Goal: Task Accomplishment & Management: Use online tool/utility

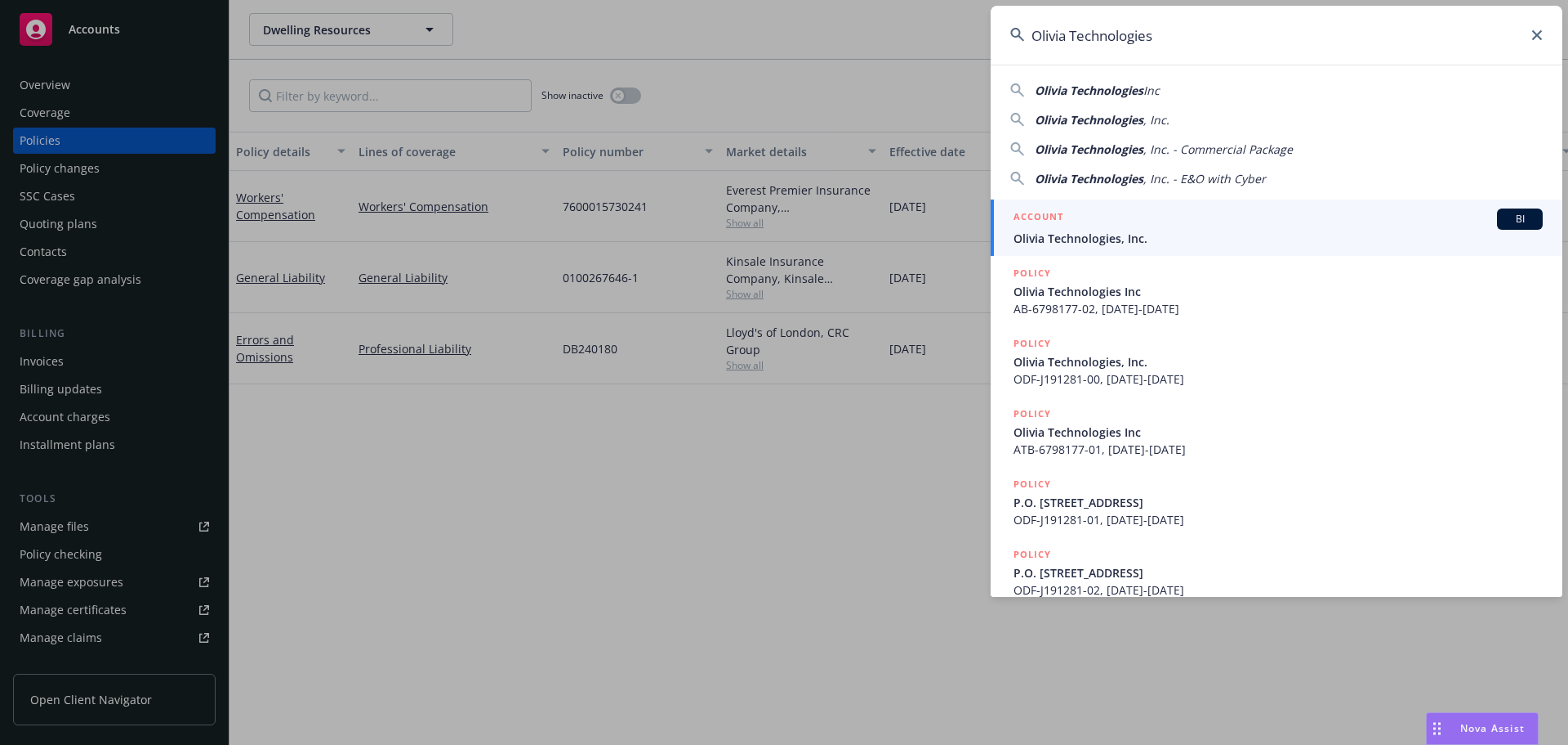
type input "Olivia Technologies"
click at [1049, 233] on span "Olivia Technologies, Inc." at bounding box center [1278, 238] width 530 height 17
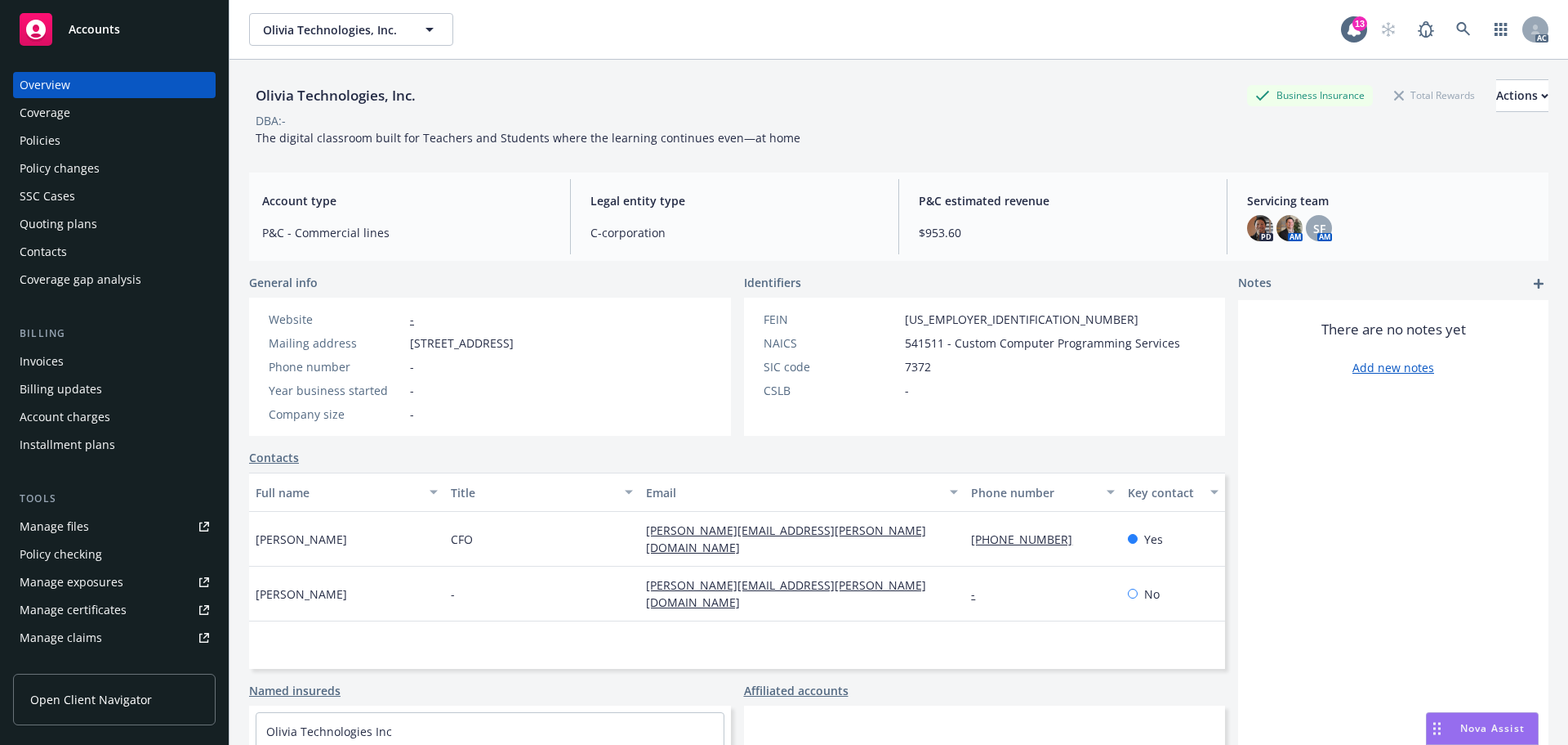
click at [84, 137] on div "Policies" at bounding box center [115, 141] width 190 height 26
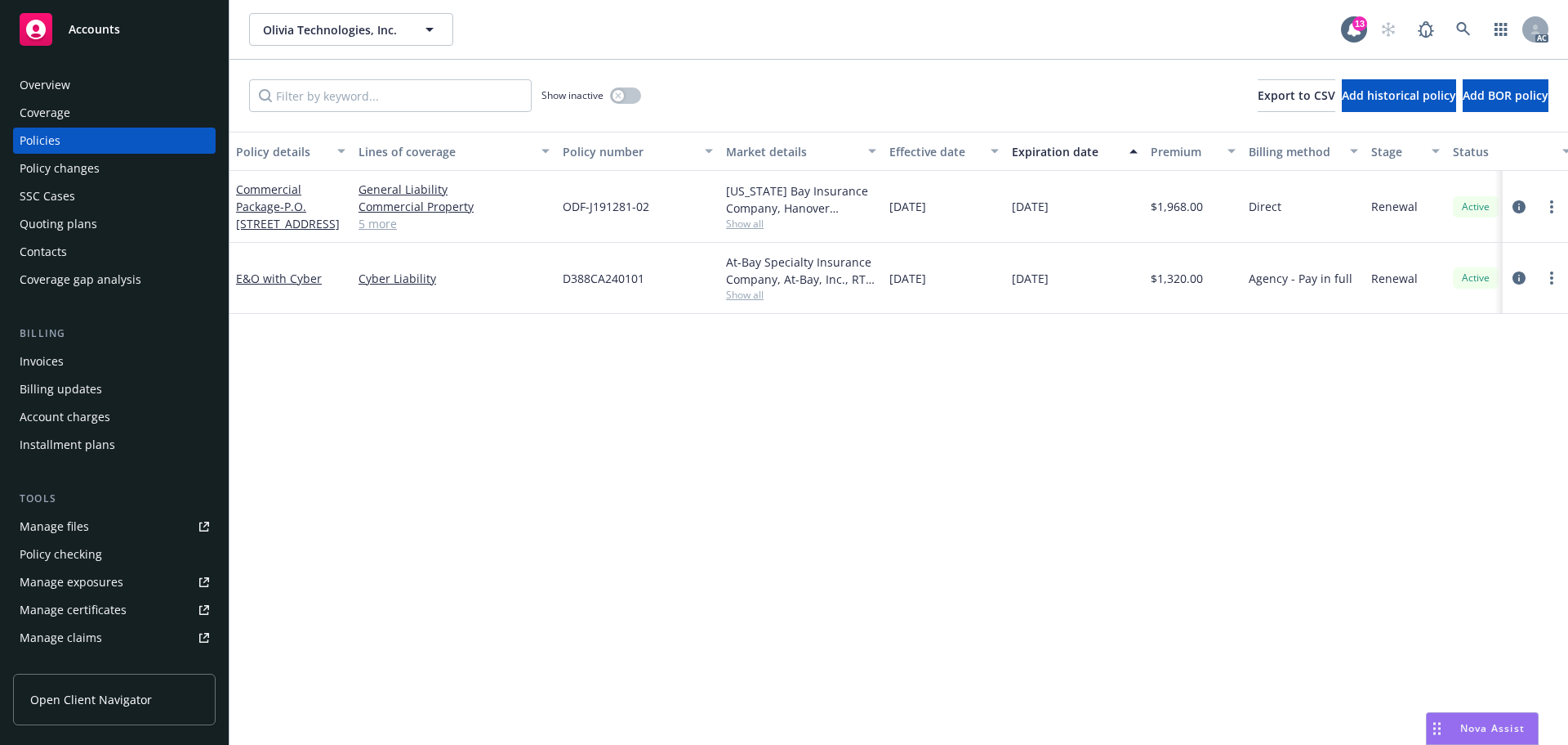
drag, startPoint x: 98, startPoint y: 92, endPoint x: 109, endPoint y: 92, distance: 11.0
click at [98, 92] on div "Overview" at bounding box center [115, 85] width 190 height 26
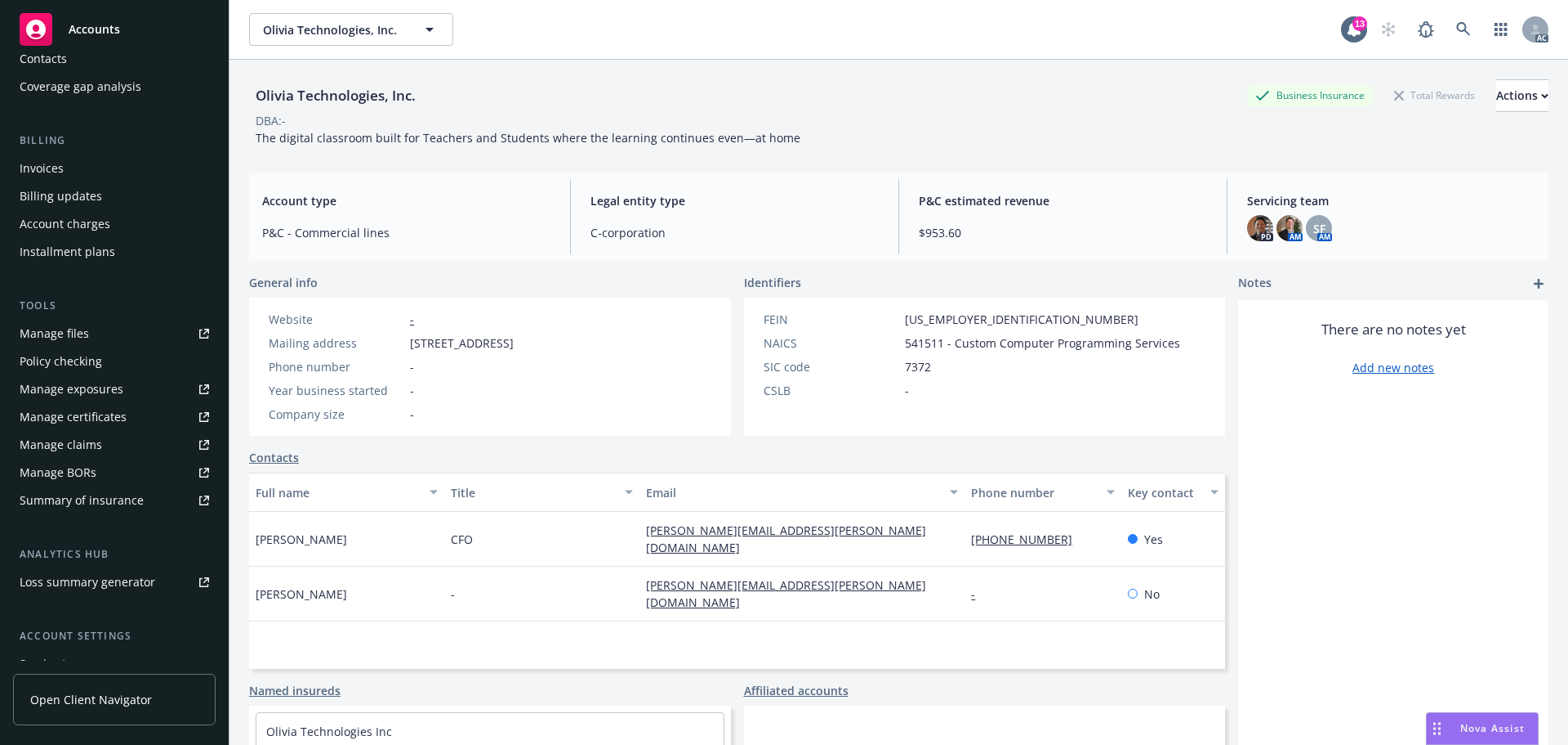
scroll to position [320, 0]
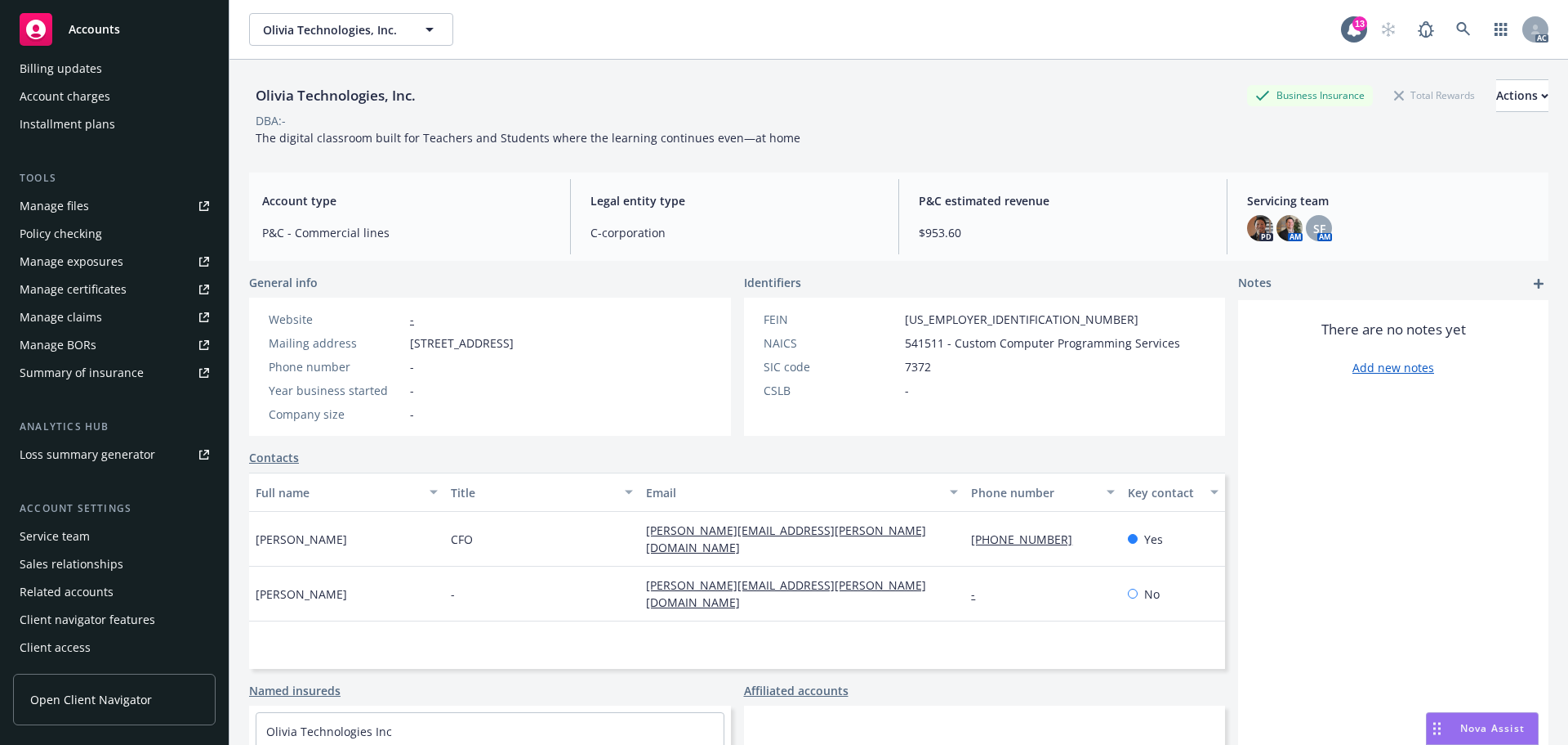
click at [106, 528] on div "Service team" at bounding box center [115, 536] width 190 height 26
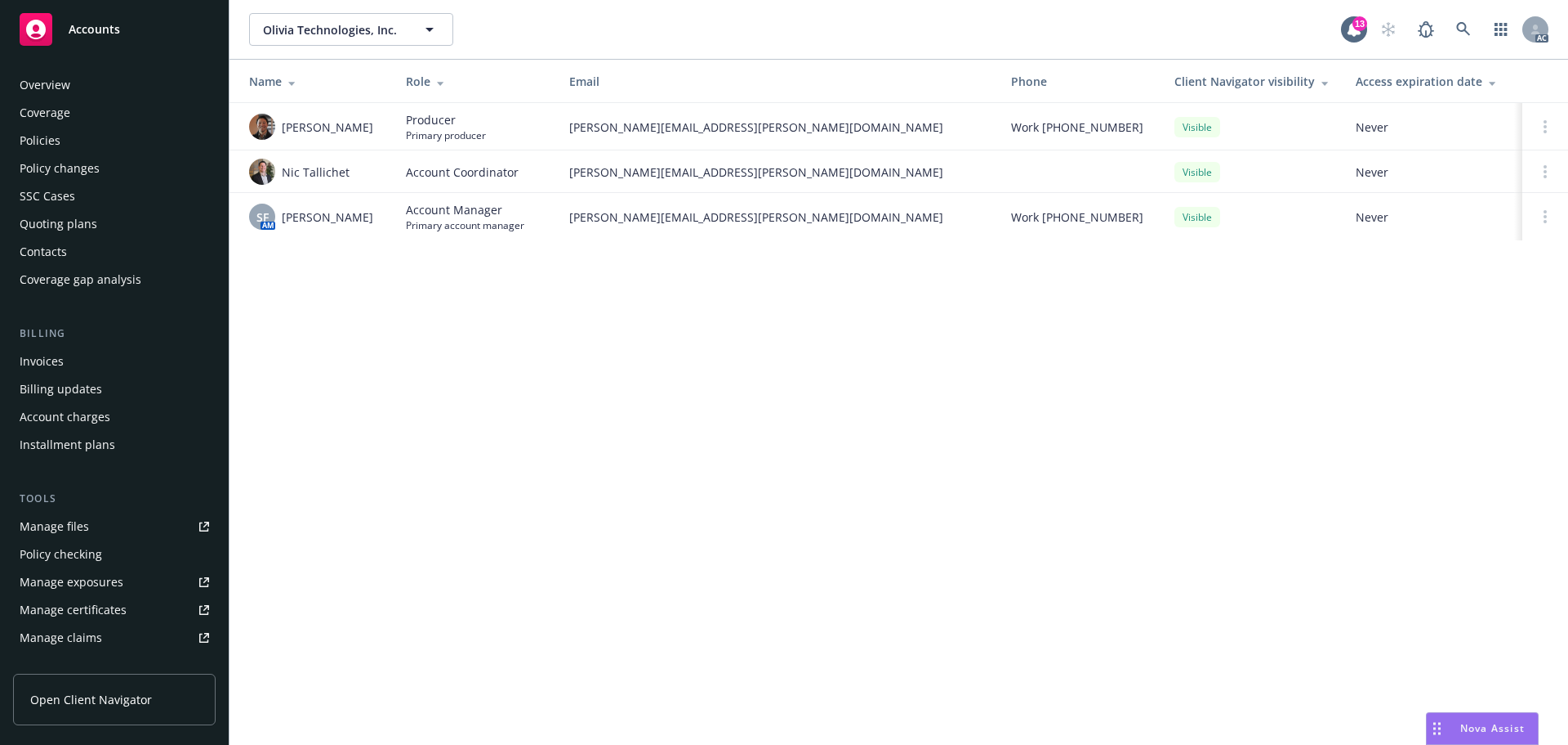
drag, startPoint x: 92, startPoint y: 141, endPoint x: 643, endPoint y: 131, distance: 551.1
click at [92, 141] on div "Policies" at bounding box center [115, 141] width 190 height 26
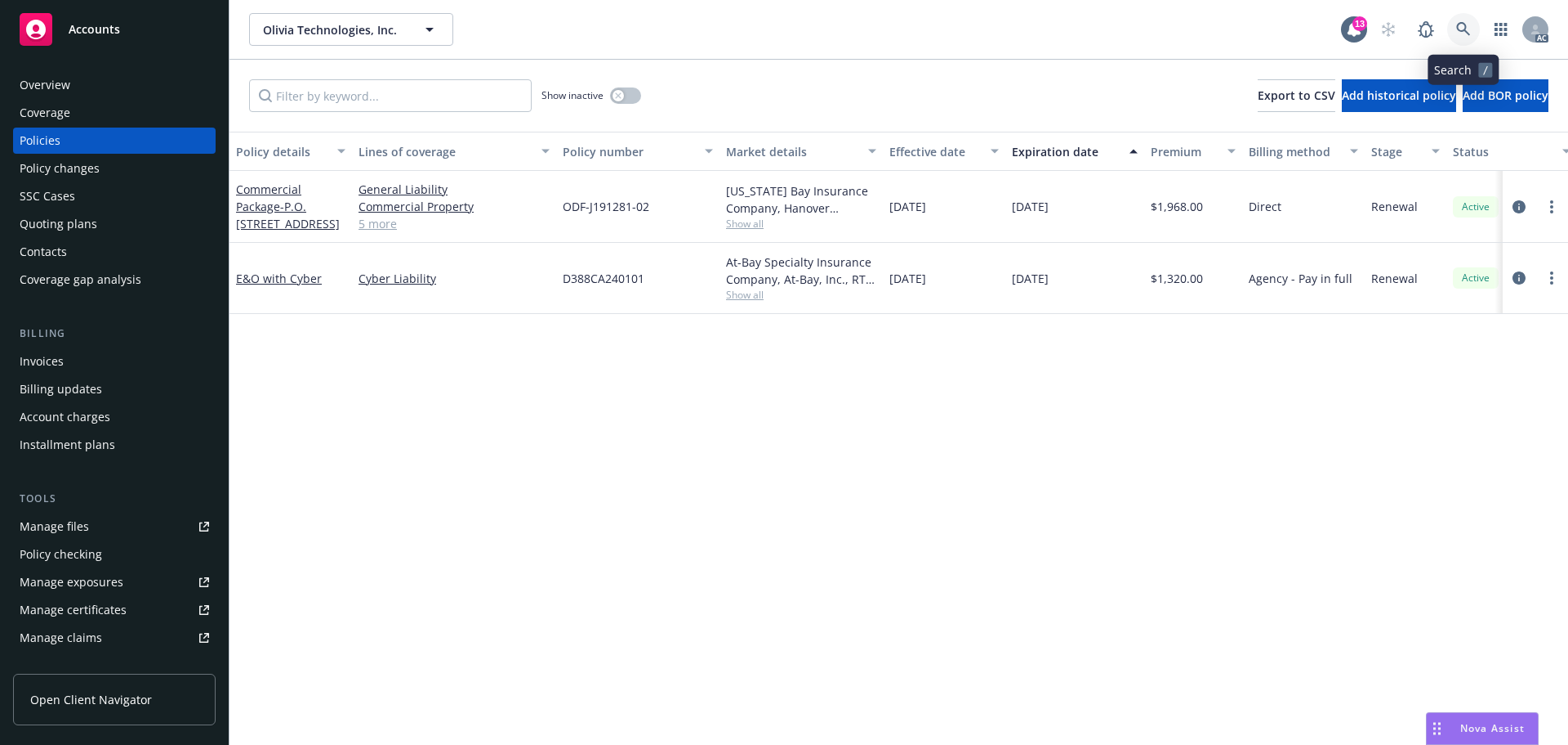
click at [1462, 33] on icon at bounding box center [1463, 29] width 15 height 15
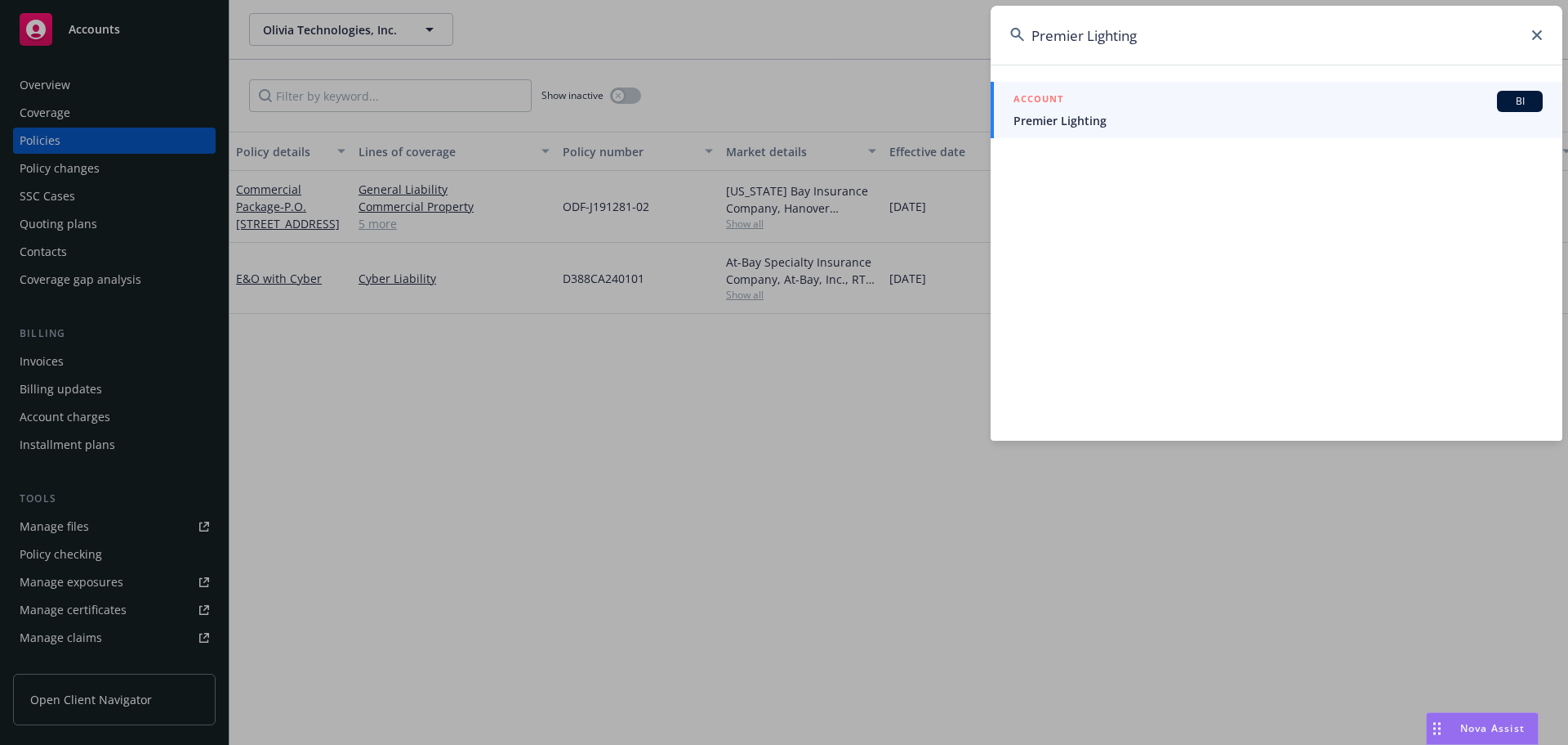
type input "Premier Lighting"
click at [1098, 116] on span "Premier Lighting" at bounding box center [1278, 120] width 530 height 17
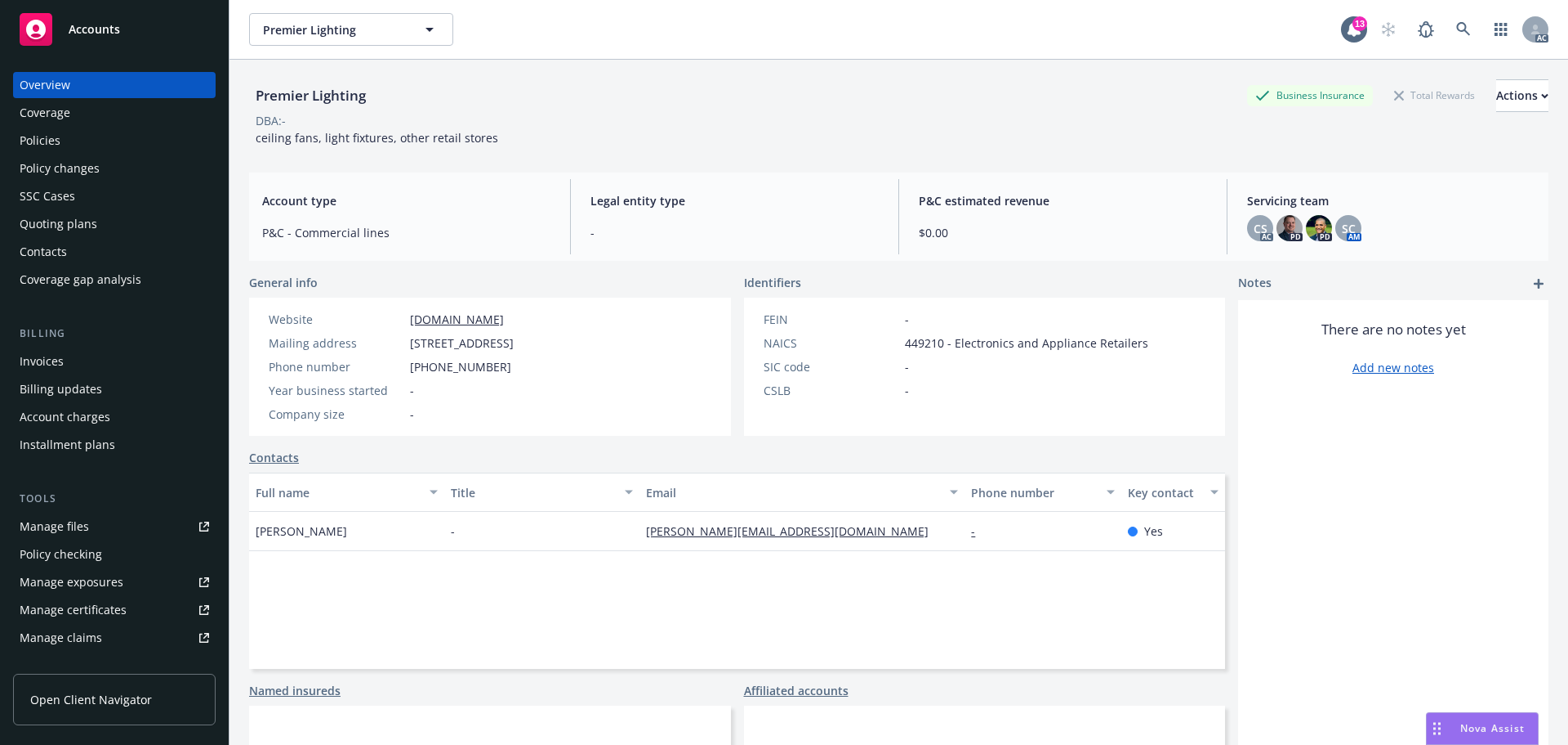
click at [109, 147] on div "Policies" at bounding box center [115, 141] width 190 height 26
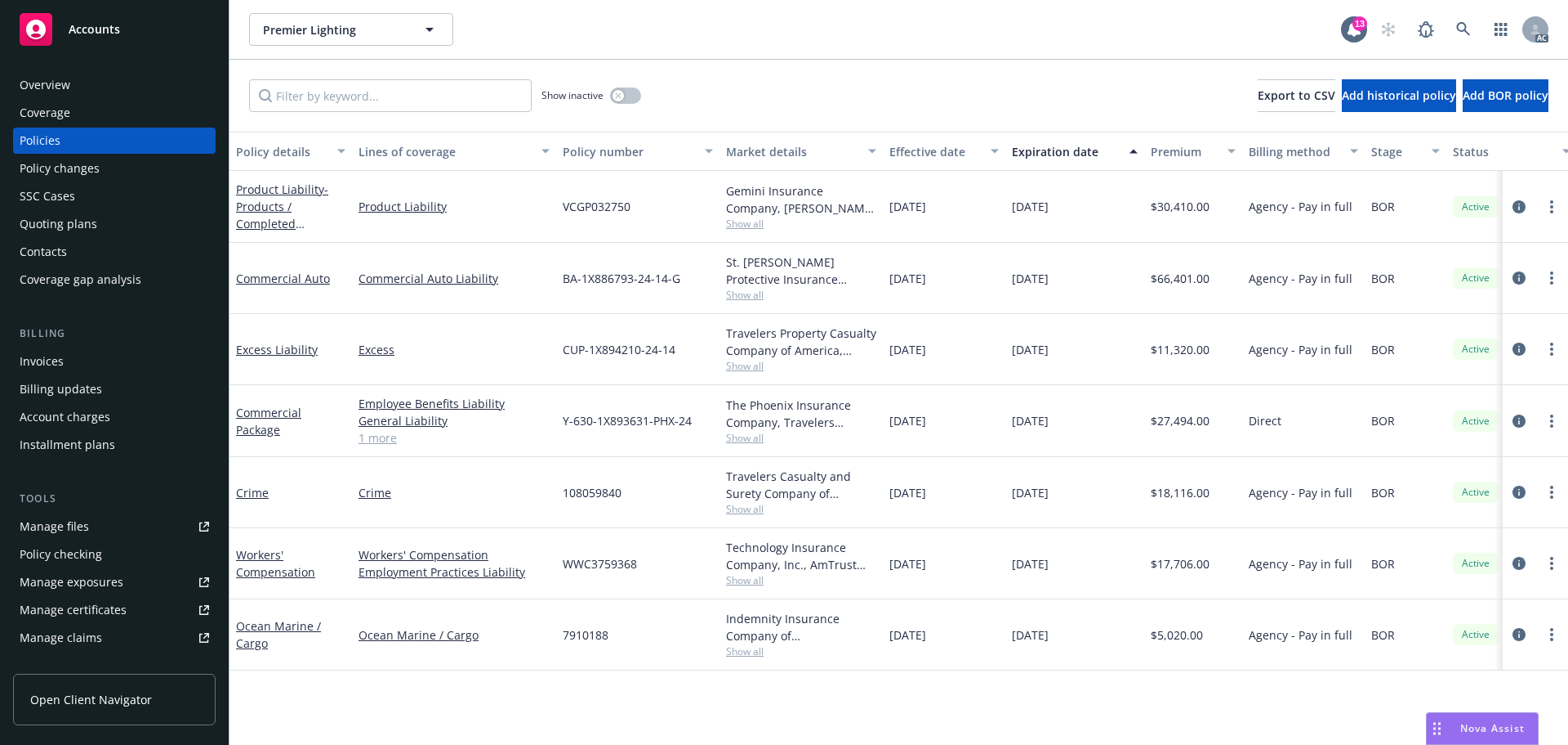
click at [56, 230] on div "Quoting plans" at bounding box center [59, 224] width 78 height 26
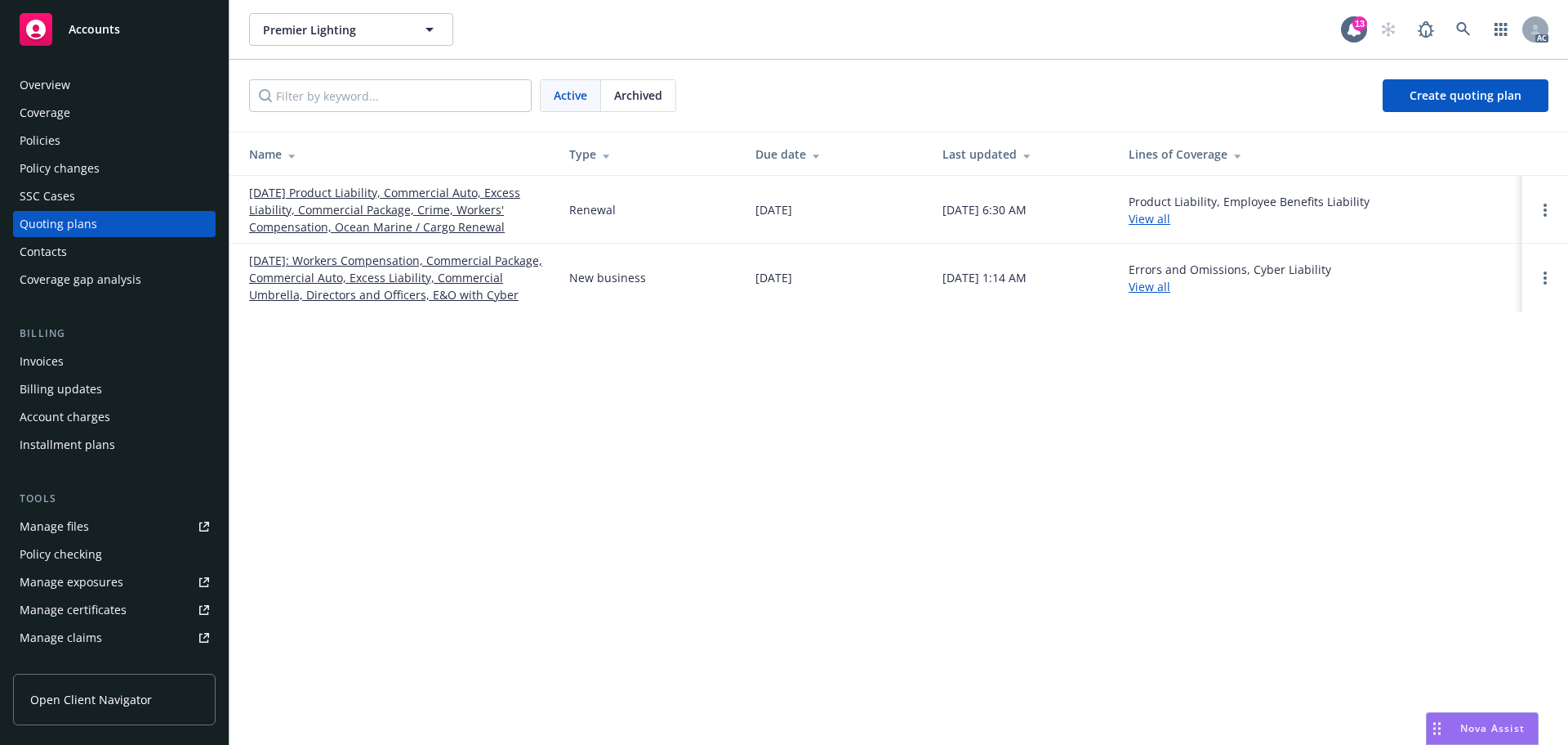
click at [405, 226] on link "10/01/25 Product Liability, Commercial Auto, Excess Liability, Commercial Packa…" at bounding box center [396, 209] width 294 height 51
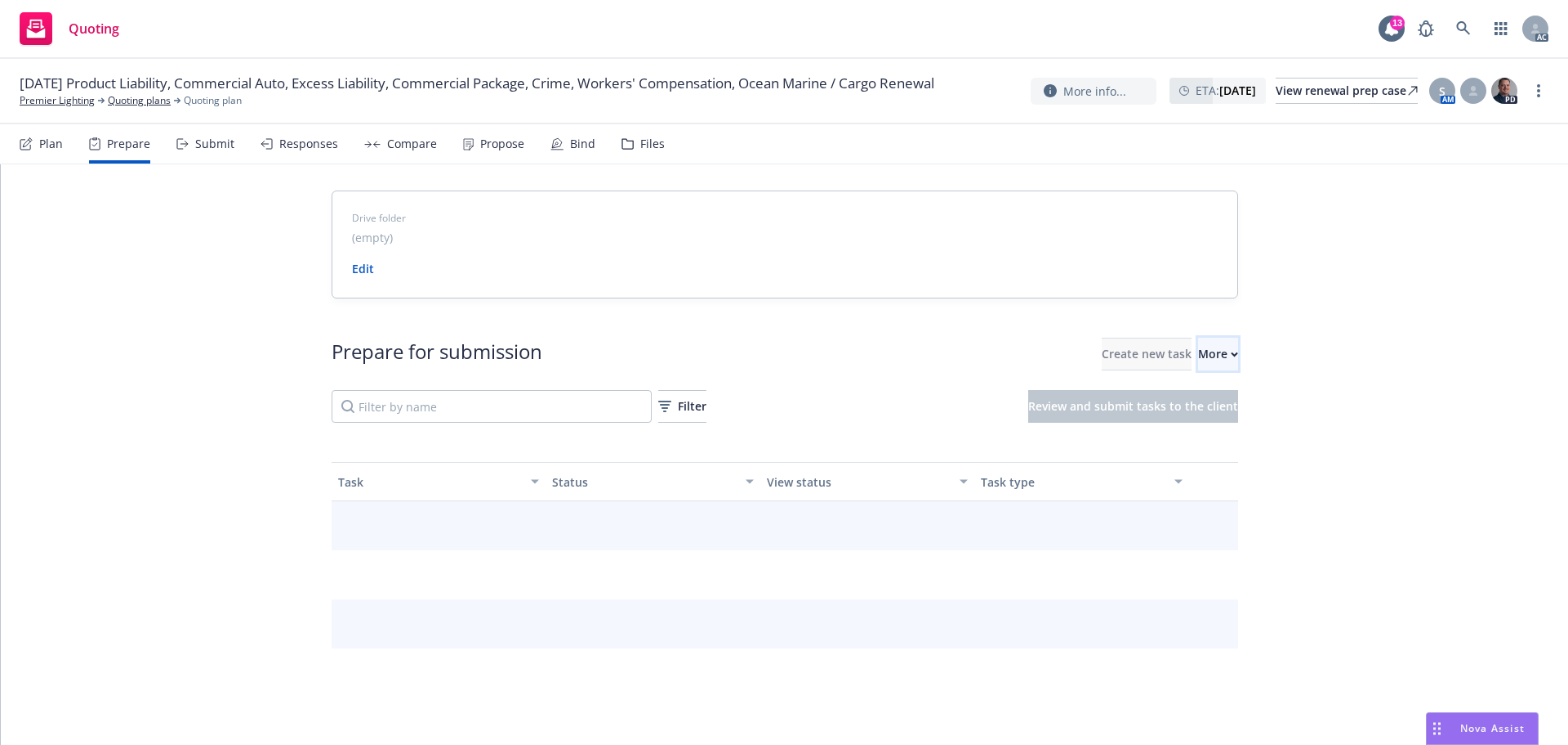
click at [1207, 363] on button "More" at bounding box center [1218, 354] width 40 height 33
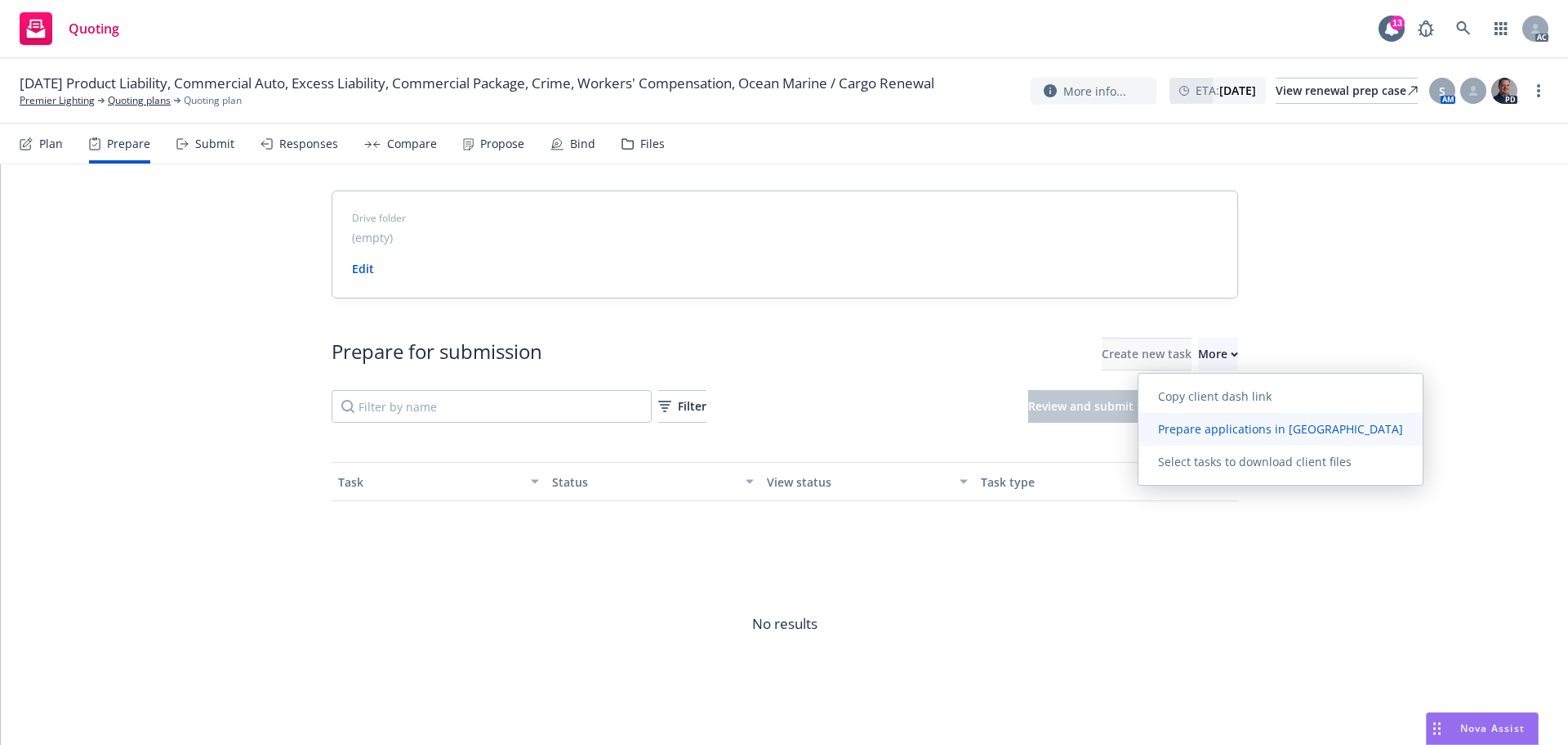
click at [1204, 436] on span "Prepare applications in Indio" at bounding box center [1281, 429] width 284 height 16
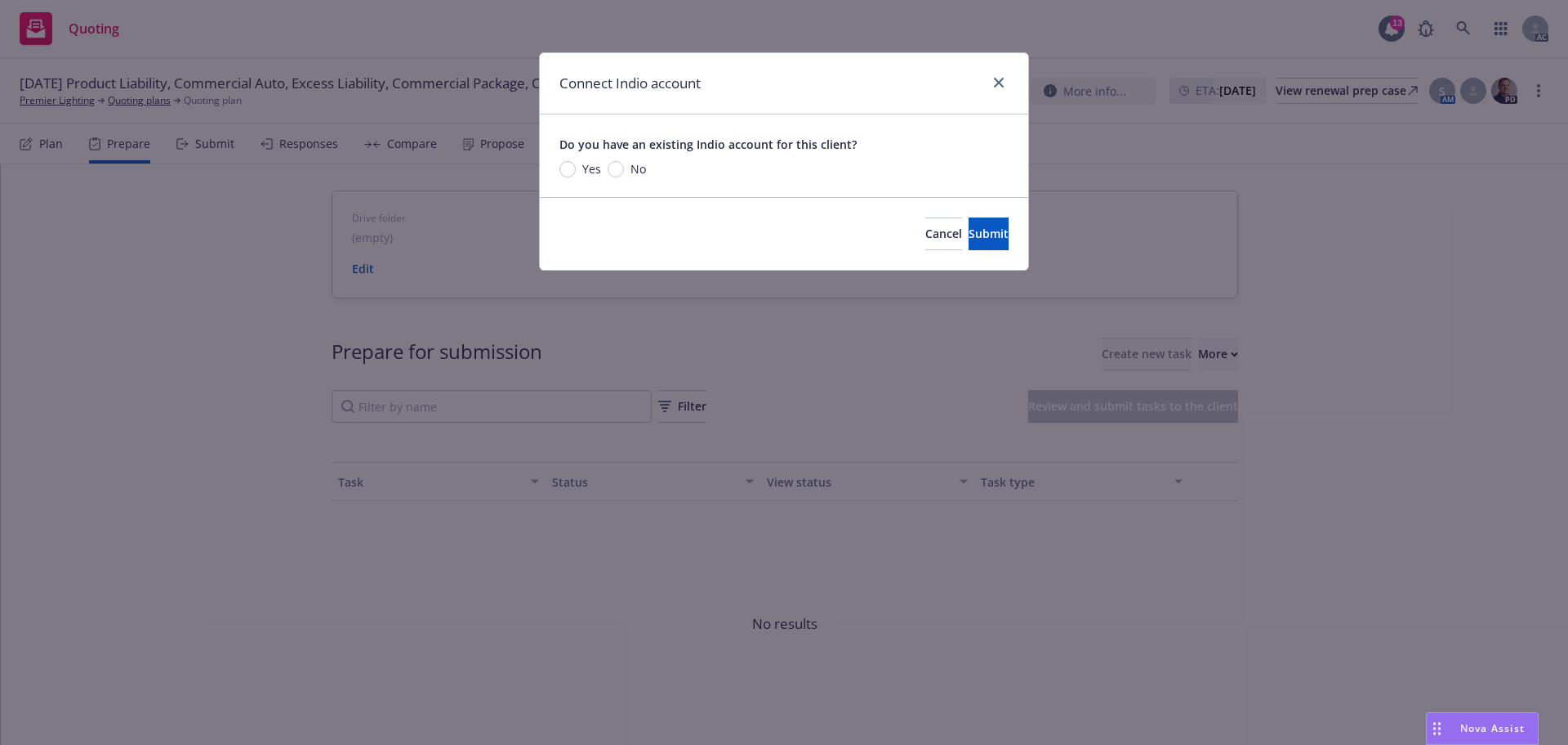
click at [584, 170] on span "Yes" at bounding box center [592, 168] width 19 height 17
click at [576, 170] on input "Yes" at bounding box center [568, 169] width 16 height 16
radio input "true"
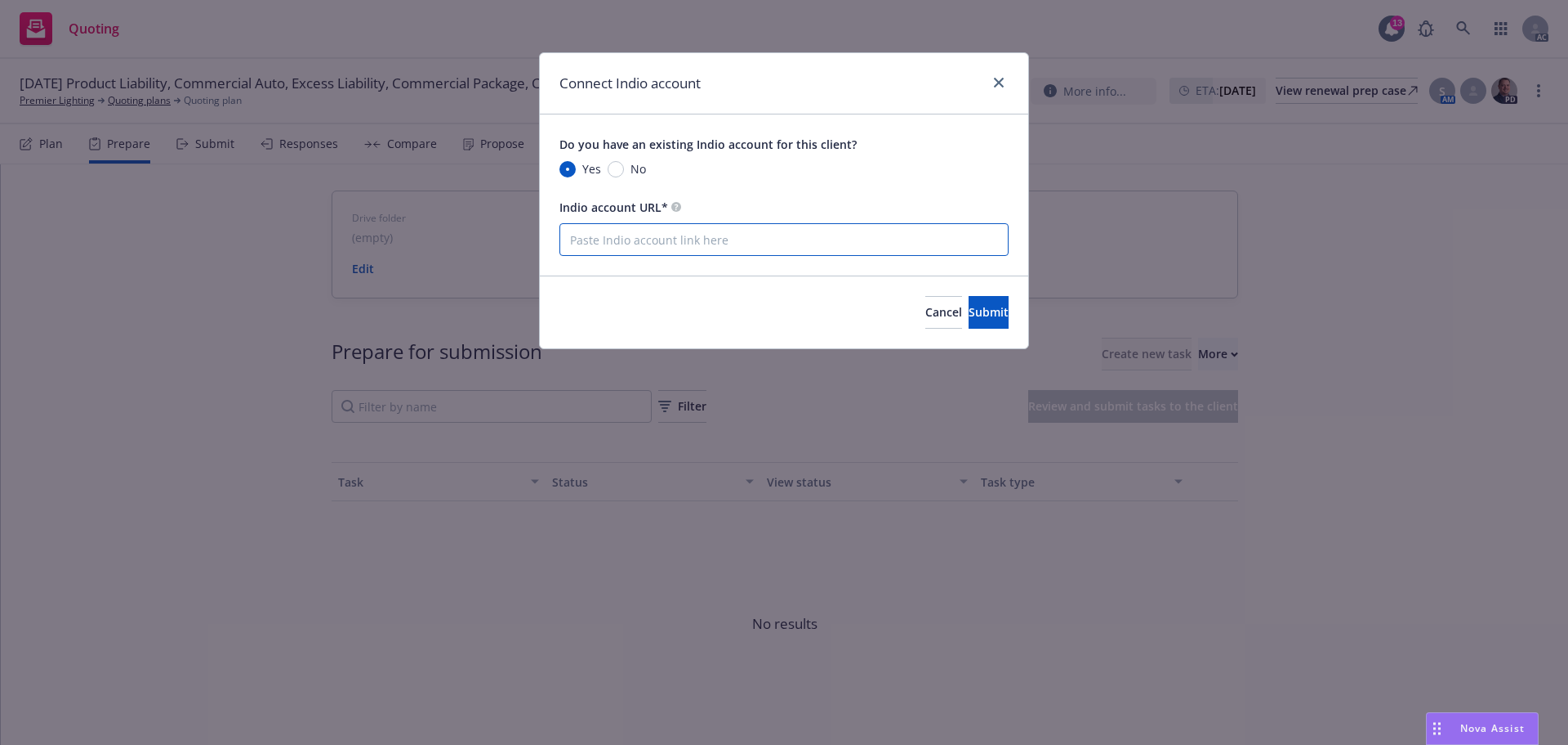
click at [716, 249] on input "Indio account URL*" at bounding box center [784, 239] width 450 height 33
paste input "https://newfront.useindio.com/accounts/9613862/submissions"
type input "https://newfront.useindio.com/accounts/9613862/submissions"
click at [995, 338] on div "Cancel Submit" at bounding box center [784, 311] width 489 height 73
click at [973, 311] on span "Submit" at bounding box center [988, 312] width 40 height 16
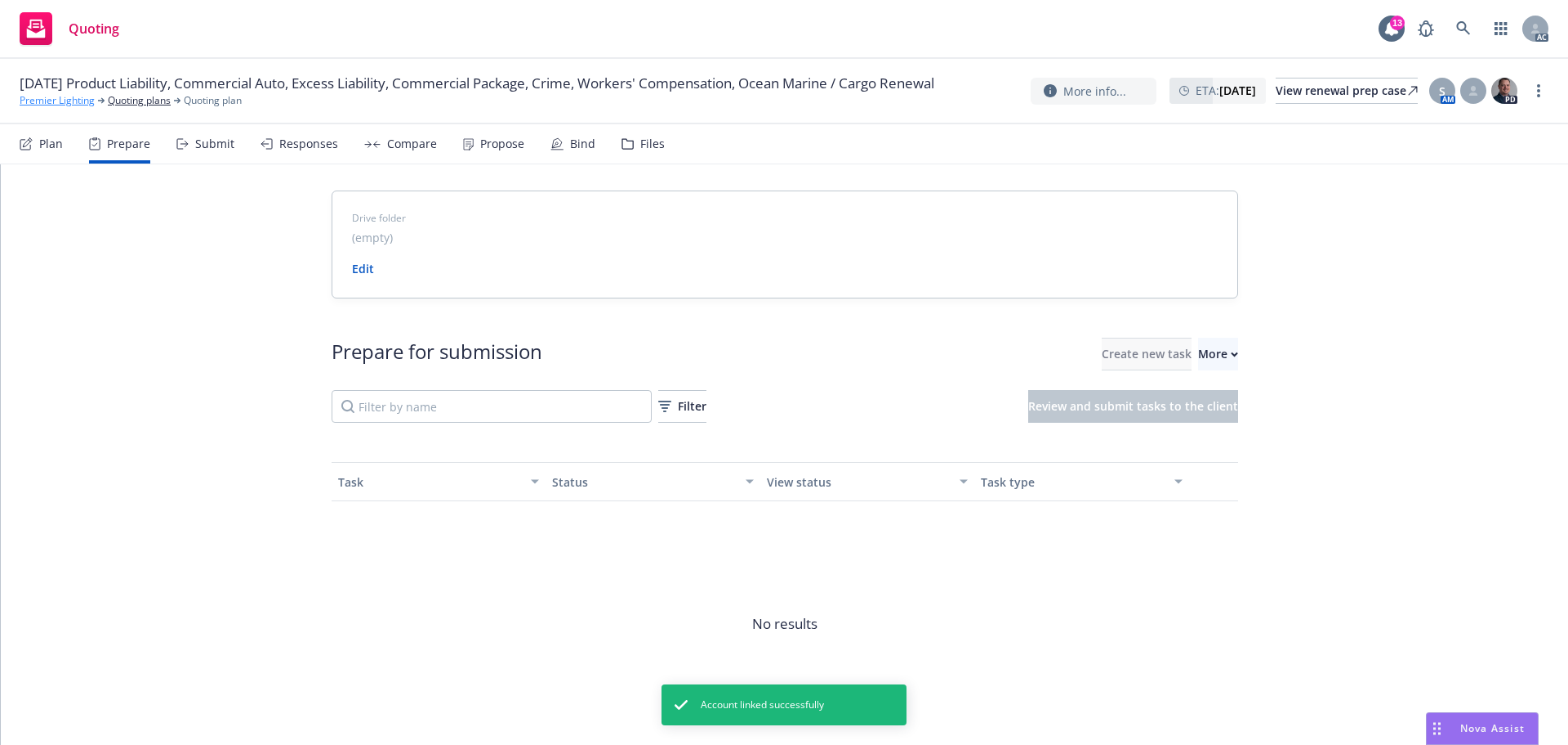
click at [48, 108] on link "Premier Lighting" at bounding box center [57, 100] width 75 height 15
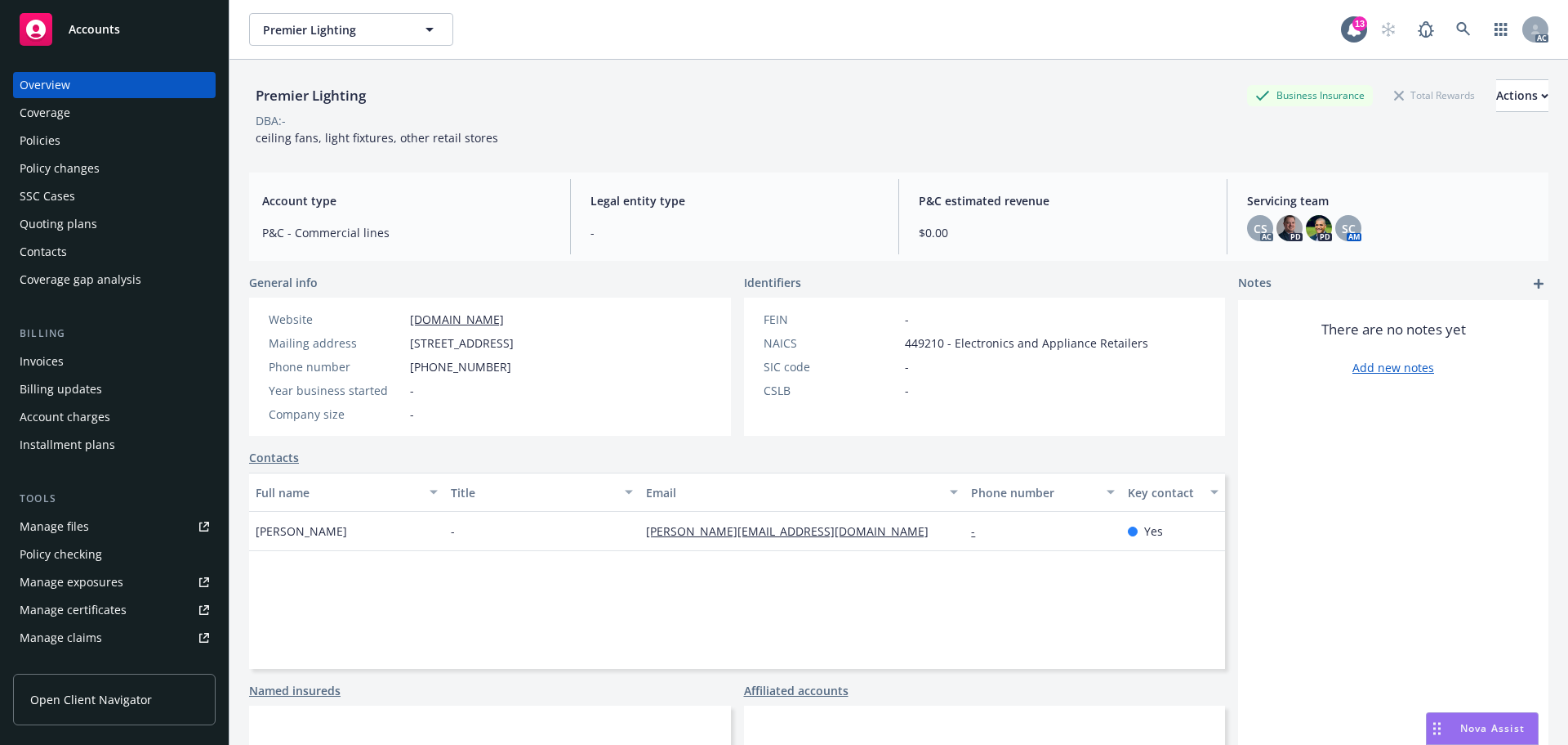
click at [92, 144] on div "Policies" at bounding box center [115, 141] width 190 height 26
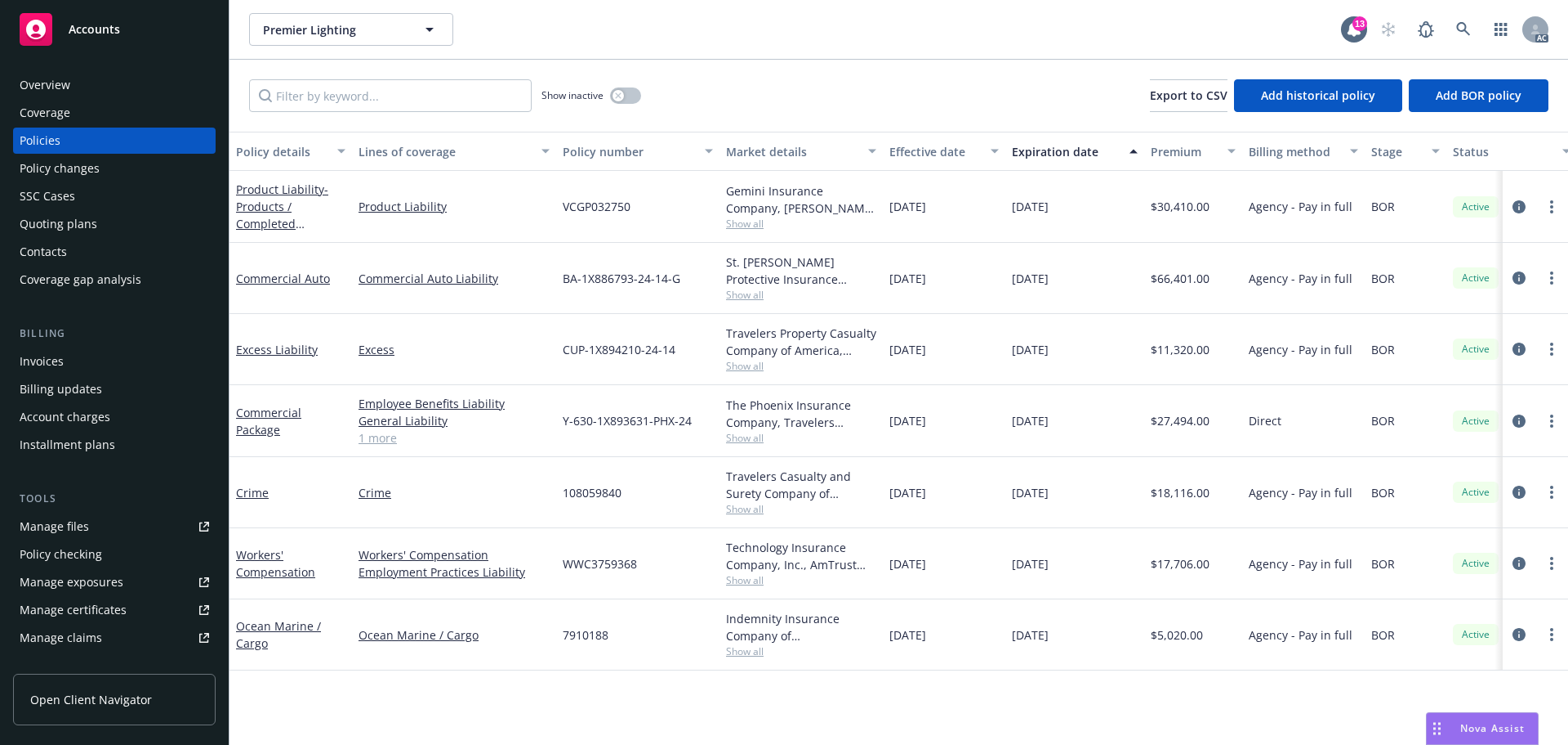
click at [988, 448] on div "[DATE]" at bounding box center [944, 421] width 123 height 72
click at [1020, 124] on div "Show inactive Export to CSV Add historical policy Add BOR policy" at bounding box center [899, 96] width 1339 height 72
click at [1524, 415] on icon "circleInformation" at bounding box center [1519, 420] width 13 height 13
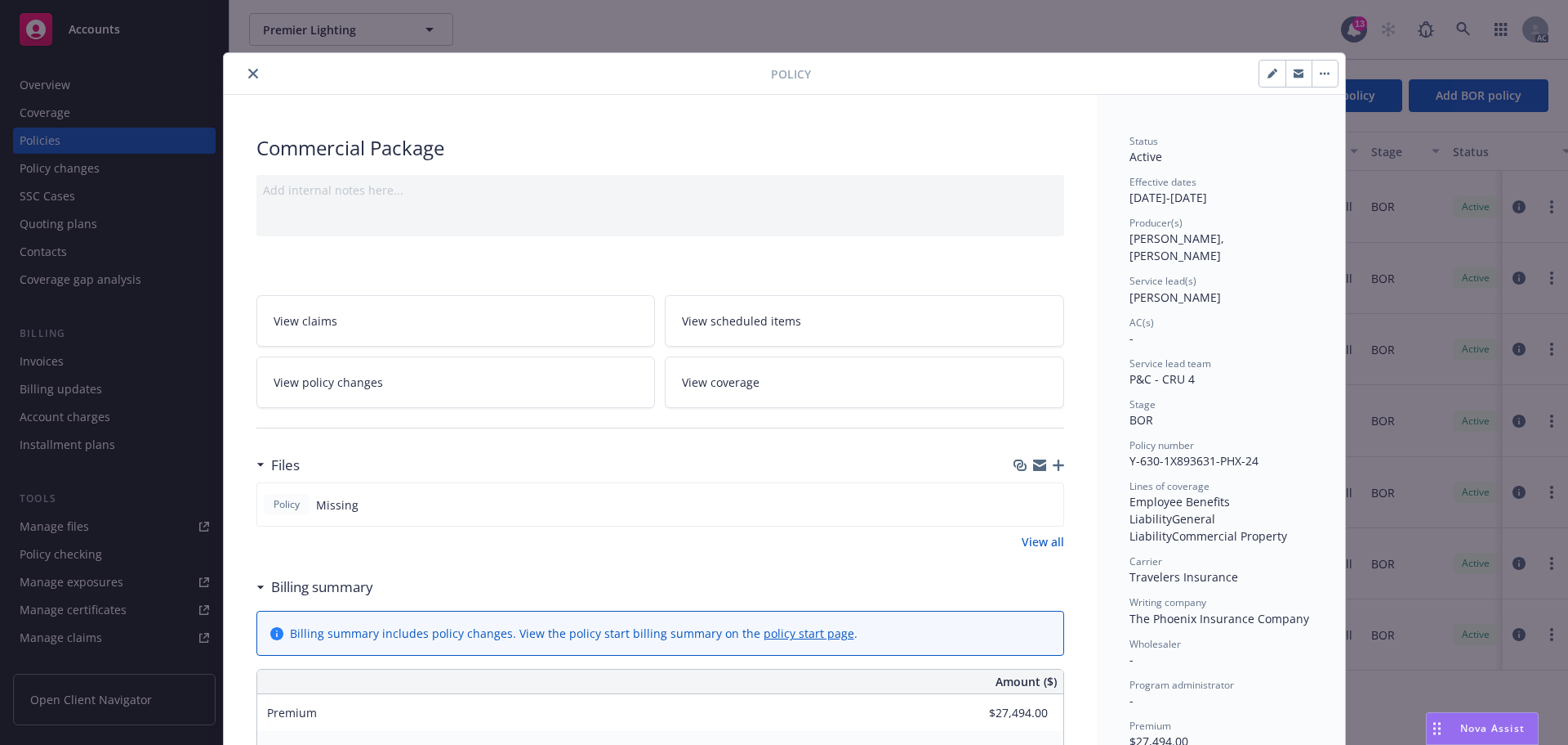
click at [252, 76] on button "close" at bounding box center [254, 74] width 20 height 20
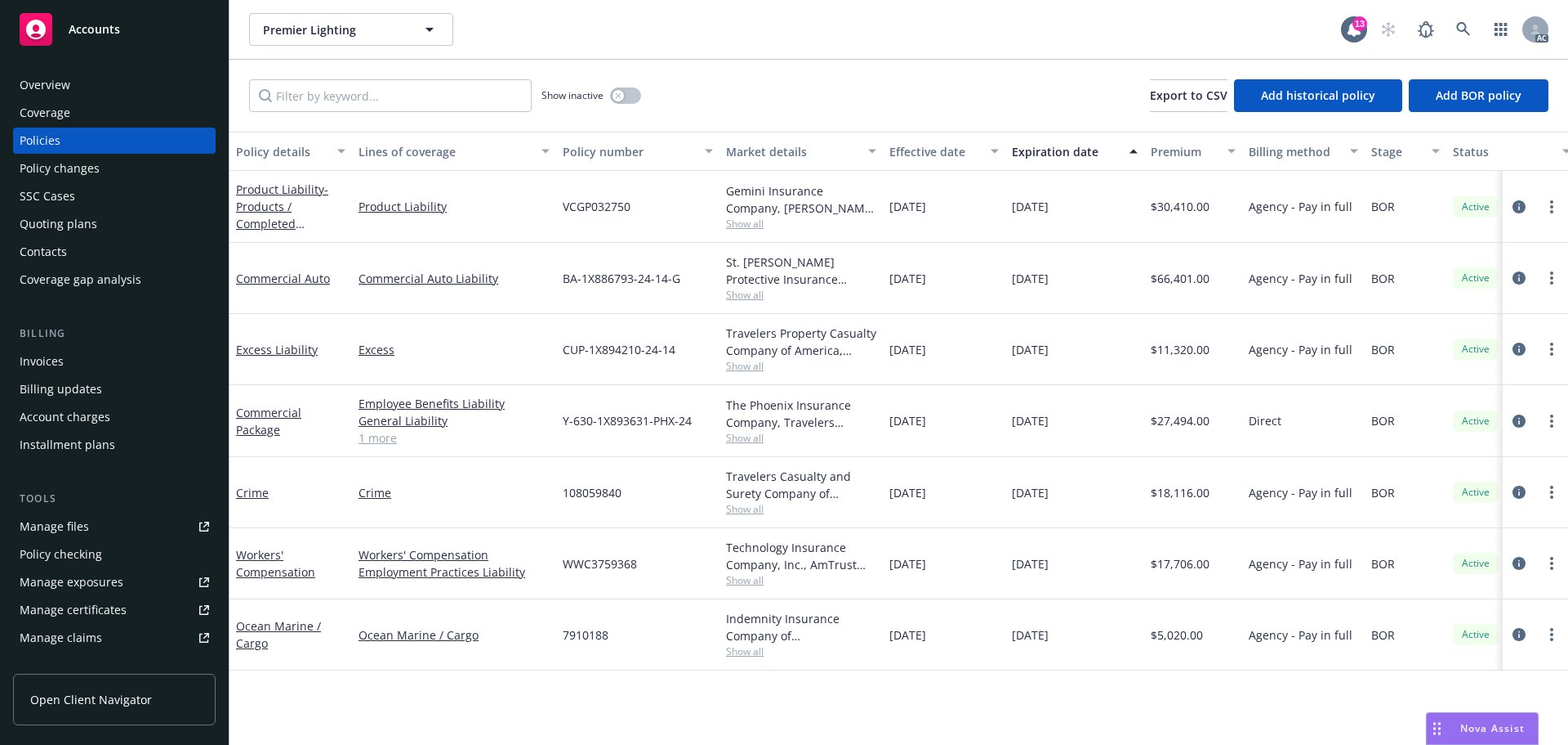
click at [86, 534] on div "Manage files" at bounding box center [54, 526] width 69 height 26
click at [84, 78] on div "Overview" at bounding box center [115, 85] width 190 height 26
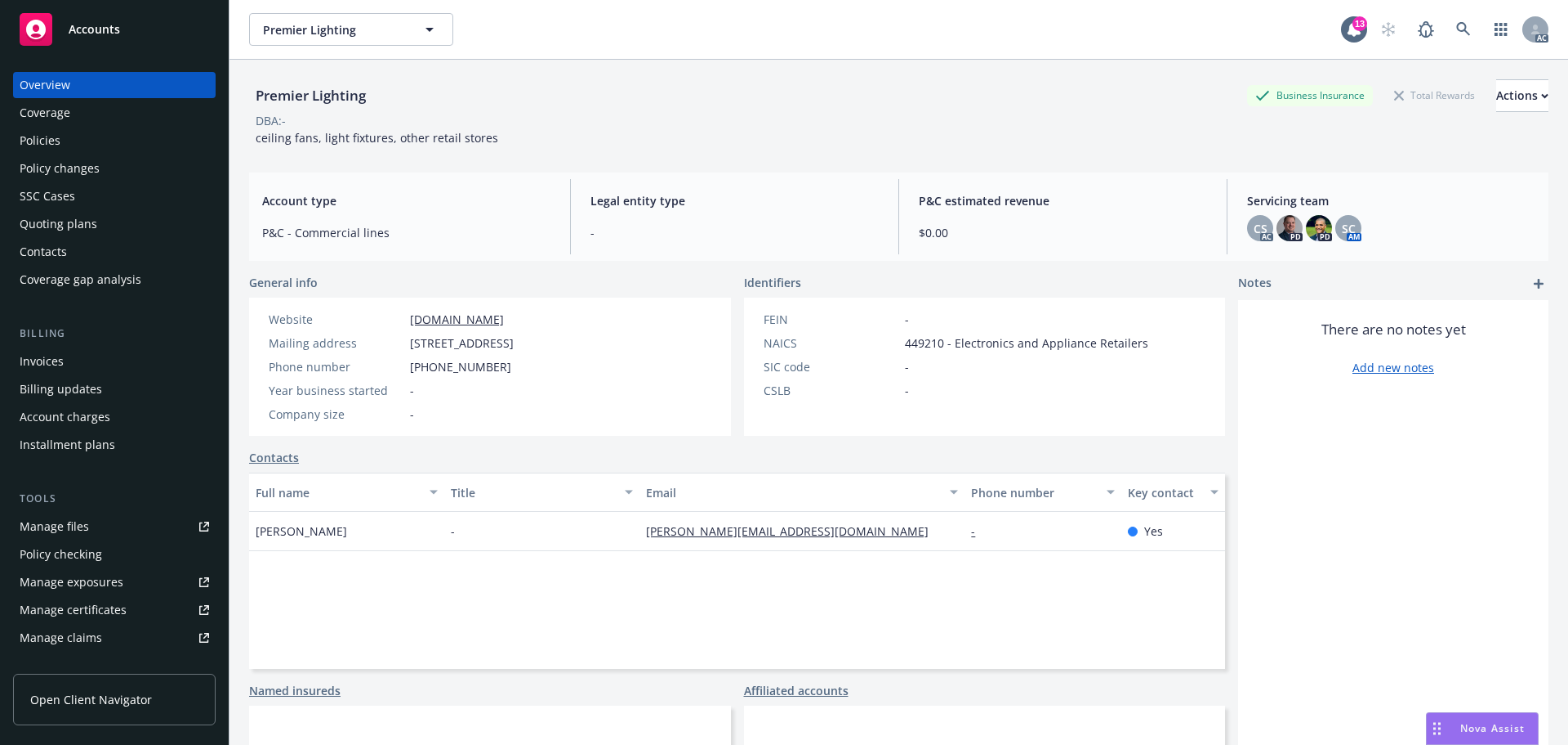
click at [38, 140] on div "Policies" at bounding box center [40, 141] width 41 height 26
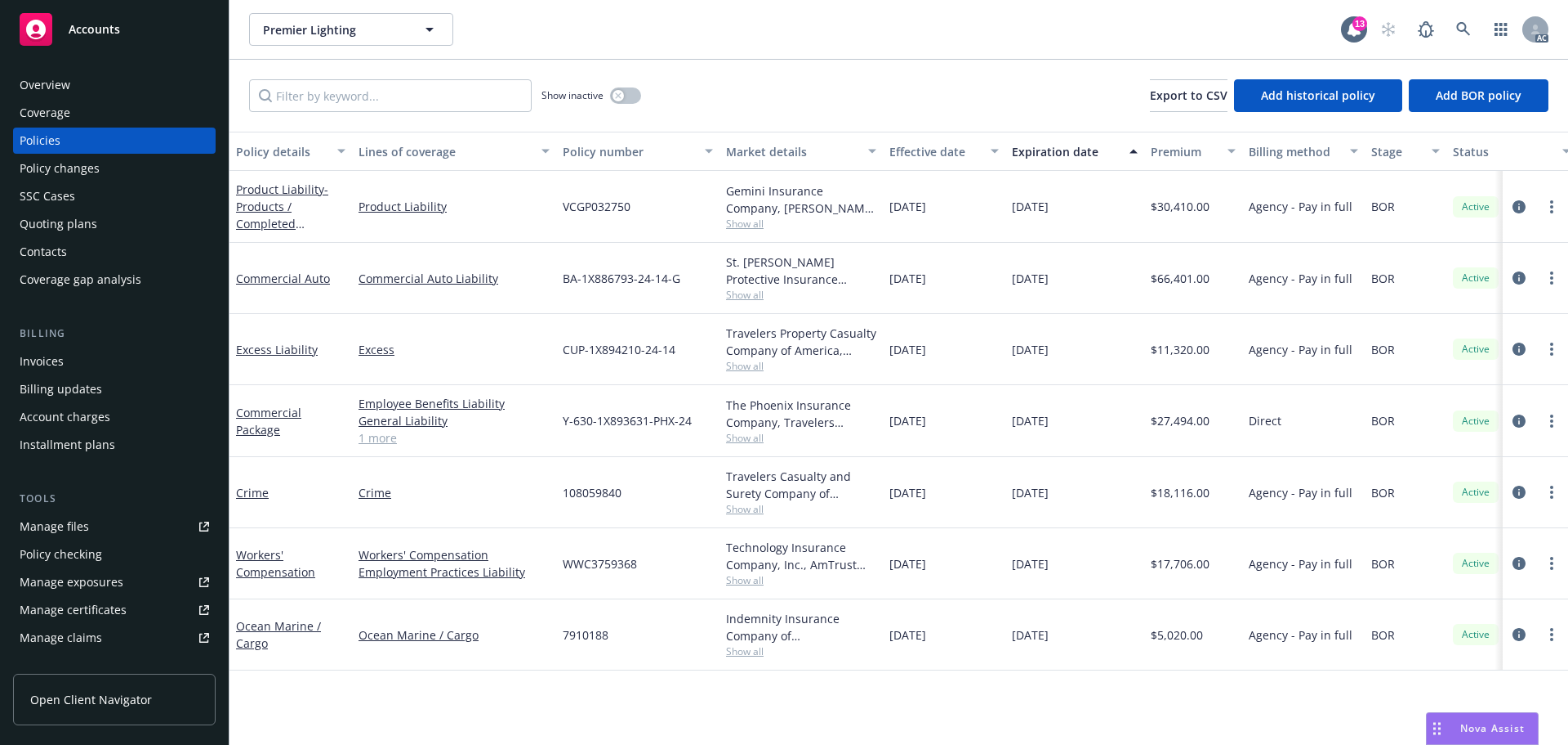
drag, startPoint x: 1098, startPoint y: 211, endPoint x: 995, endPoint y: 222, distance: 103.6
click at [995, 222] on div "Product Liability - Products / Completed Operations Product Liability VCGP03275…" at bounding box center [1018, 207] width 1577 height 72
copy div "[DATE]"
drag, startPoint x: 440, startPoint y: 209, endPoint x: 358, endPoint y: 218, distance: 82.5
click at [358, 218] on div "Product Liability" at bounding box center [454, 207] width 204 height 72
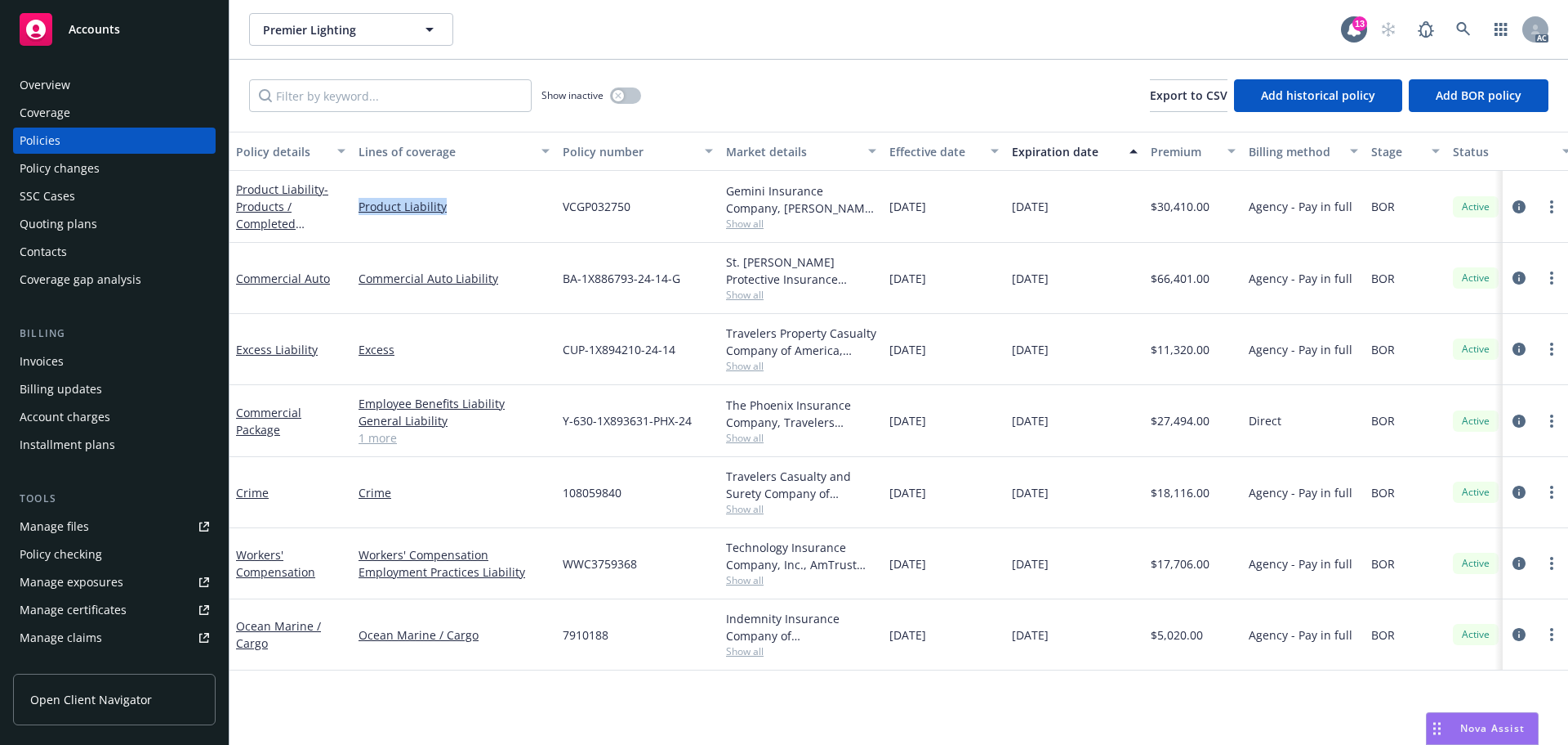
copy link "Product Liability"
drag, startPoint x: 531, startPoint y: 281, endPoint x: 352, endPoint y: 298, distance: 179.8
click at [352, 298] on div "Commercial Auto Liability" at bounding box center [454, 278] width 204 height 71
copy link "Commercial Auto Liability"
drag, startPoint x: 461, startPoint y: 349, endPoint x: 328, endPoint y: 352, distance: 133.0
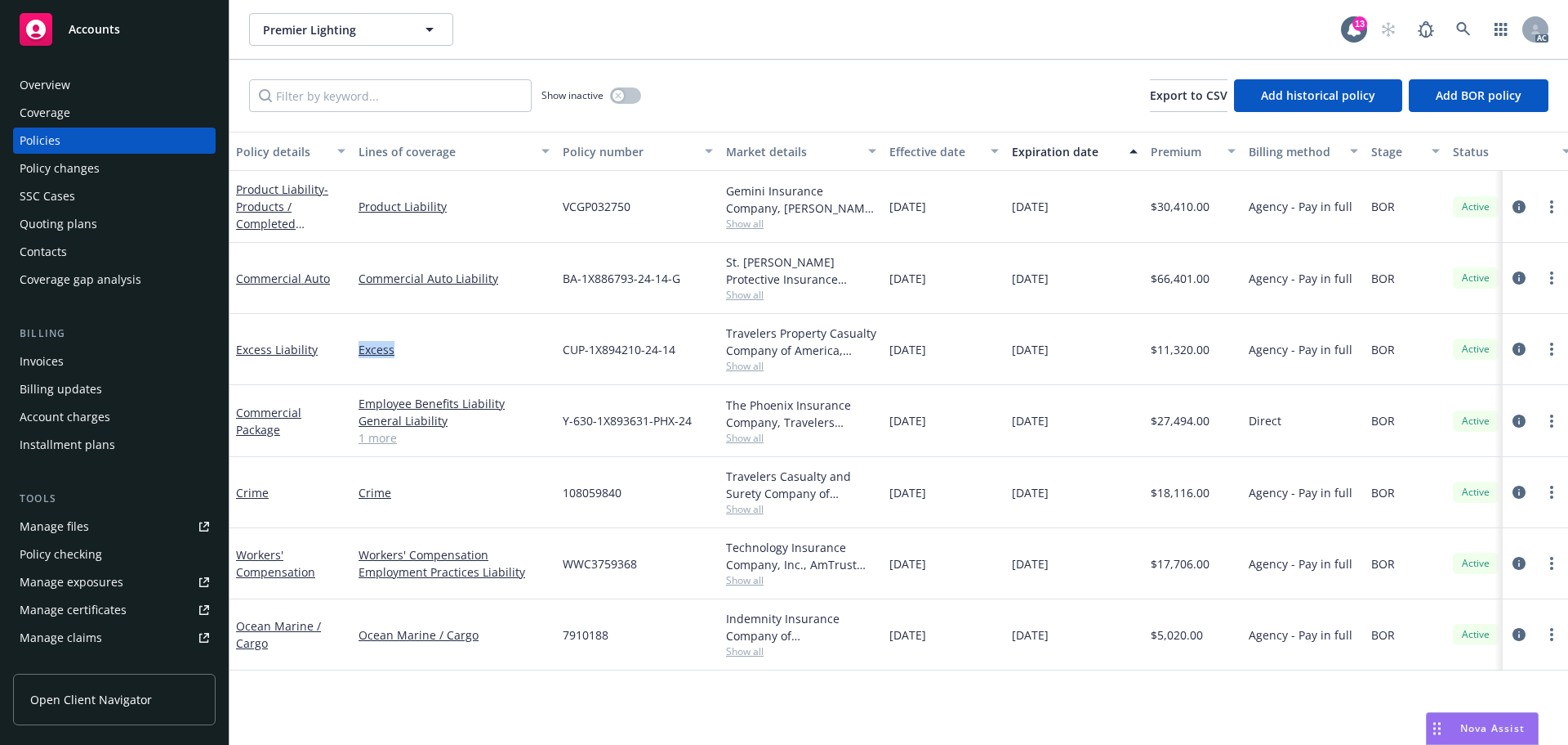
click at [328, 352] on div "Excess Liability Excess CUP-1X894210-24-14 Travelers Property Casualty Company …" at bounding box center [1018, 349] width 1577 height 71
click at [338, 360] on div "Excess Liability" at bounding box center [291, 349] width 123 height 71
drag, startPoint x: 335, startPoint y: 351, endPoint x: 233, endPoint y: 364, distance: 102.8
click at [233, 364] on div "Excess Liability" at bounding box center [291, 349] width 123 height 71
copy link "Excess Liability"
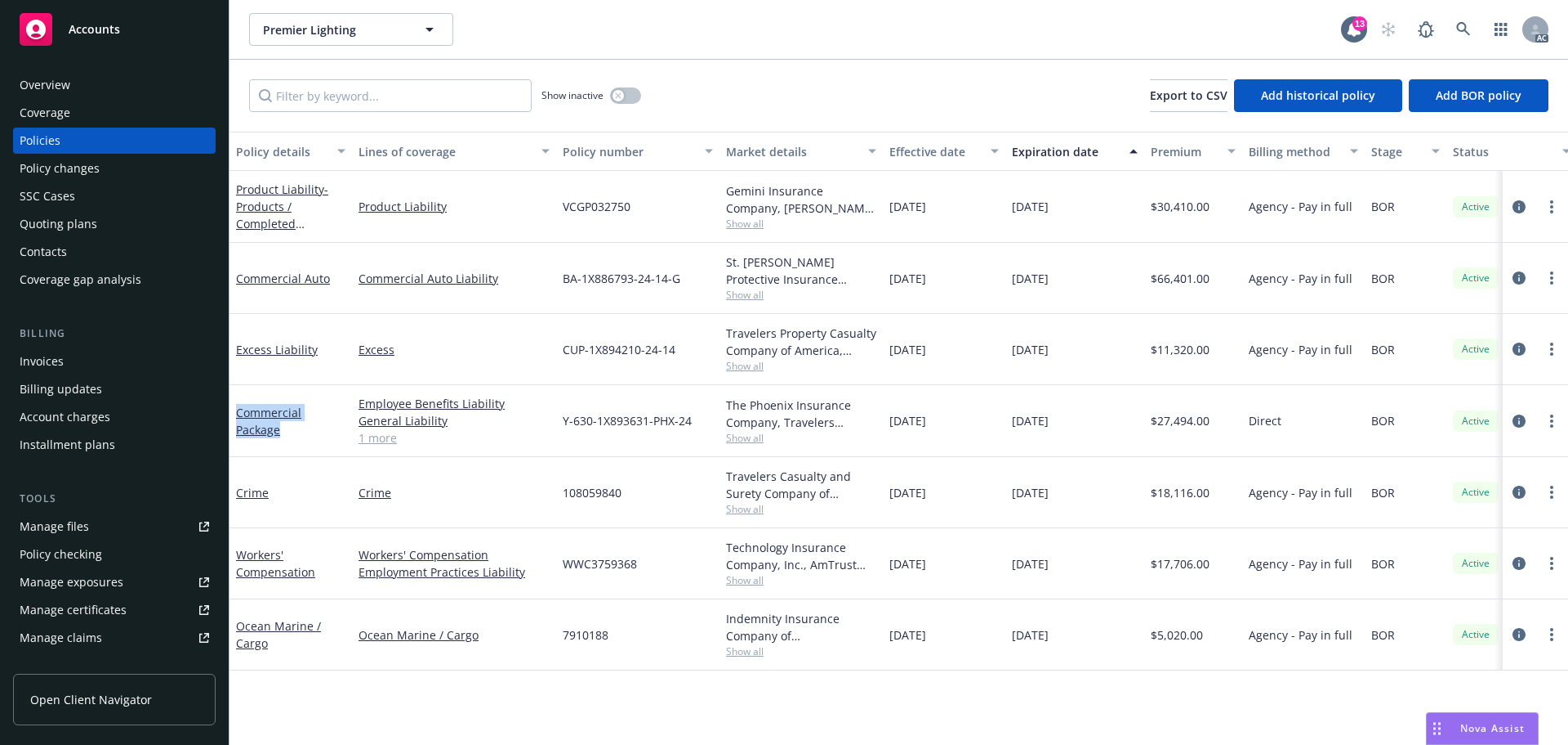
drag, startPoint x: 260, startPoint y: 435, endPoint x: 754, endPoint y: 415, distance: 494.4
click at [235, 416] on div "Commercial Package" at bounding box center [291, 421] width 123 height 72
copy link "Commercial Package"
drag, startPoint x: 293, startPoint y: 495, endPoint x: 235, endPoint y: 495, distance: 58.0
click at [235, 495] on div "Crime" at bounding box center [291, 492] width 123 height 71
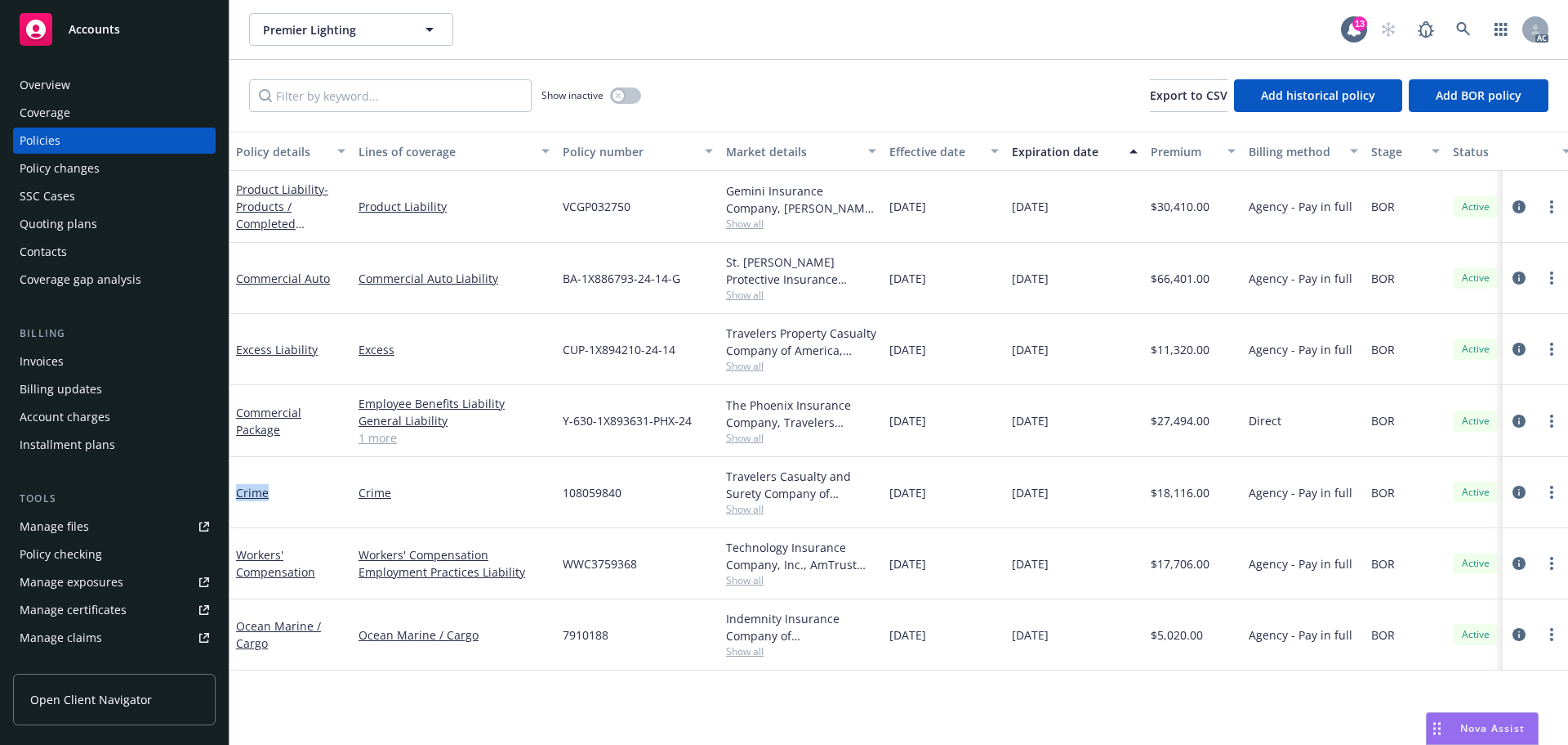
copy link "Crime"
drag, startPoint x: 307, startPoint y: 575, endPoint x: 240, endPoint y: 551, distance: 71.2
click at [240, 551] on div "Workers' Compensation" at bounding box center [291, 563] width 110 height 34
copy link "Workers' Compensation"
click at [66, 84] on div "Overview" at bounding box center [45, 85] width 51 height 26
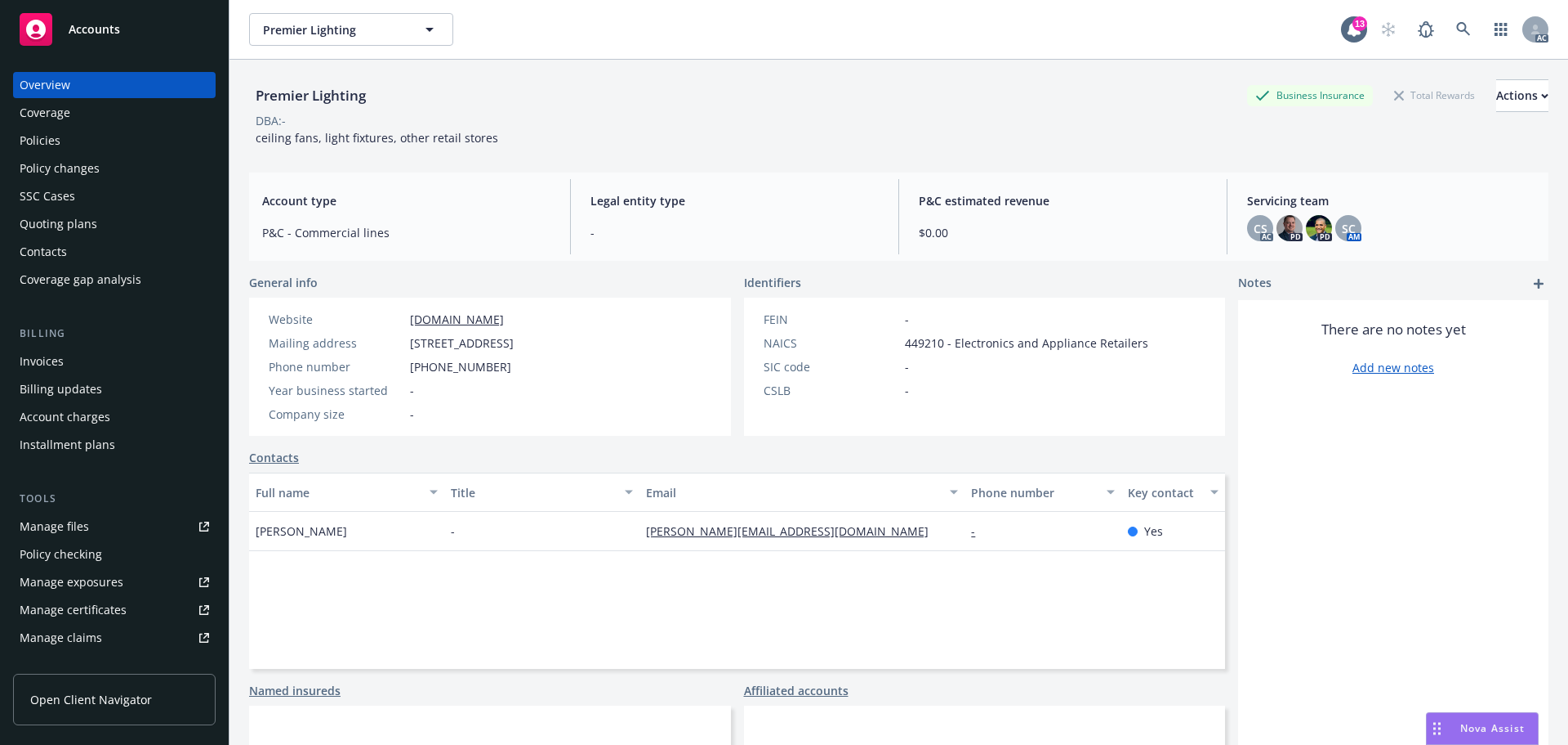
drag, startPoint x: 408, startPoint y: 343, endPoint x: 530, endPoint y: 341, distance: 122.0
click at [521, 341] on div "Mailing address [STREET_ADDRESS]" at bounding box center [391, 342] width 258 height 17
drag, startPoint x: 578, startPoint y: 343, endPoint x: 537, endPoint y: 342, distance: 41.0
click at [514, 342] on span "[STREET_ADDRESS]" at bounding box center [462, 342] width 104 height 17
copy span "Phoenix"
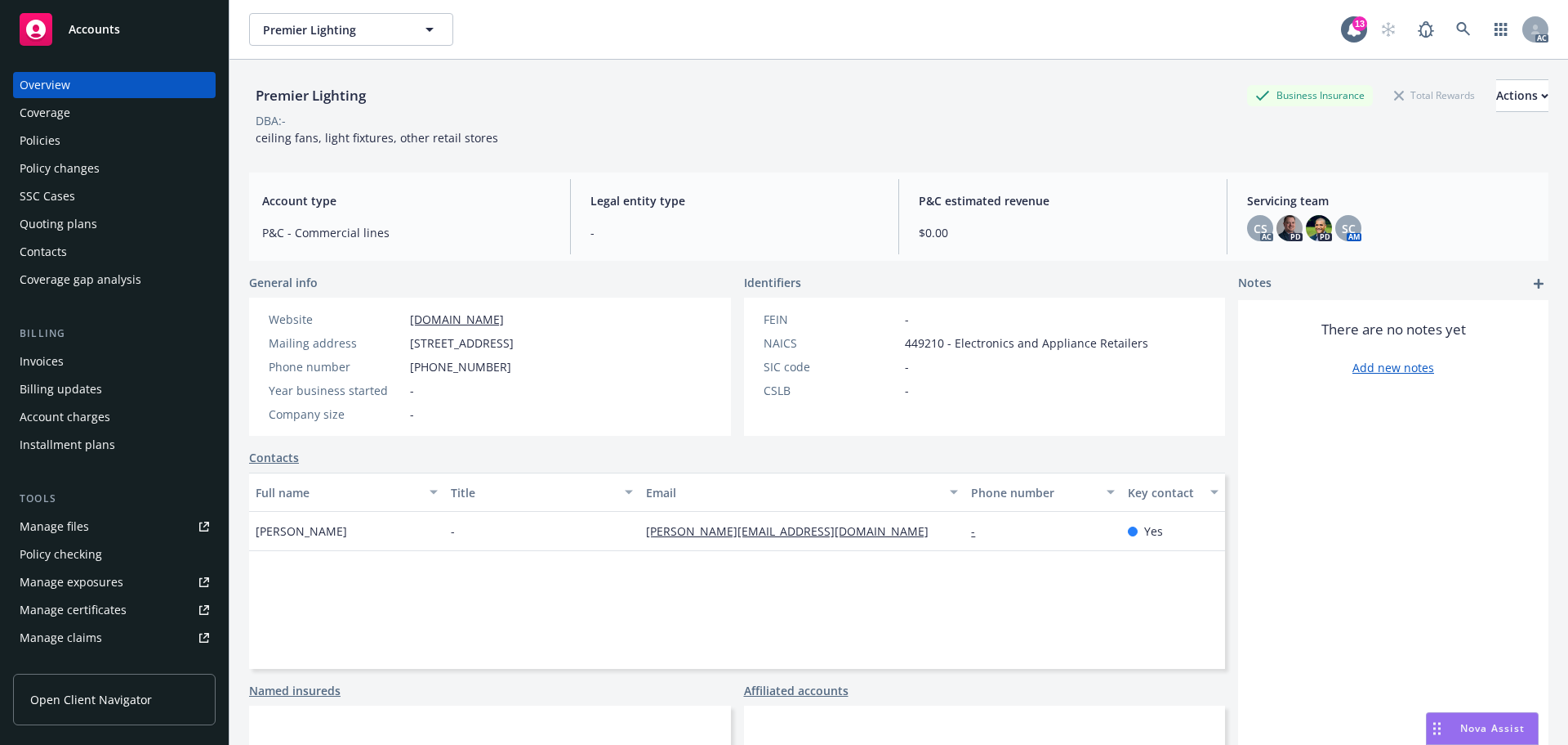
drag, startPoint x: 661, startPoint y: 335, endPoint x: 605, endPoint y: 347, distance: 57.3
click at [605, 347] on div "Website [DOMAIN_NAME] Mailing address [STREET_ADDRESS] Phone number [PHONE_NUMB…" at bounding box center [490, 367] width 482 height 138
copy span "85013"
drag, startPoint x: 504, startPoint y: 367, endPoint x: 395, endPoint y: 366, distance: 109.0
click at [395, 366] on div "Phone number [PHONE_NUMBER]" at bounding box center [391, 366] width 258 height 17
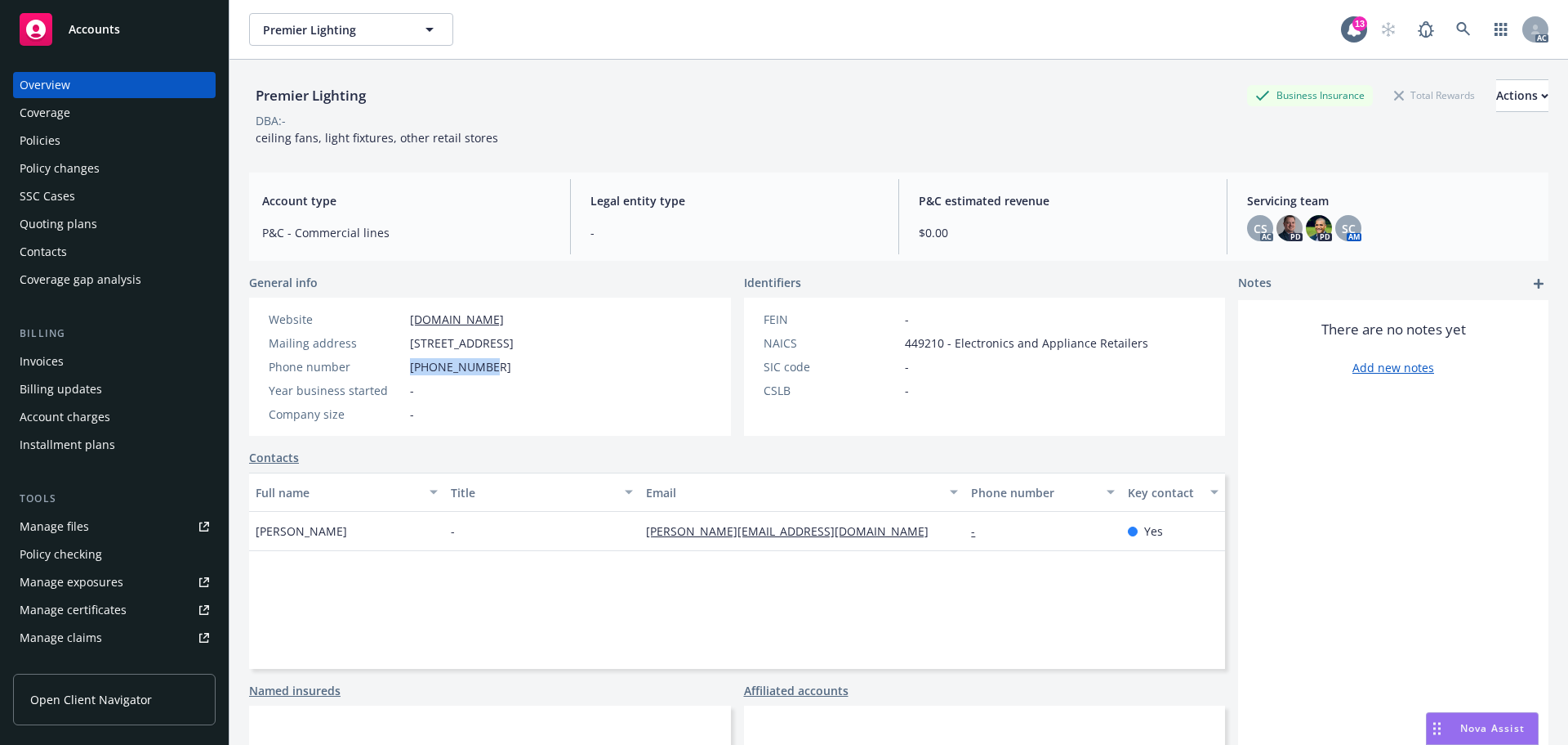
copy div "[PHONE_NUMBER]"
drag, startPoint x: 546, startPoint y: 320, endPoint x: 409, endPoint y: 327, distance: 137.2
click at [409, 327] on div "Website [DOMAIN_NAME]" at bounding box center [391, 319] width 258 height 17
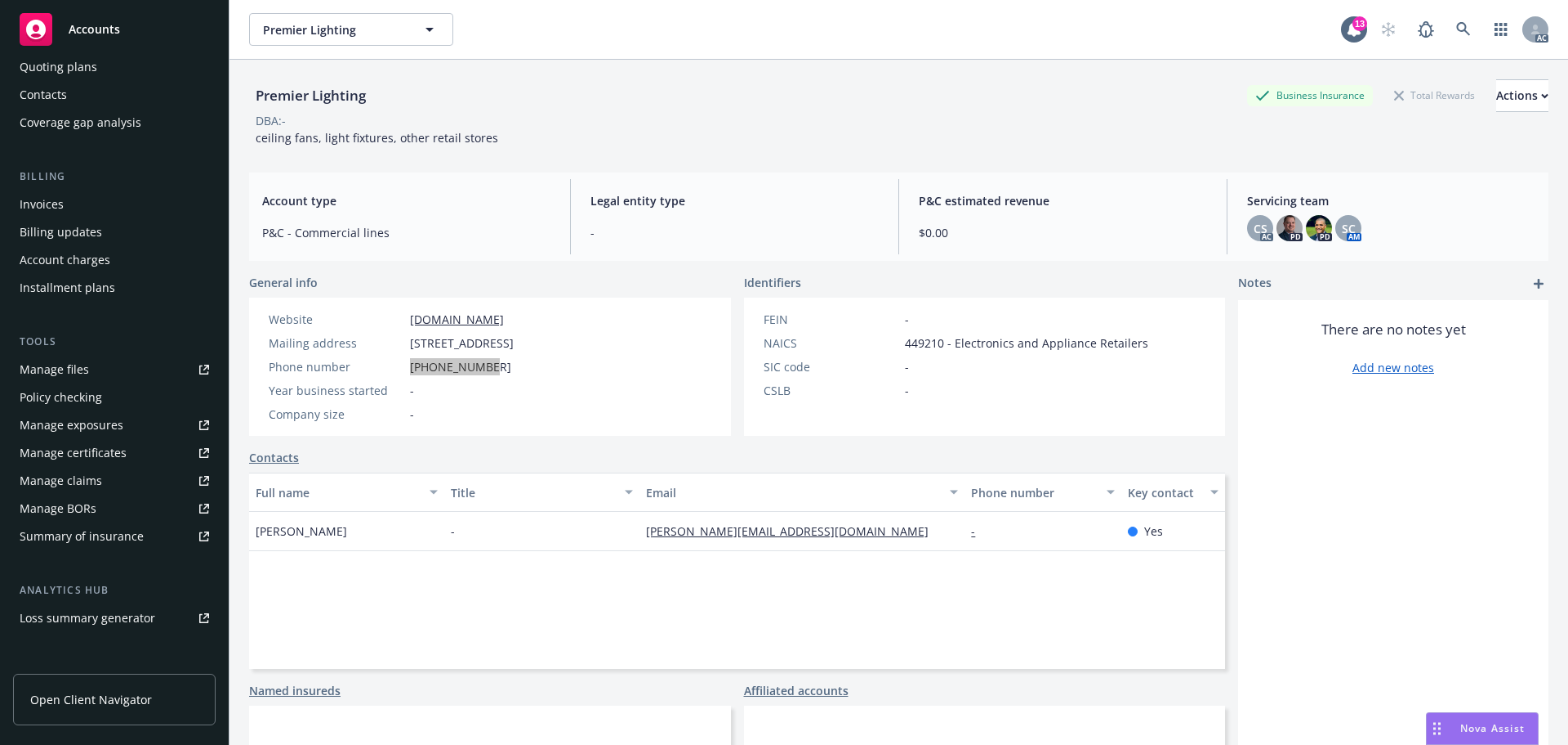
scroll to position [320, 0]
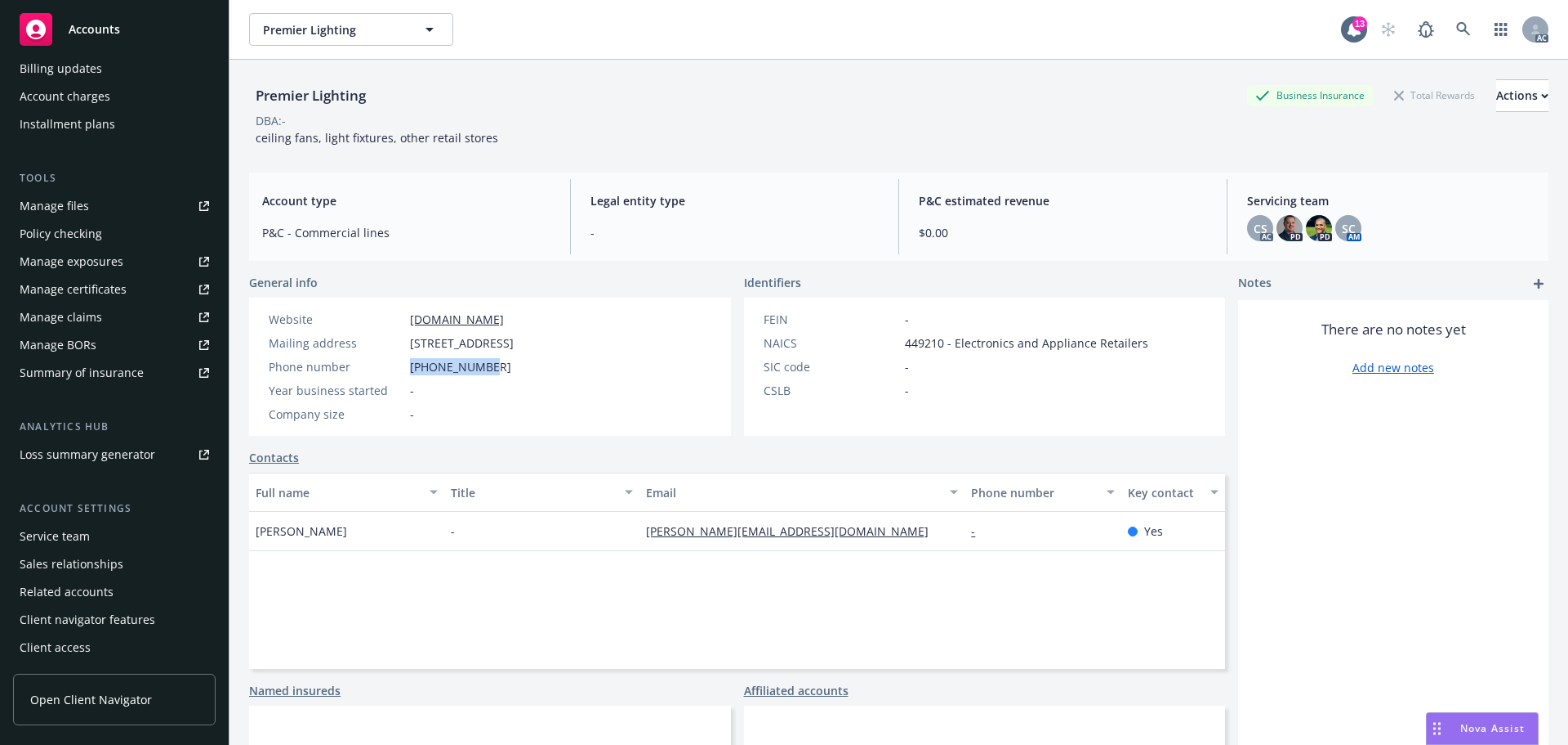
click at [60, 536] on div "Service team" at bounding box center [55, 536] width 70 height 26
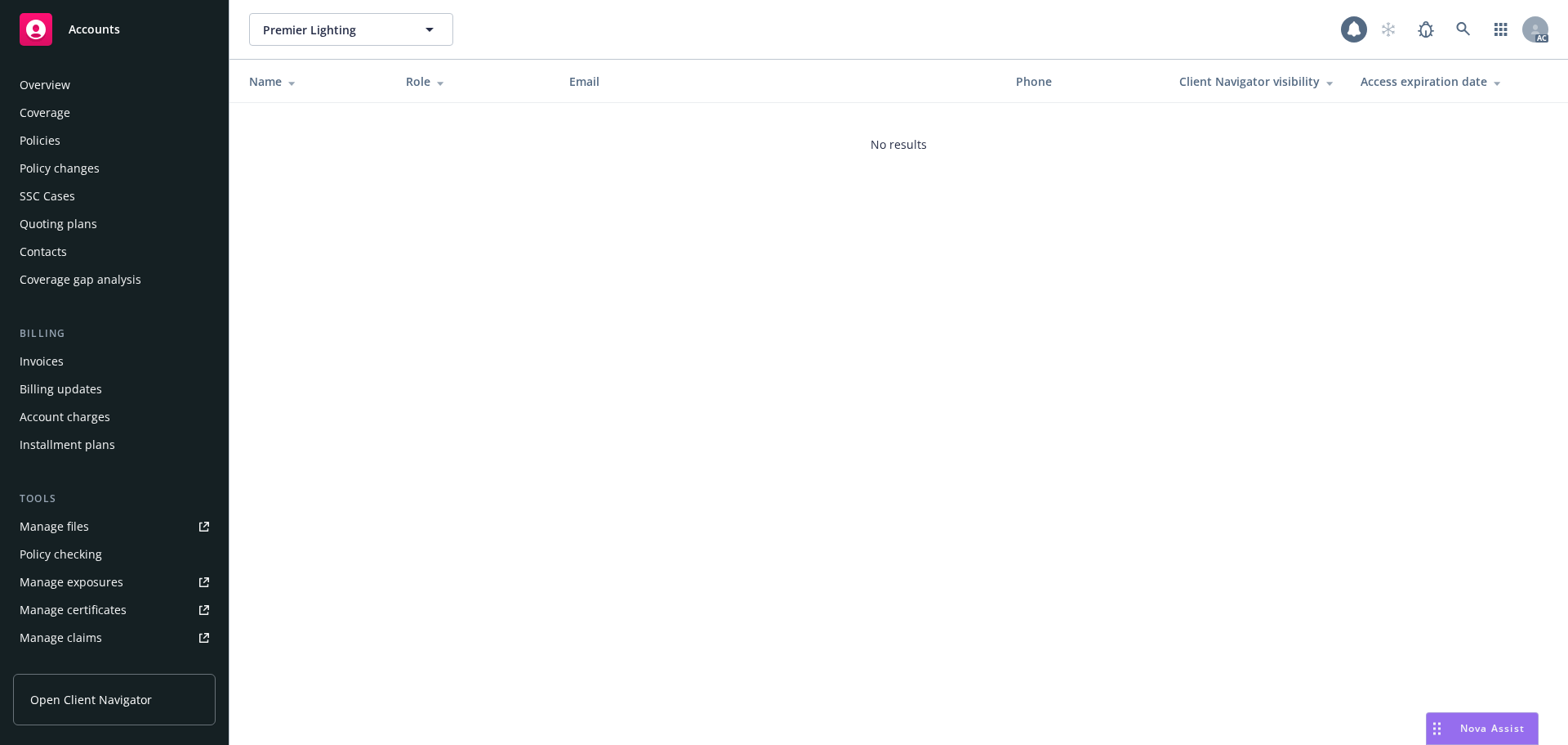
scroll to position [320, 0]
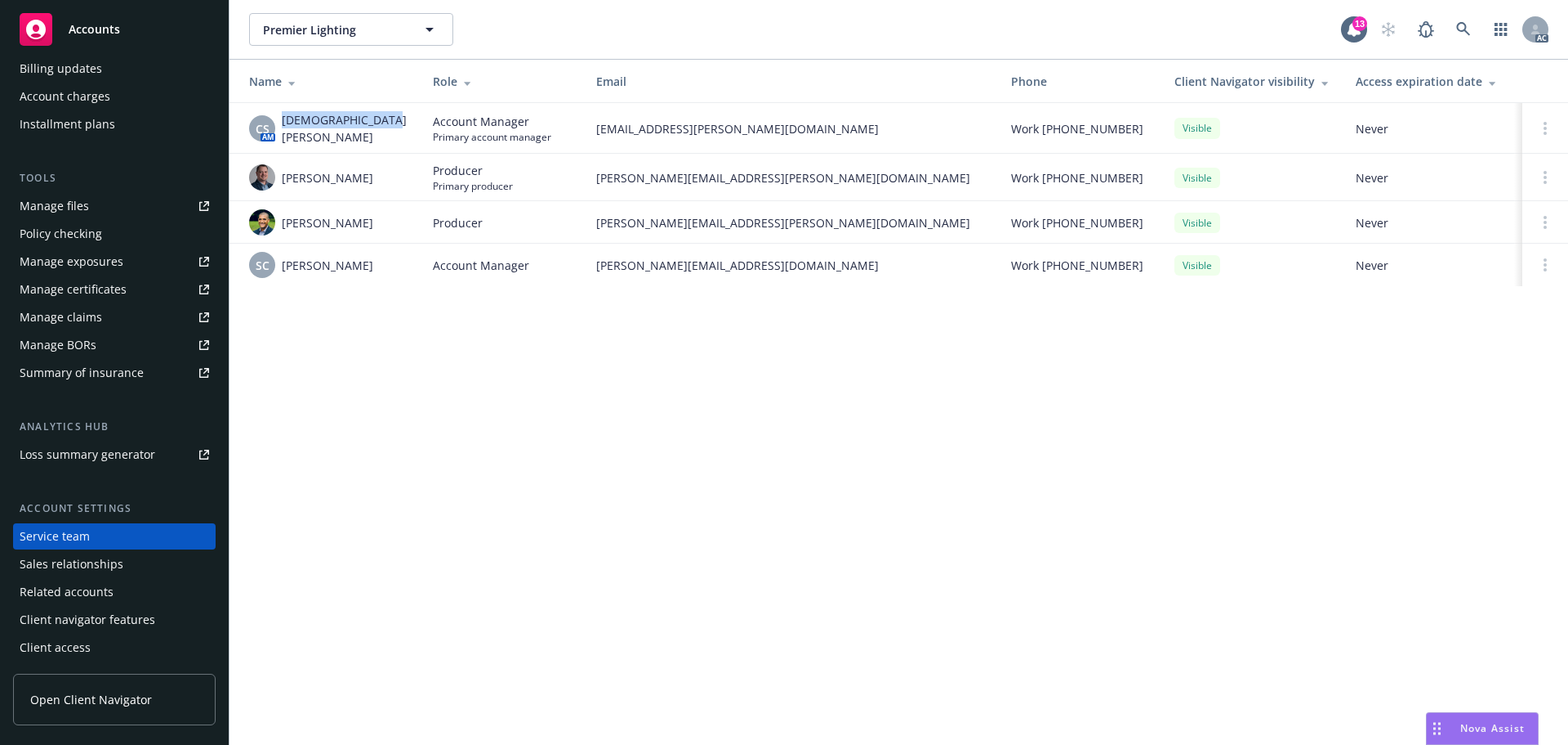
drag, startPoint x: 382, startPoint y: 127, endPoint x: 284, endPoint y: 127, distance: 98.0
click at [284, 127] on td "CS AM [PERSON_NAME]" at bounding box center [325, 128] width 190 height 51
drag, startPoint x: 370, startPoint y: 259, endPoint x: 284, endPoint y: 264, distance: 86.1
click at [284, 264] on div "SC [PERSON_NAME]" at bounding box center [328, 265] width 158 height 26
click at [374, 253] on div "SC [PERSON_NAME]" at bounding box center [328, 265] width 158 height 26
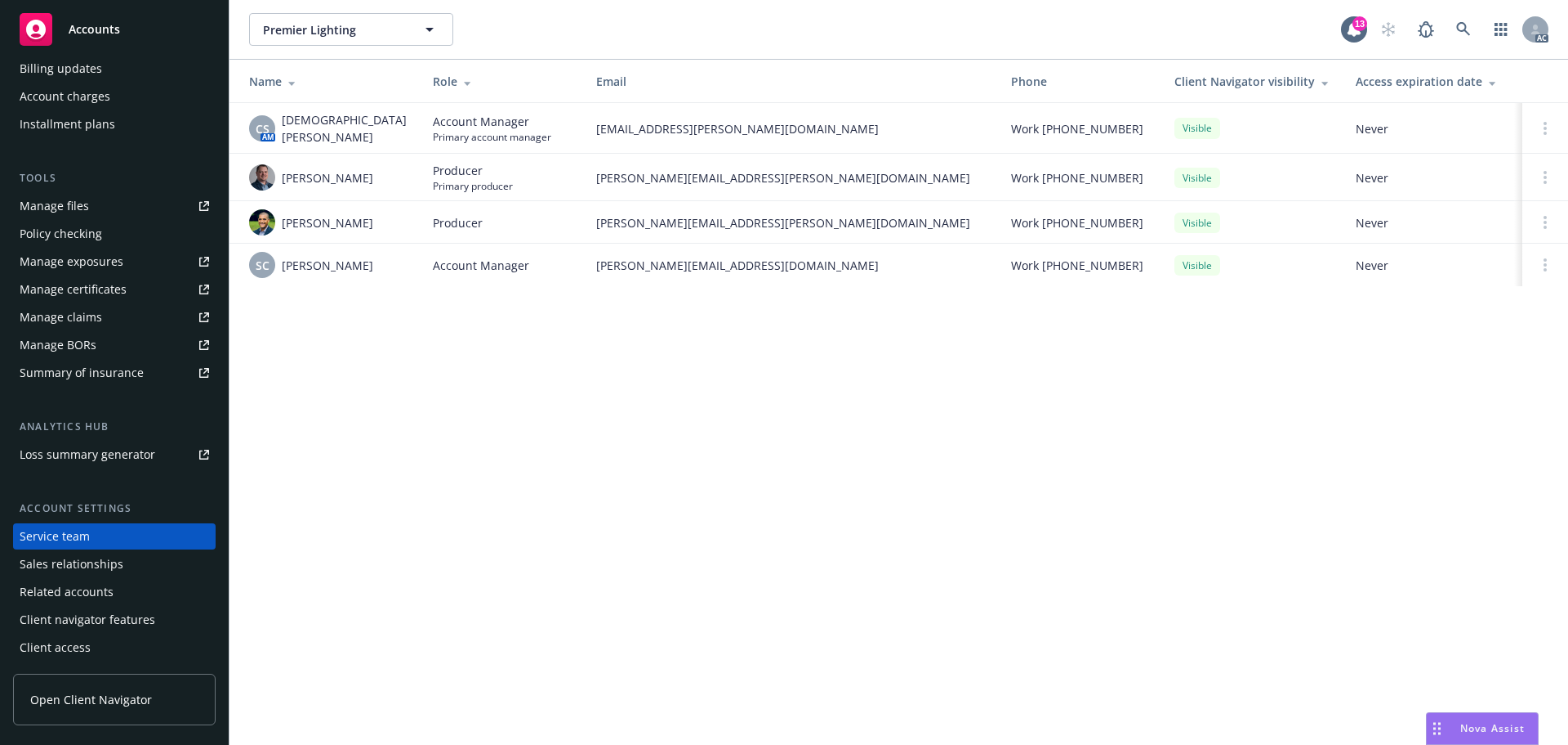
drag, startPoint x: 369, startPoint y: 263, endPoint x: 283, endPoint y: 270, distance: 86.3
click at [283, 270] on td "SC [PERSON_NAME]" at bounding box center [325, 265] width 190 height 43
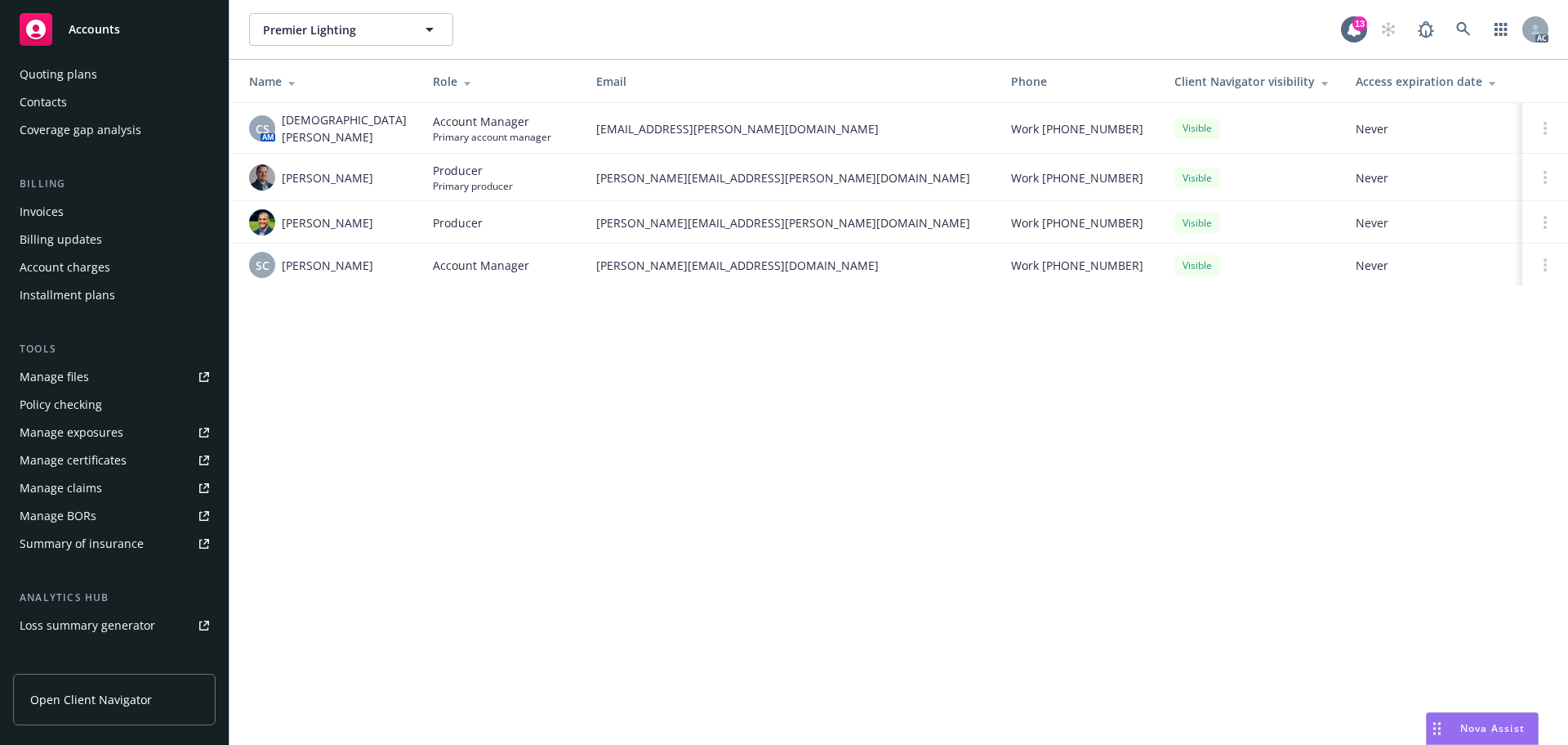
scroll to position [0, 0]
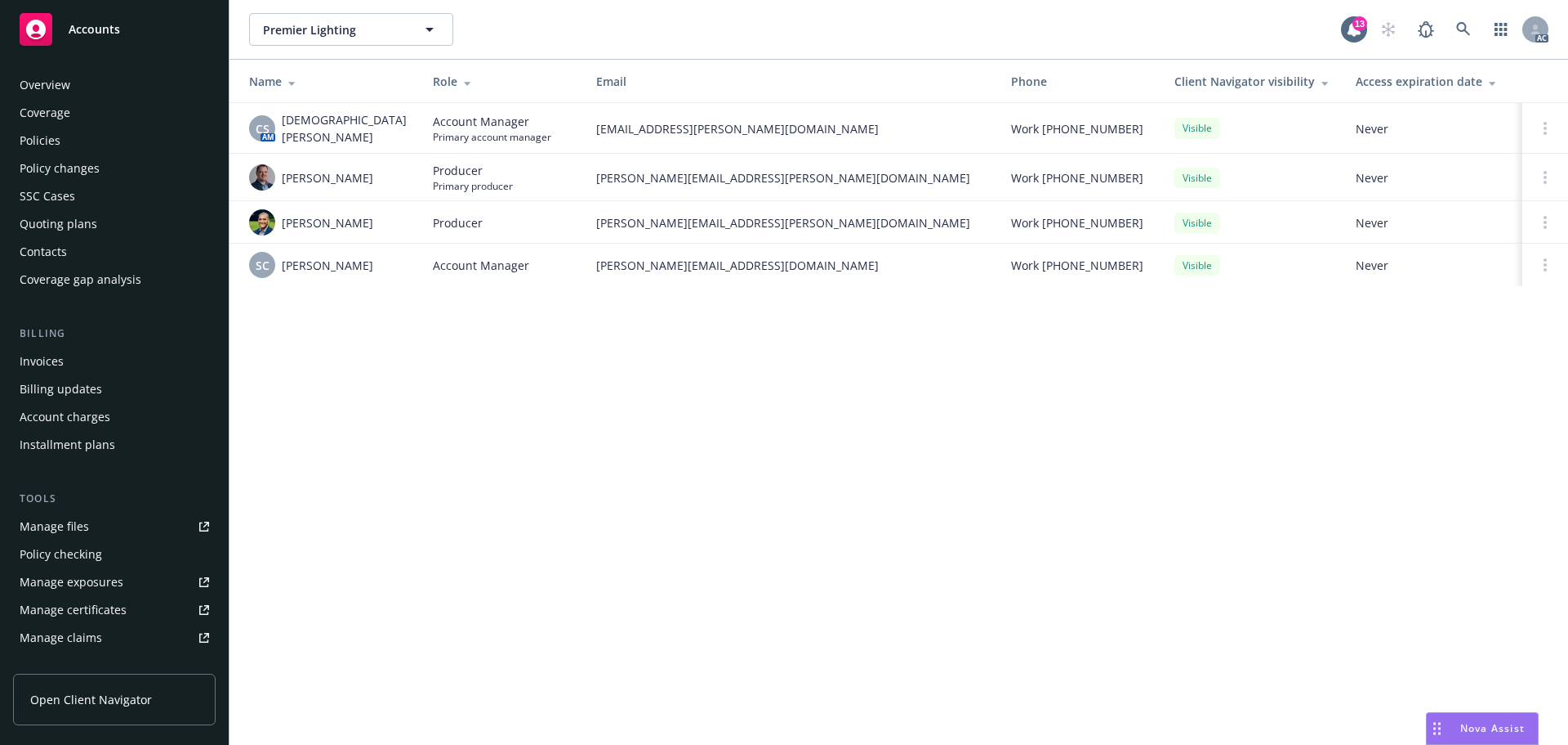
click at [87, 133] on div "Policies" at bounding box center [115, 141] width 190 height 26
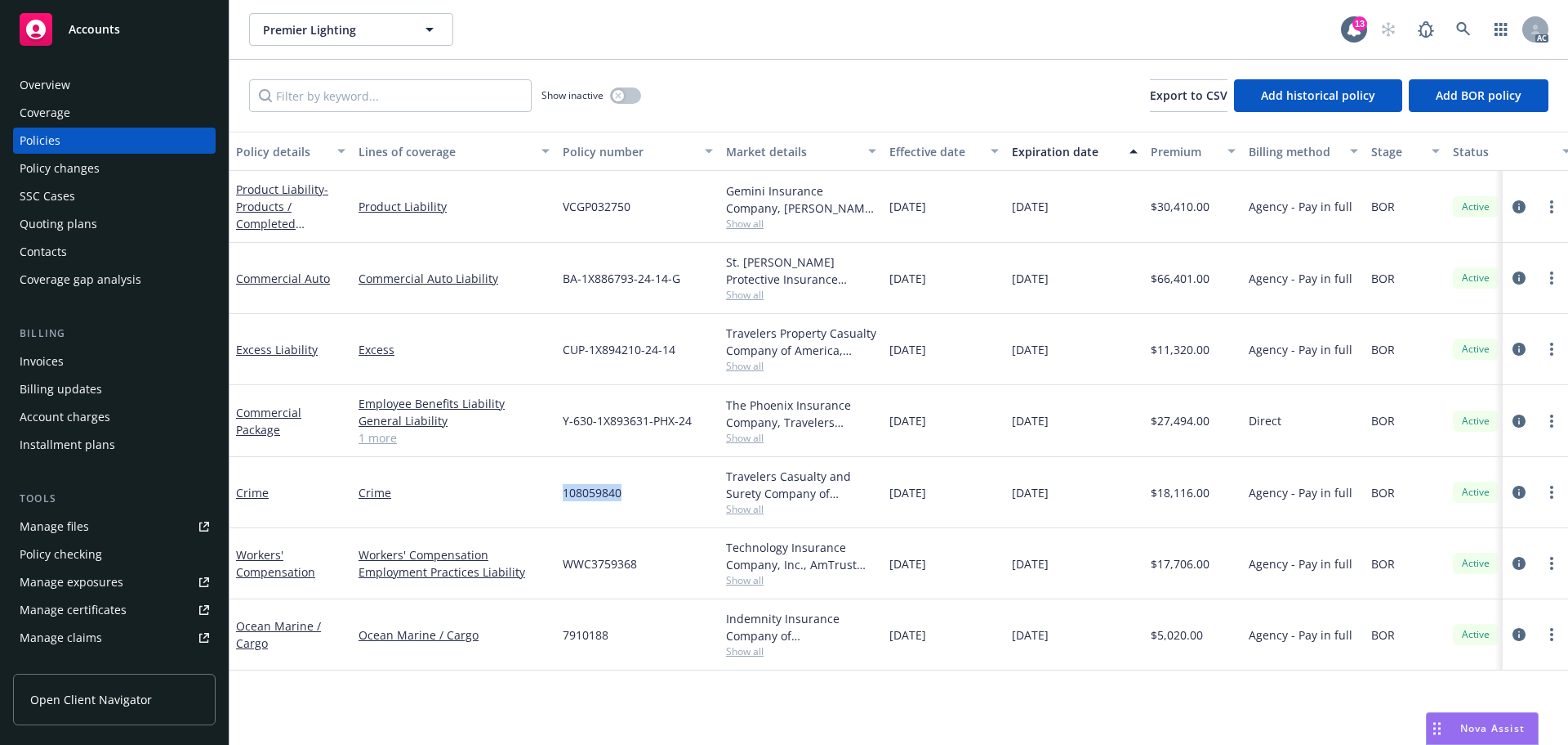
drag, startPoint x: 568, startPoint y: 490, endPoint x: 555, endPoint y: 490, distance: 13.0
click at [555, 490] on div "Crime Crime 108059840 Travelers Casualty and Surety Company of America, Travele…" at bounding box center [1018, 492] width 1577 height 71
click at [102, 98] on div "Overview Coverage Policies Policy changes SSC Cases Quoting plans Contacts Cove…" at bounding box center [114, 182] width 203 height 221
click at [102, 92] on div "Overview" at bounding box center [115, 85] width 190 height 26
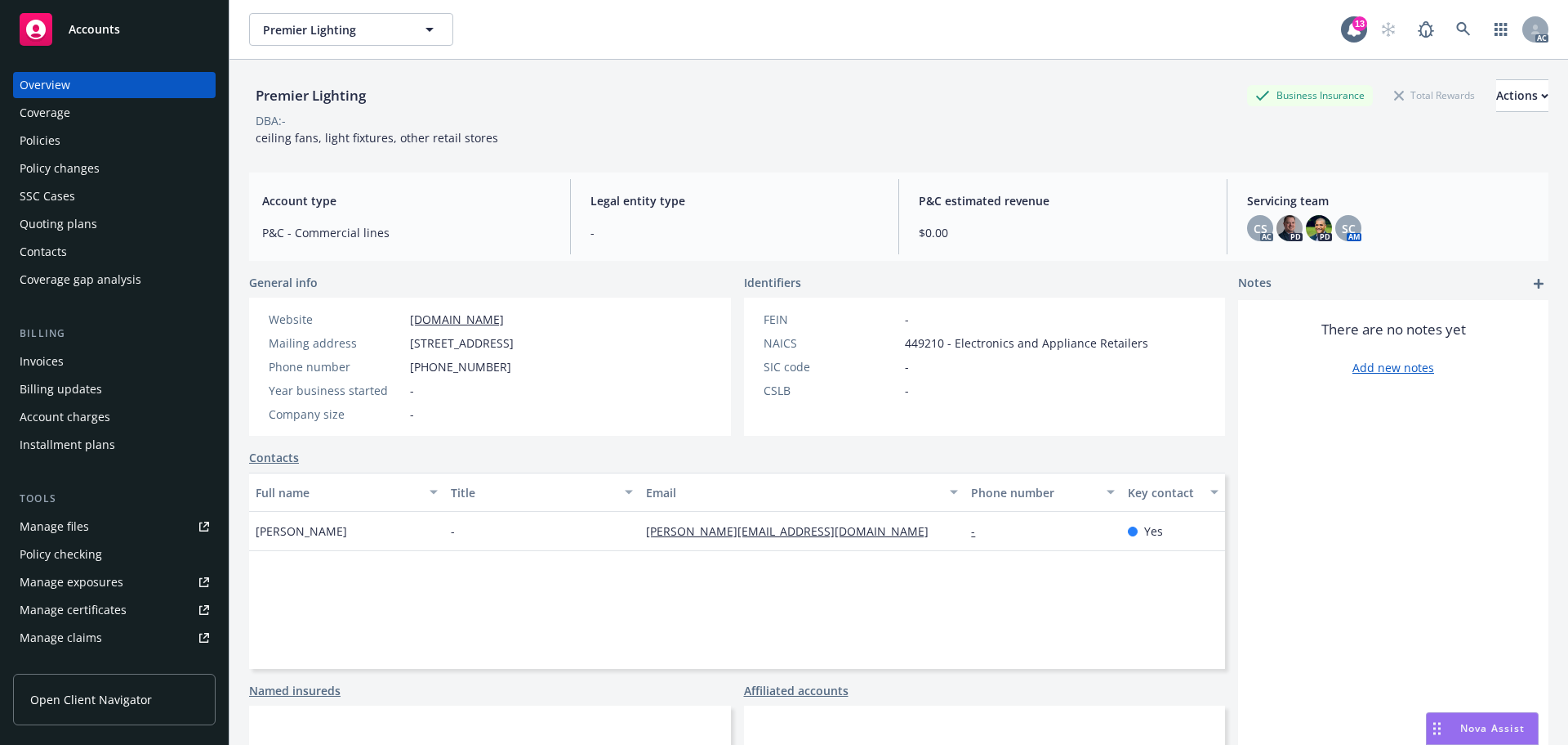
drag, startPoint x: 401, startPoint y: 343, endPoint x: 526, endPoint y: 350, distance: 125.2
click at [521, 350] on div "Mailing address [STREET_ADDRESS]" at bounding box center [391, 342] width 258 height 17
click at [514, 343] on span "[STREET_ADDRESS]" at bounding box center [462, 342] width 104 height 17
drag, startPoint x: 577, startPoint y: 343, endPoint x: 538, endPoint y: 342, distance: 39.0
click at [514, 342] on span "[STREET_ADDRESS]" at bounding box center [462, 342] width 104 height 17
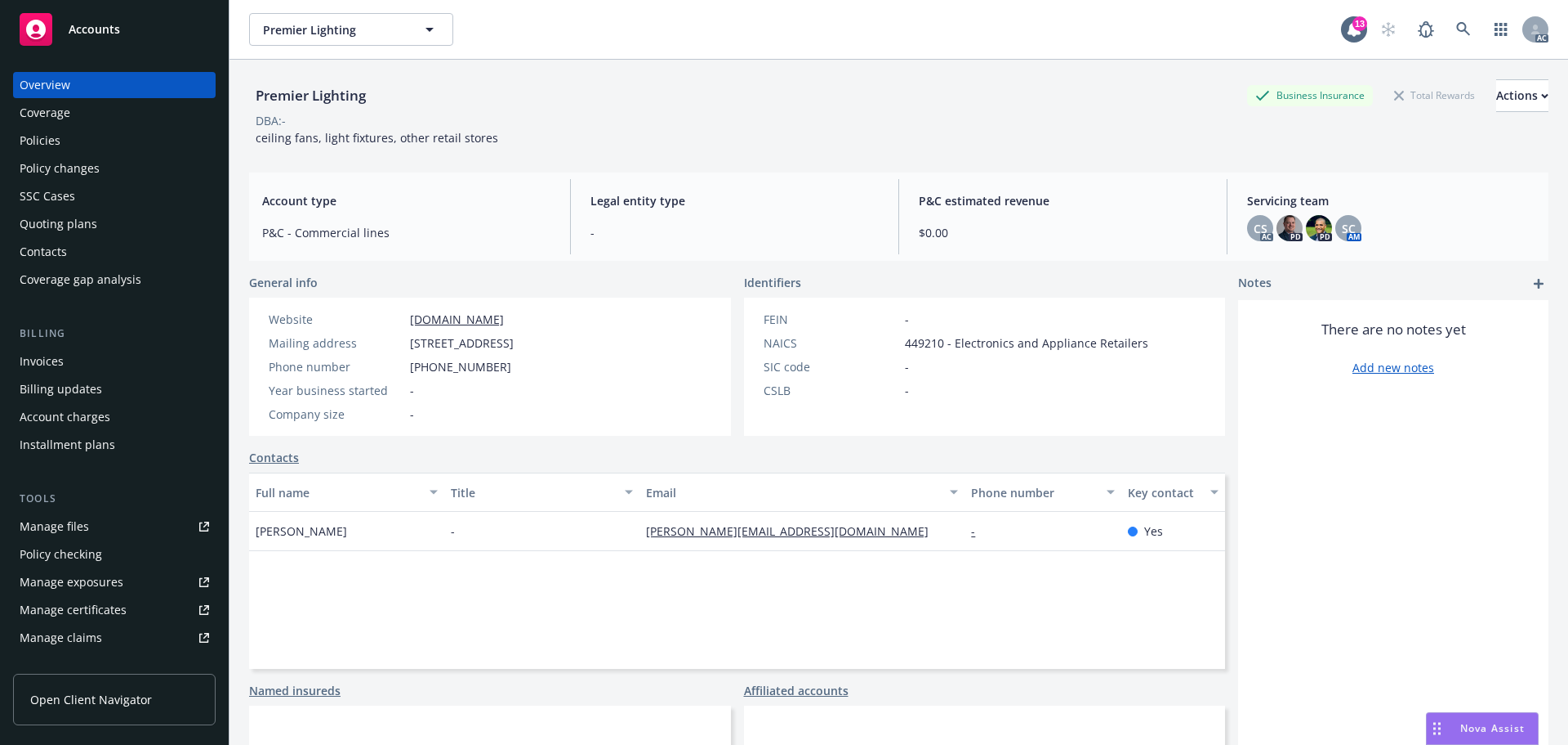
drag, startPoint x: 598, startPoint y: 340, endPoint x: 688, endPoint y: 346, distance: 90.2
click at [514, 343] on span "[STREET_ADDRESS]" at bounding box center [462, 342] width 104 height 17
drag, startPoint x: 652, startPoint y: 335, endPoint x: 602, endPoint y: 344, distance: 50.8
click at [534, 344] on div "Website [DOMAIN_NAME] Mailing address [STREET_ADDRESS] Phone number [PHONE_NUMB…" at bounding box center [391, 367] width 284 height 138
drag, startPoint x: 521, startPoint y: 139, endPoint x: 257, endPoint y: 138, distance: 264.0
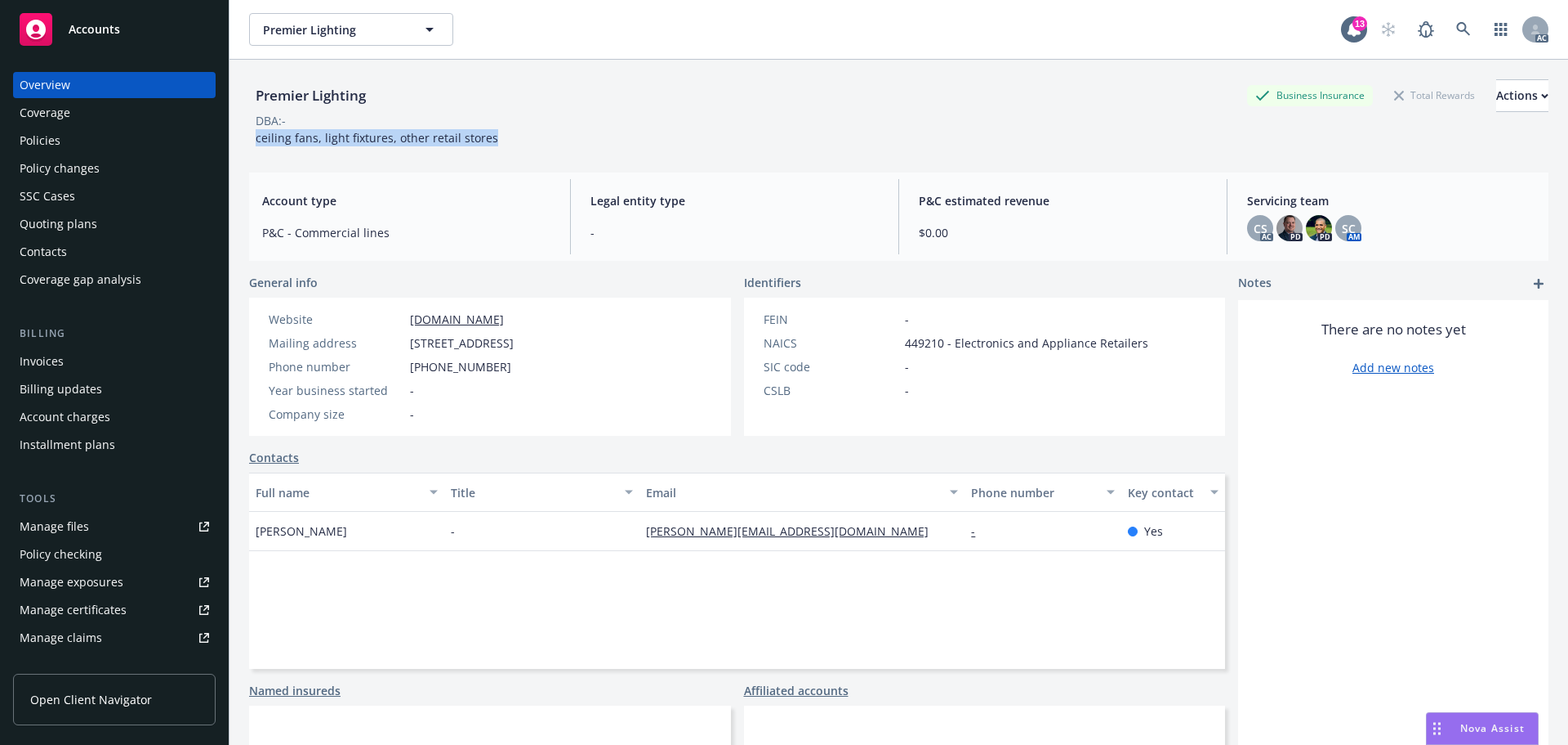
click at [257, 138] on div "Premier Lighting Business Insurance Total Rewards Actions DBA: - ceiling fans, …" at bounding box center [898, 112] width 1300 height 67
click at [69, 150] on div "Policies" at bounding box center [115, 141] width 190 height 26
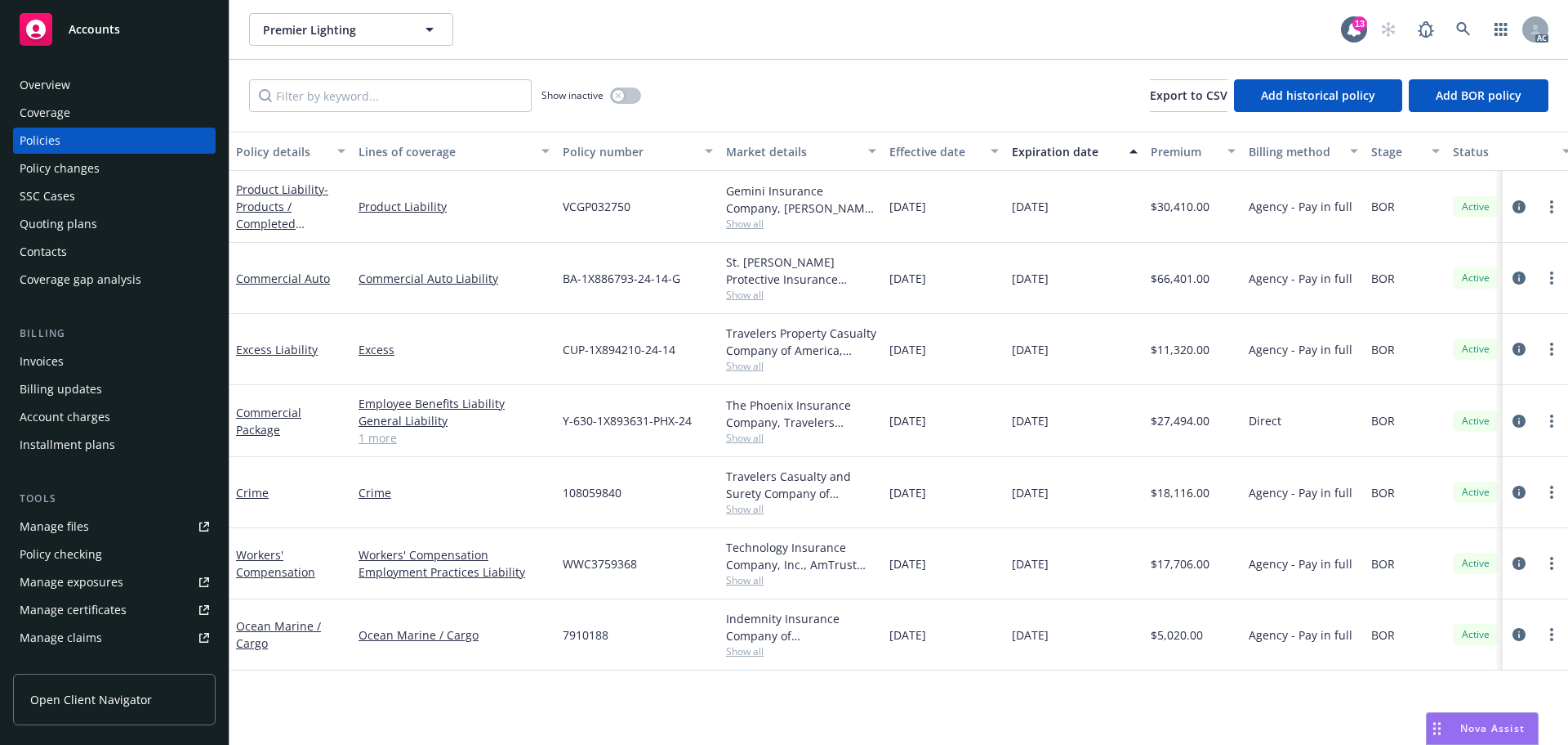
click at [78, 84] on div "Overview" at bounding box center [115, 85] width 190 height 26
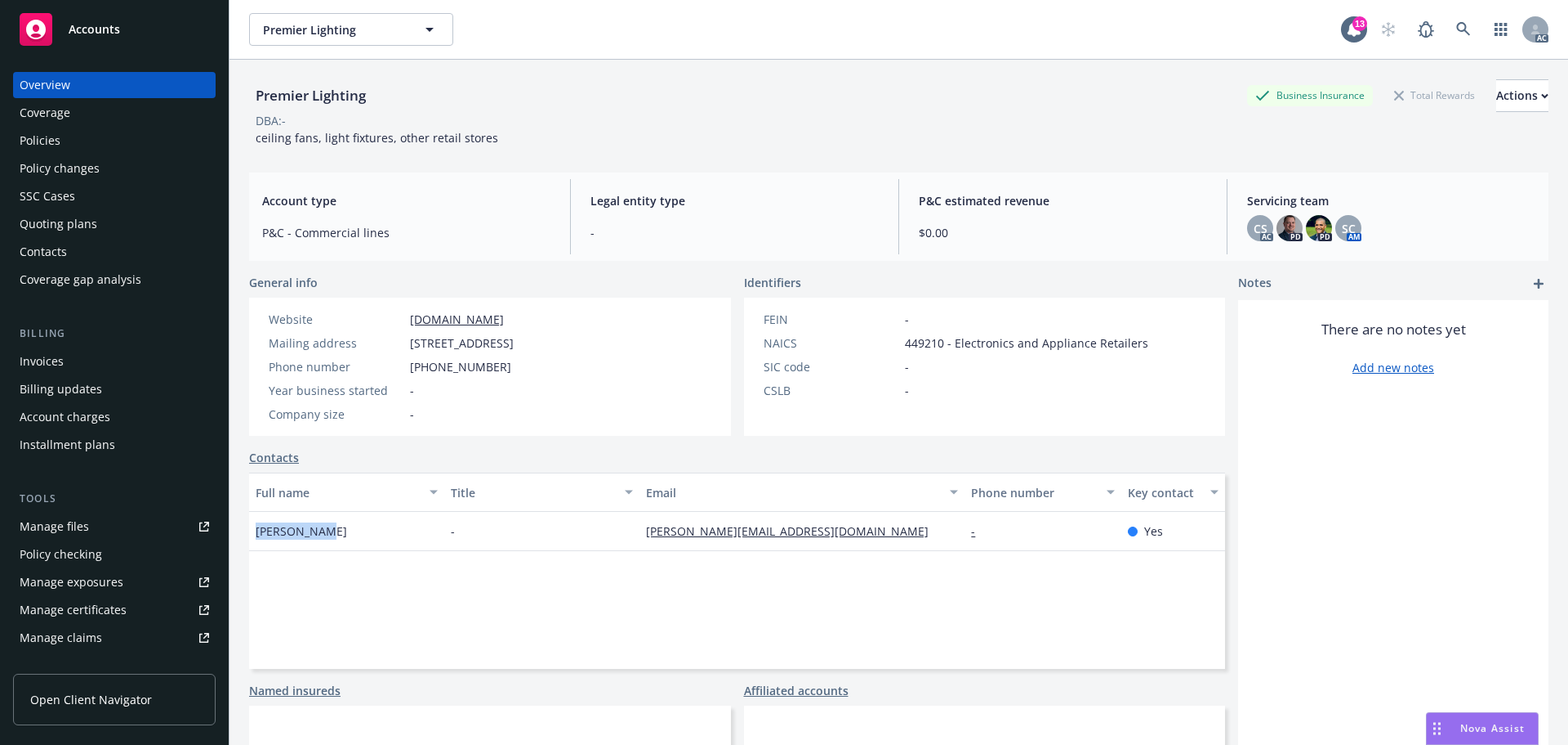
drag, startPoint x: 345, startPoint y: 532, endPoint x: 244, endPoint y: 531, distance: 101.0
click at [244, 531] on div "Premier Lighting Business Insurance Total Rewards Actions DBA: - ceiling fans, …" at bounding box center [899, 432] width 1339 height 745
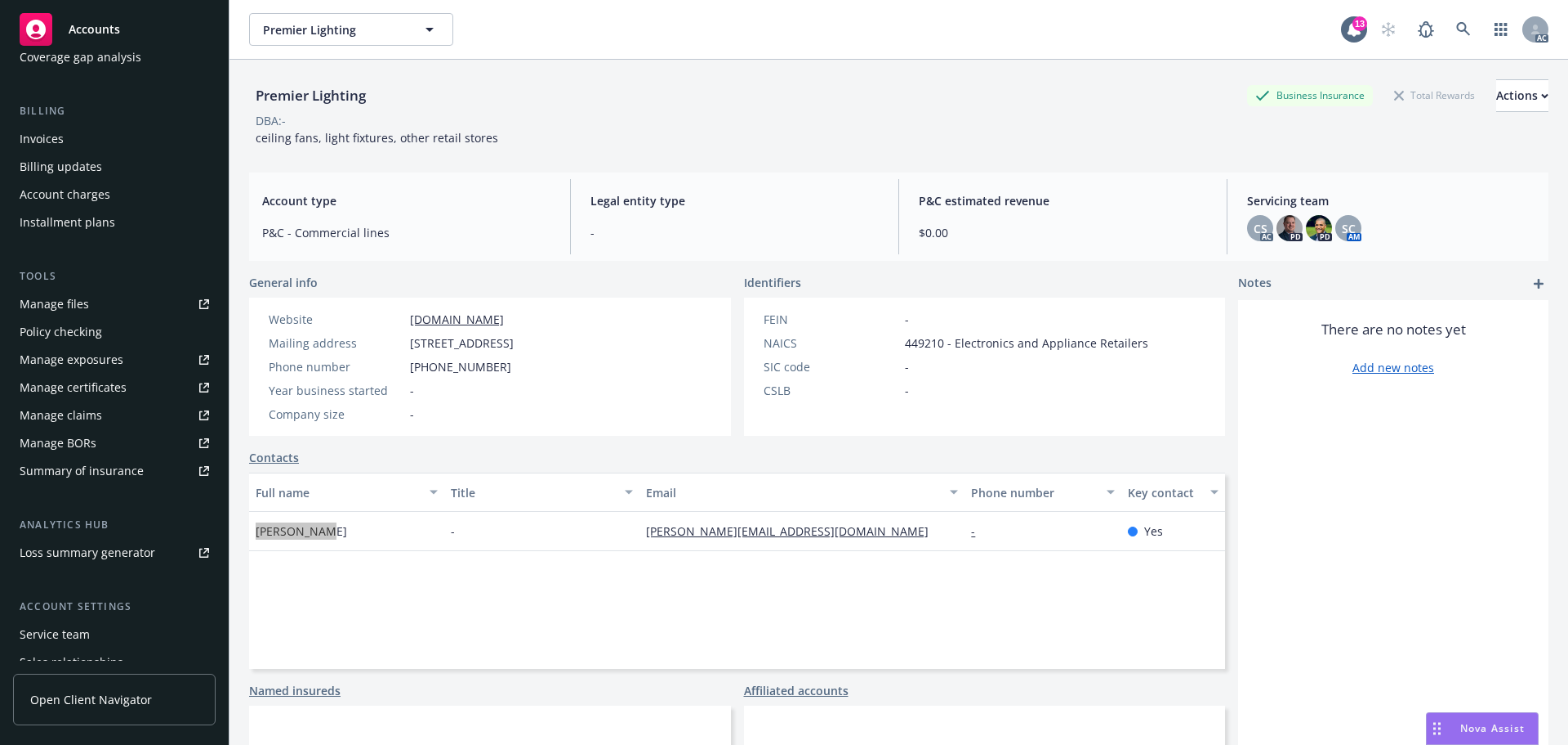
scroll to position [320, 0]
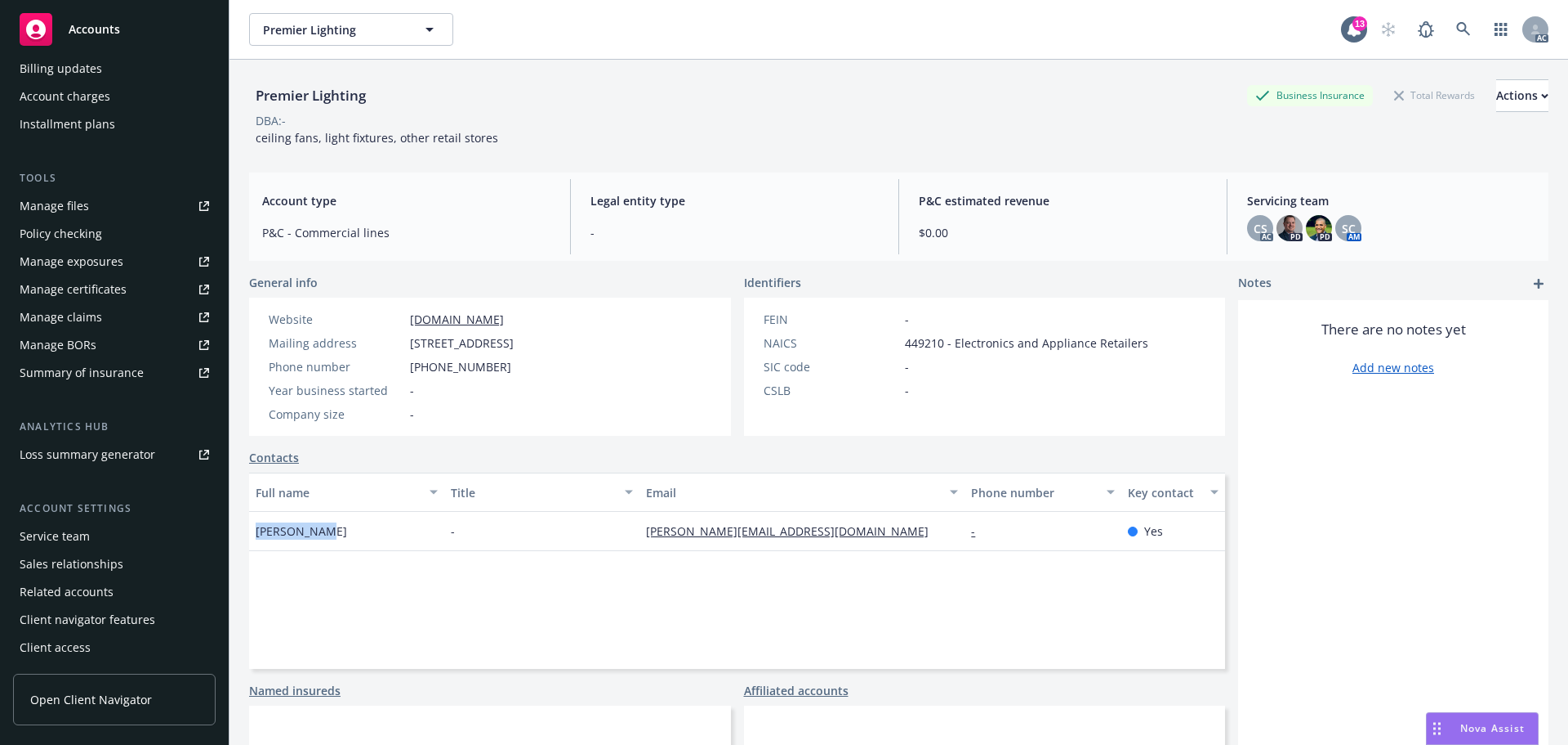
click at [55, 524] on div "Service team" at bounding box center [55, 536] width 70 height 26
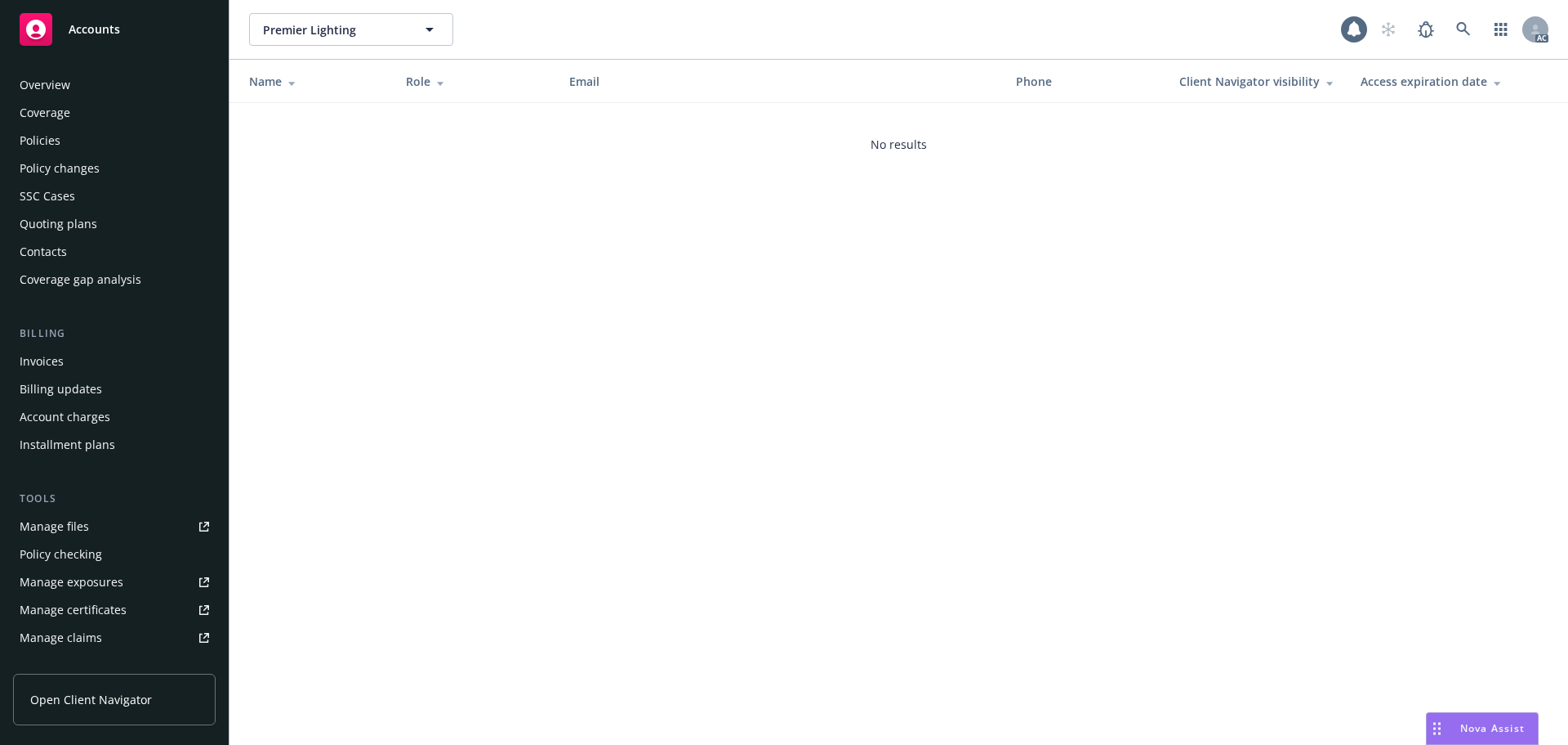
scroll to position [320, 0]
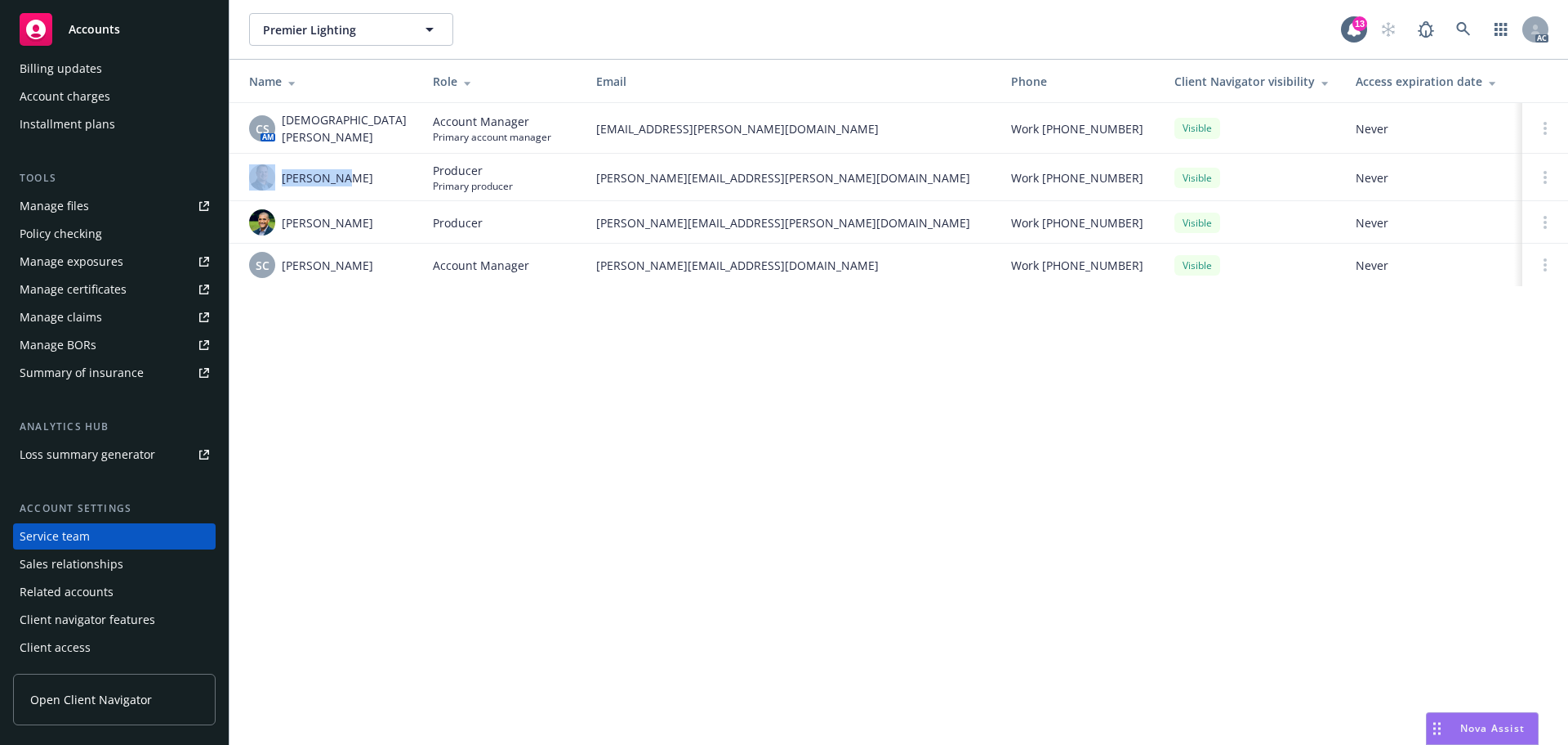
drag, startPoint x: 361, startPoint y: 159, endPoint x: 275, endPoint y: 176, distance: 87.7
click at [275, 176] on td "[PERSON_NAME]" at bounding box center [325, 177] width 190 height 47
drag, startPoint x: 749, startPoint y: 140, endPoint x: 570, endPoint y: 133, distance: 179.1
click at [584, 133] on td "[EMAIL_ADDRESS][PERSON_NAME][DOMAIN_NAME]" at bounding box center [790, 128] width 415 height 51
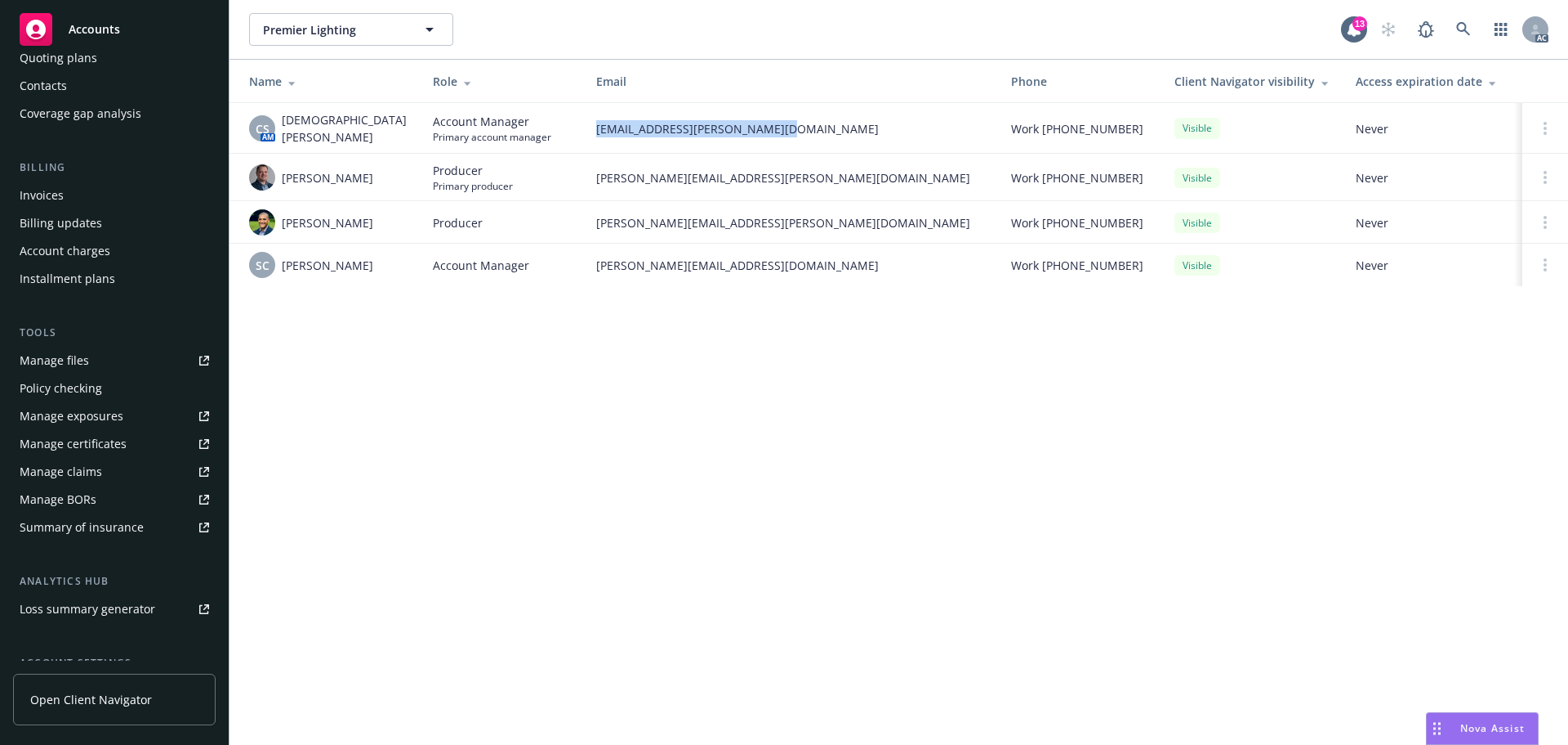
scroll to position [0, 0]
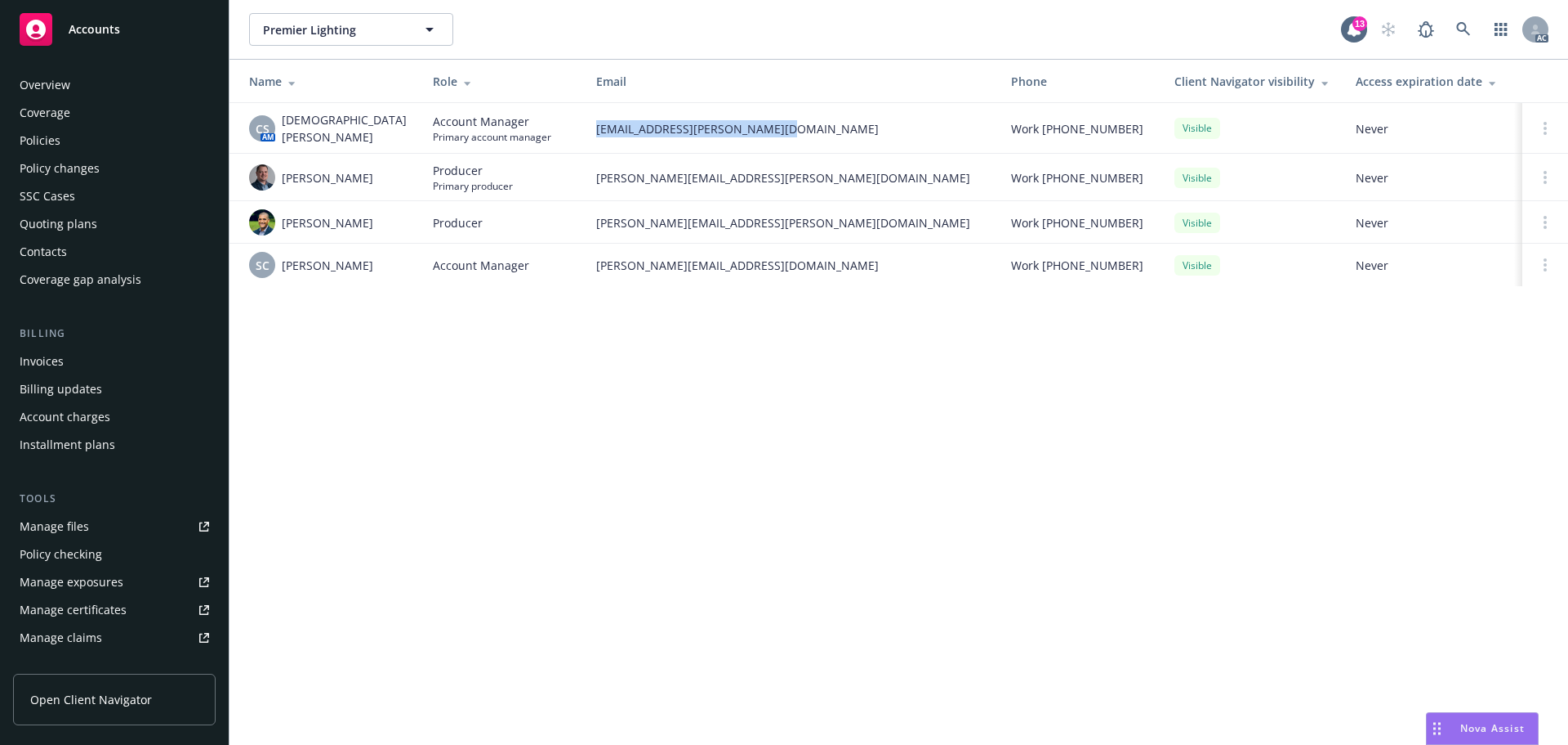
click at [110, 84] on div "Overview" at bounding box center [115, 85] width 190 height 26
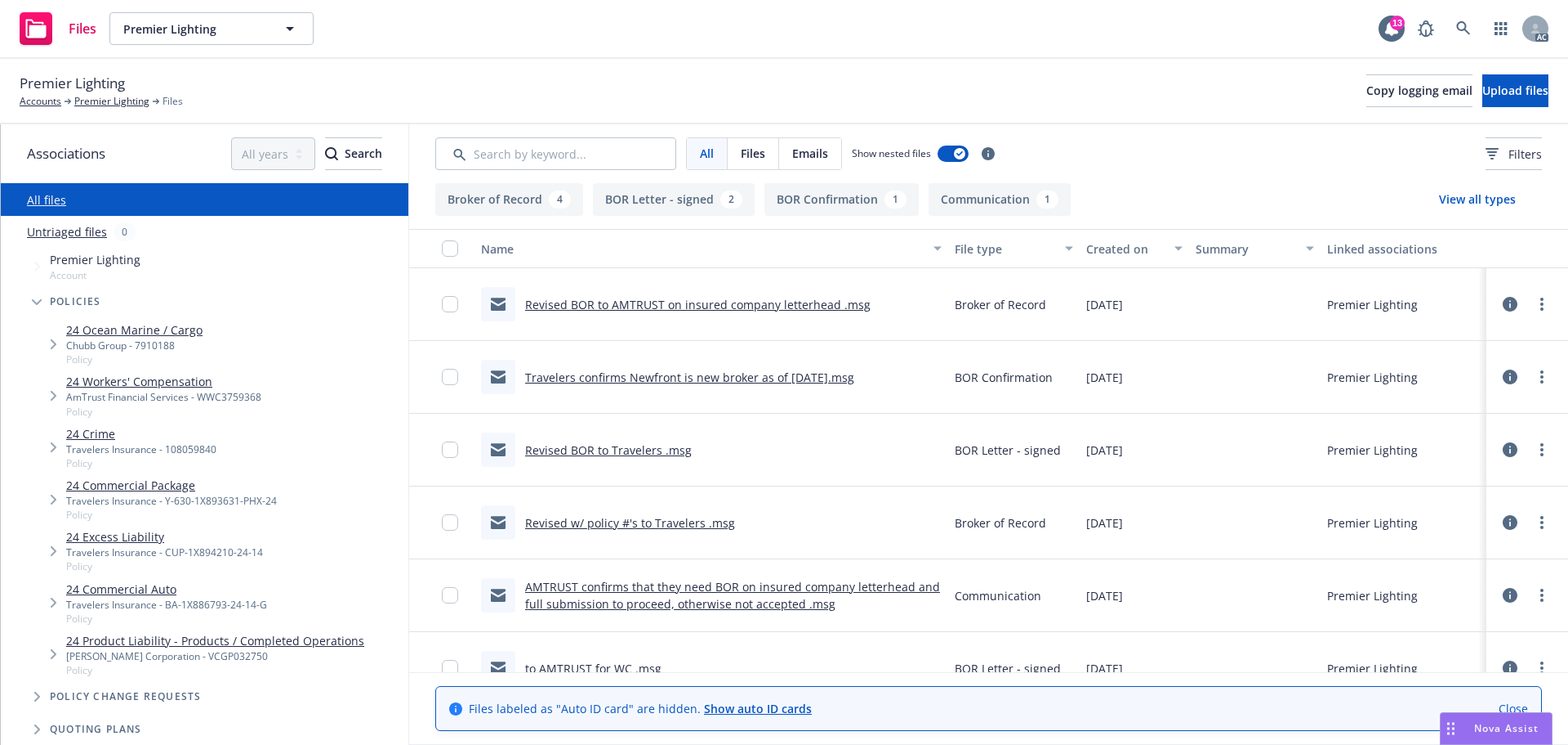
click at [154, 480] on link "24 Commercial Package" at bounding box center [171, 485] width 211 height 17
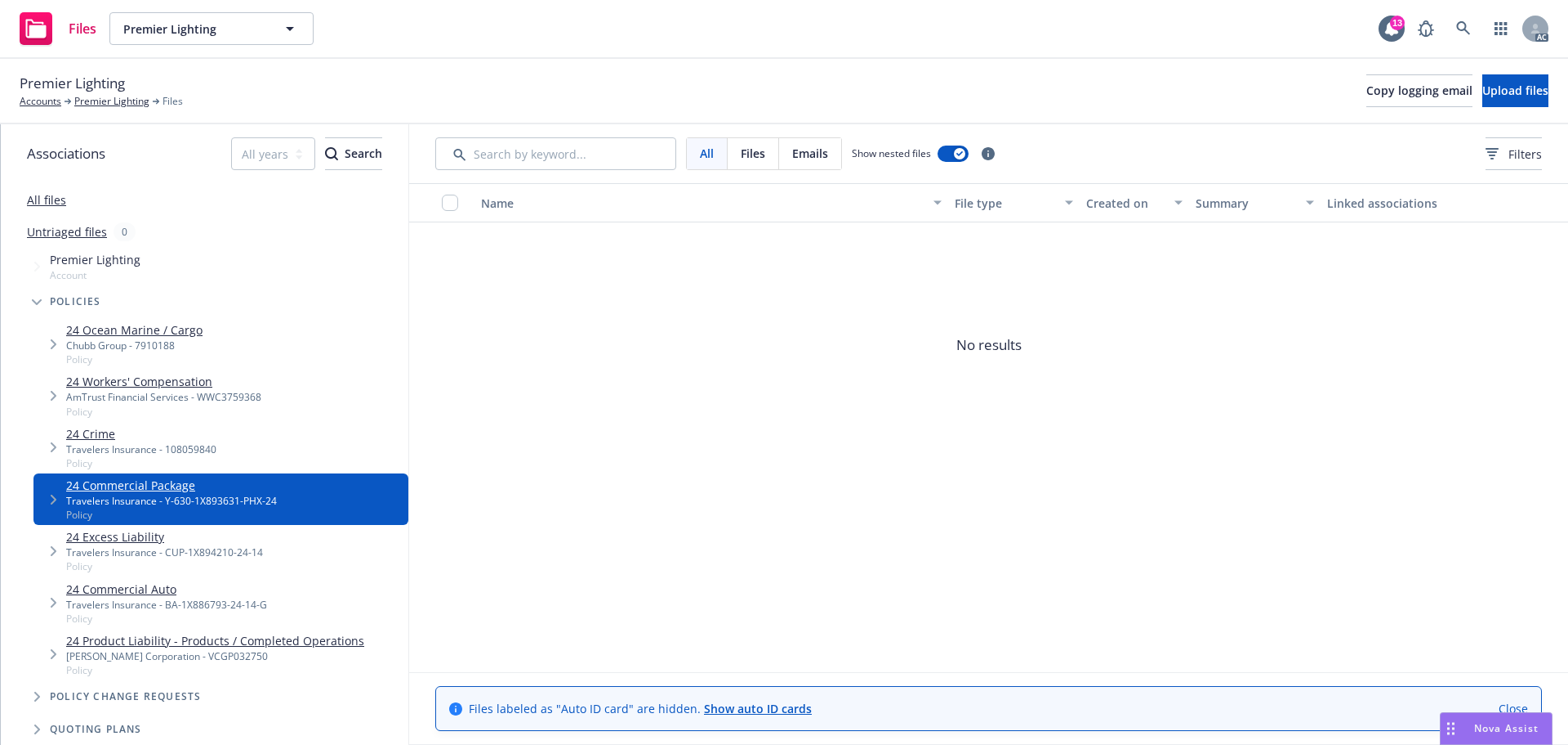
click at [224, 372] on div "24 Workers' Compensation AmTrust Financial Services - WWC3759368 Policy" at bounding box center [221, 394] width 375 height 51
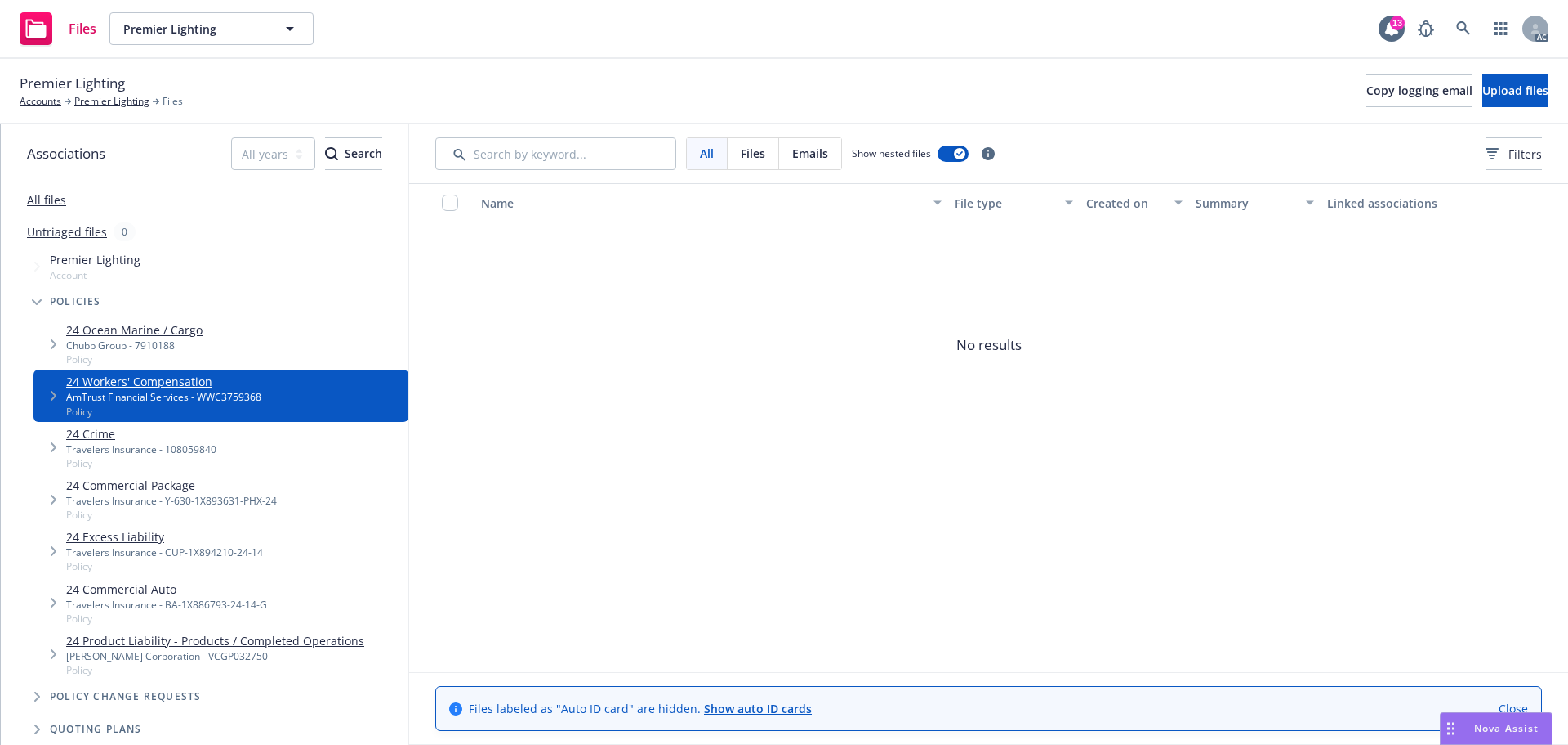
click at [212, 347] on div "24 Ocean Marine / Cargo Chubb Group - 7910188 Policy" at bounding box center [221, 343] width 375 height 51
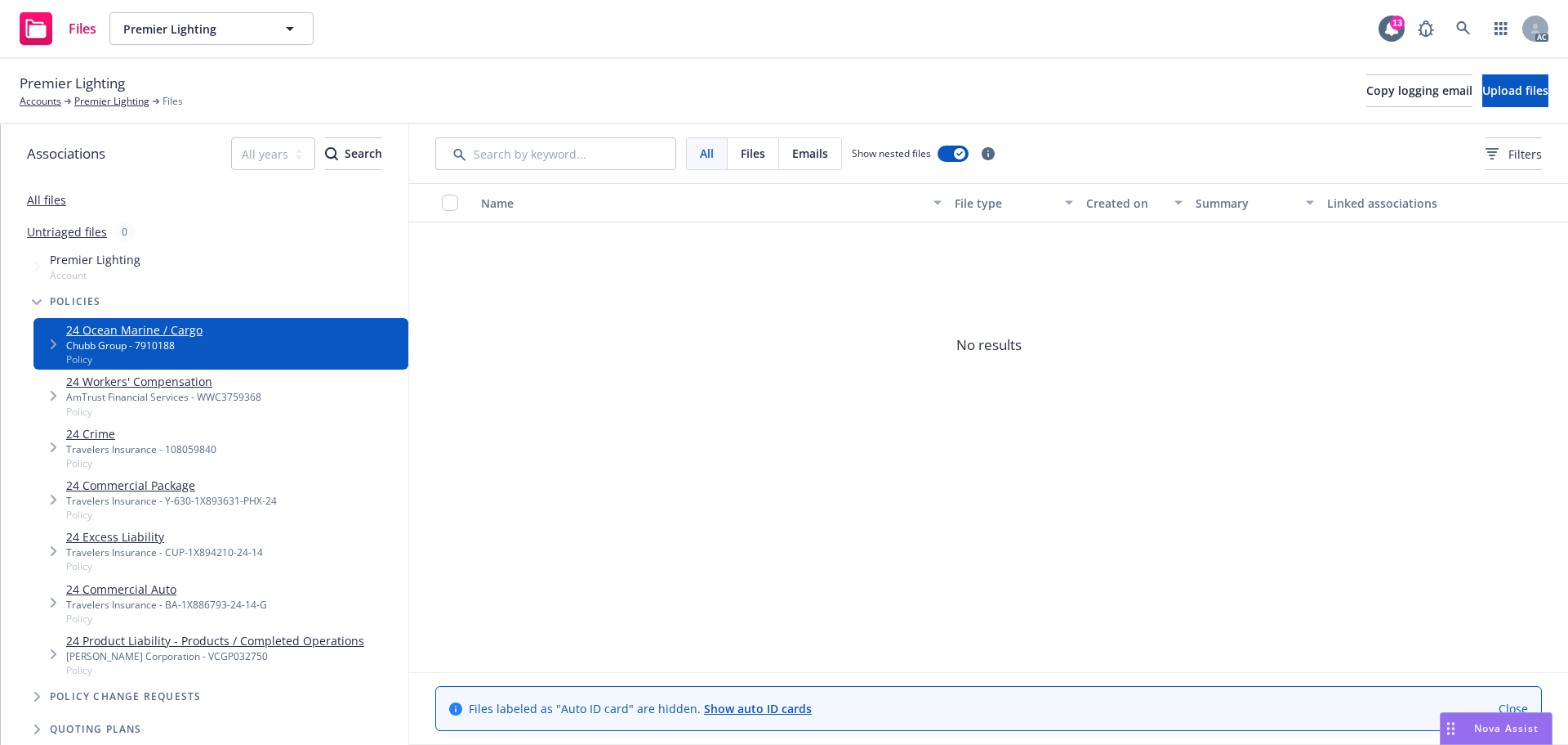
click at [176, 435] on link "24 Crime" at bounding box center [141, 433] width 150 height 17
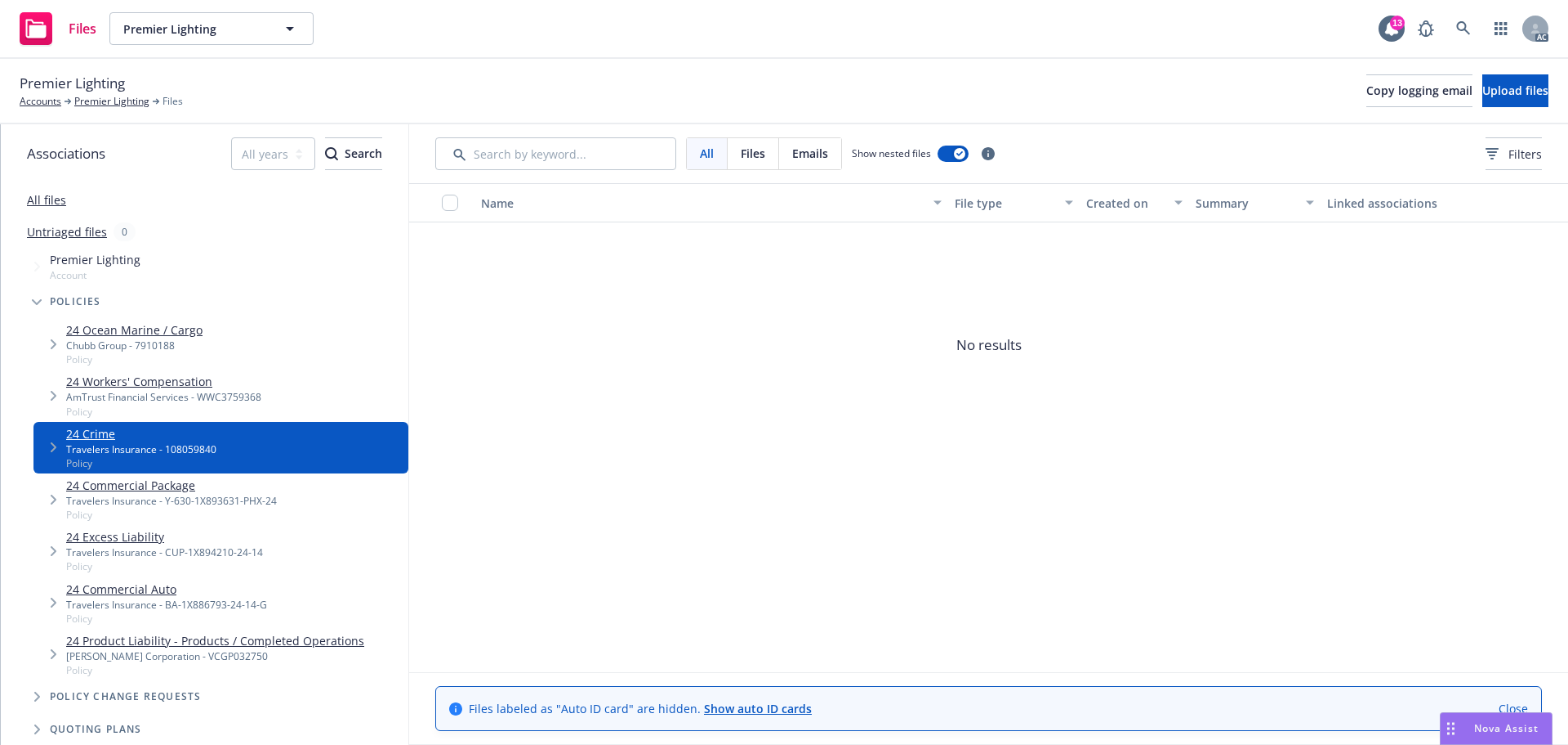
click at [164, 523] on div "24 Commercial Package Travelers Insurance - Y-630-1X893631-PHX-24 Policy" at bounding box center [221, 498] width 375 height 51
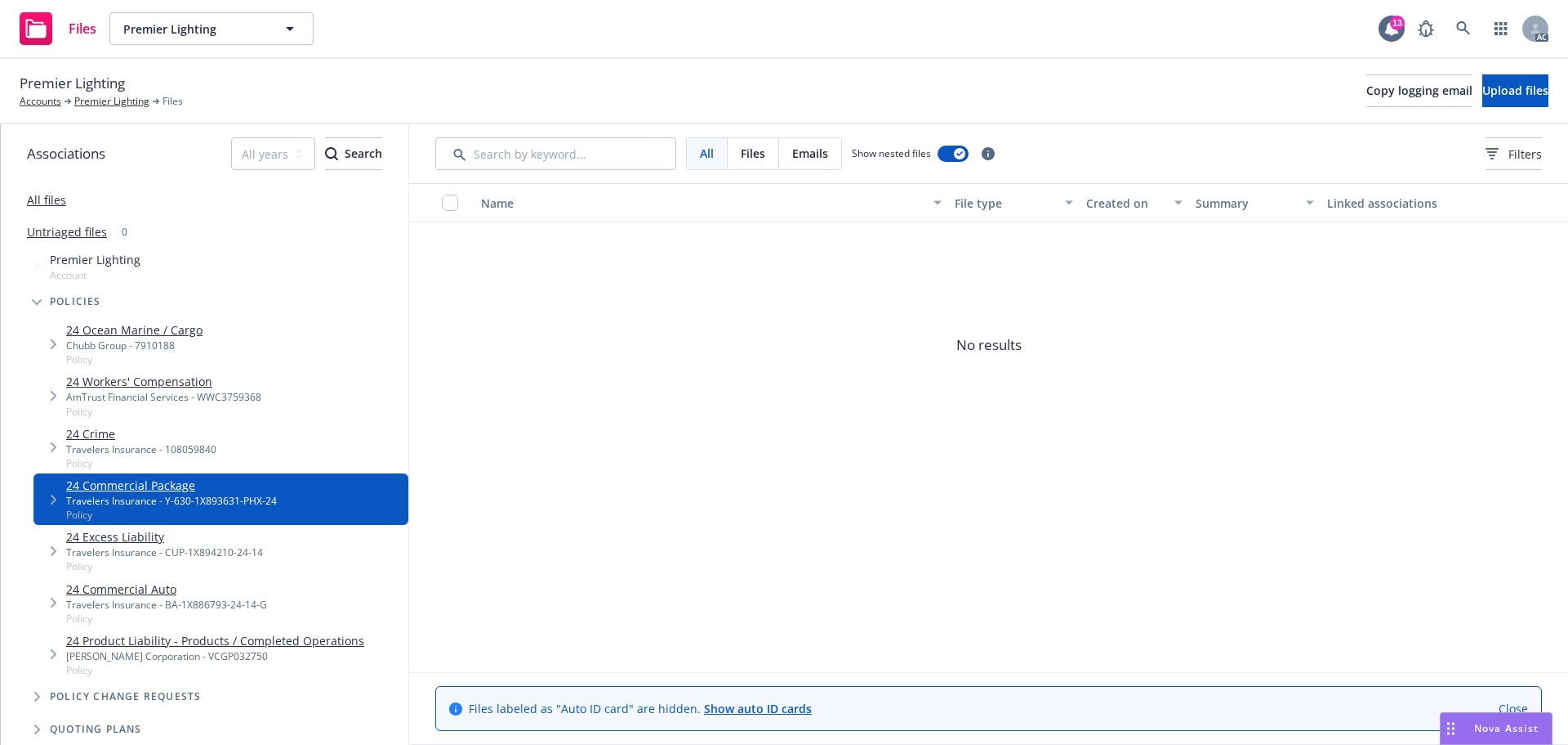
click at [159, 541] on link "24 Excess Liability" at bounding box center [164, 536] width 197 height 17
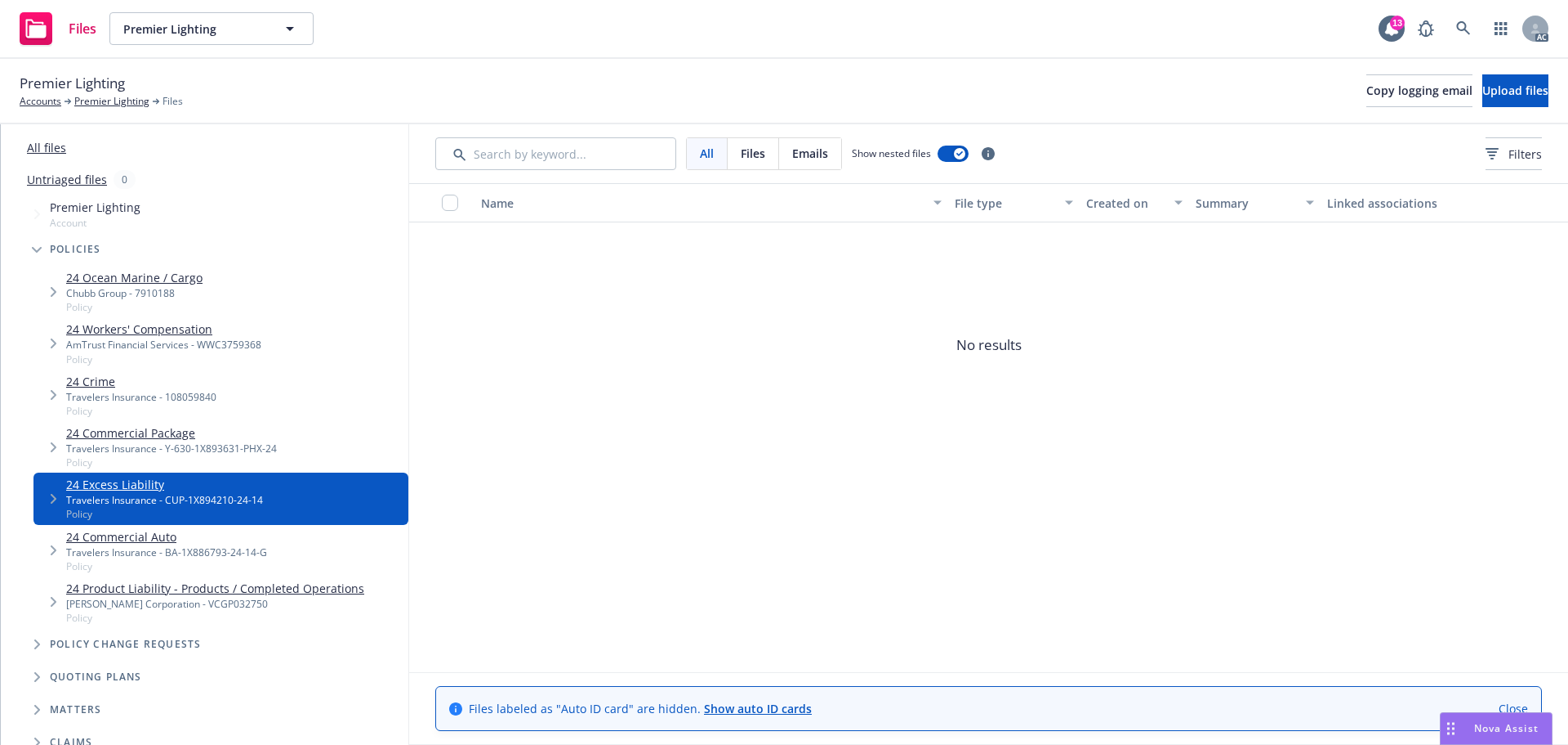
scroll to position [82, 0]
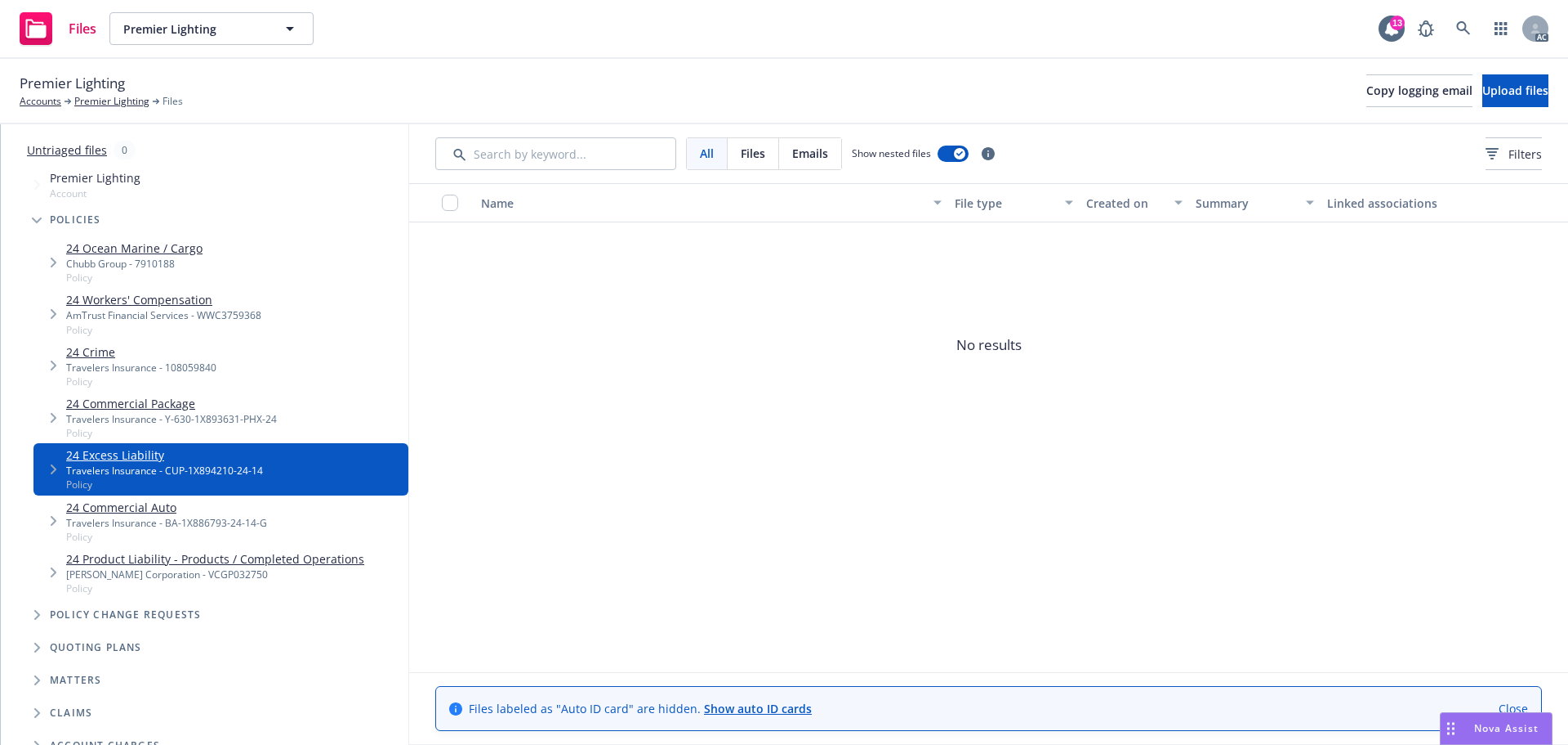
click at [174, 513] on link "24 Commercial Auto" at bounding box center [166, 507] width 201 height 17
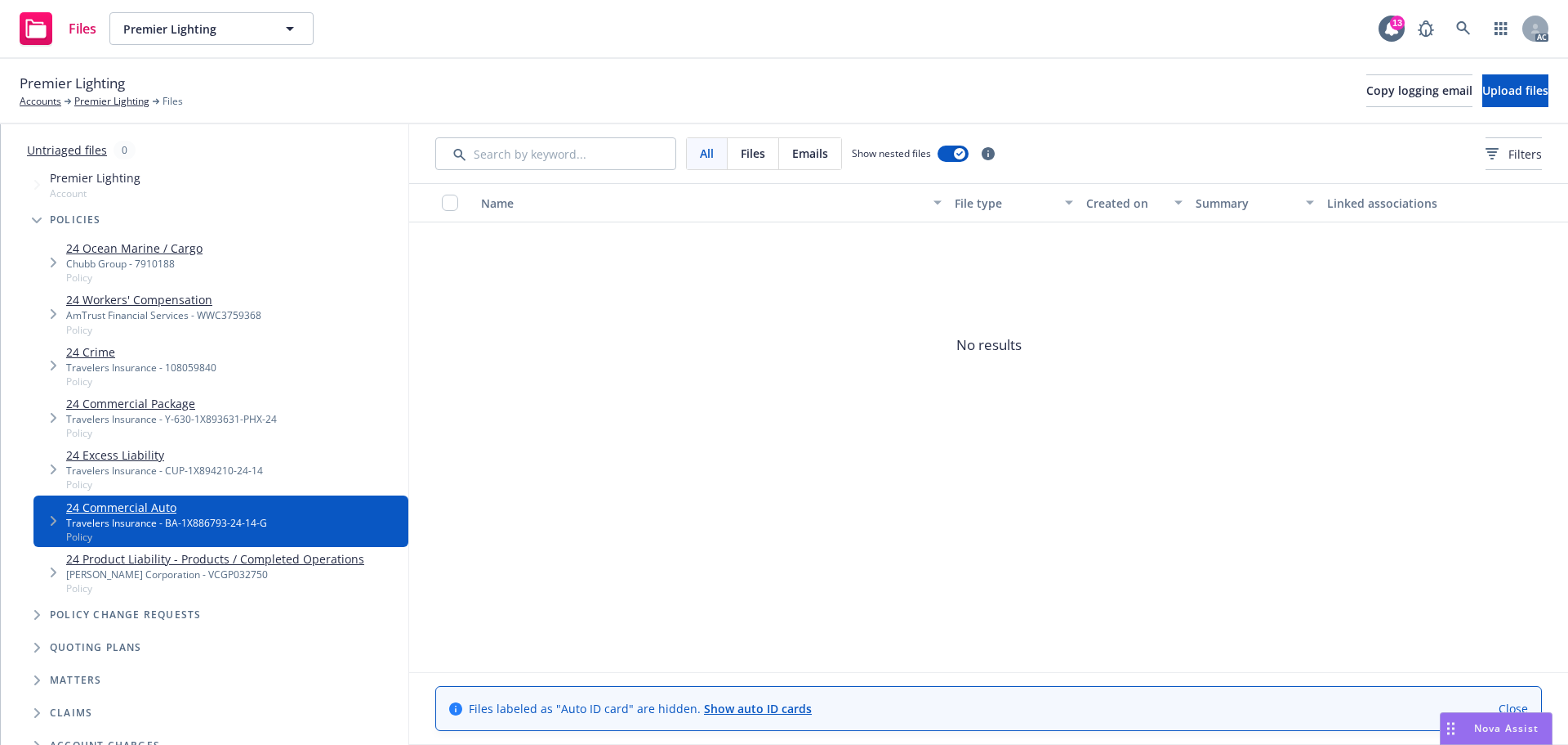
click at [175, 561] on link "24 Product Liability - Products / Completed Operations" at bounding box center [215, 558] width 298 height 17
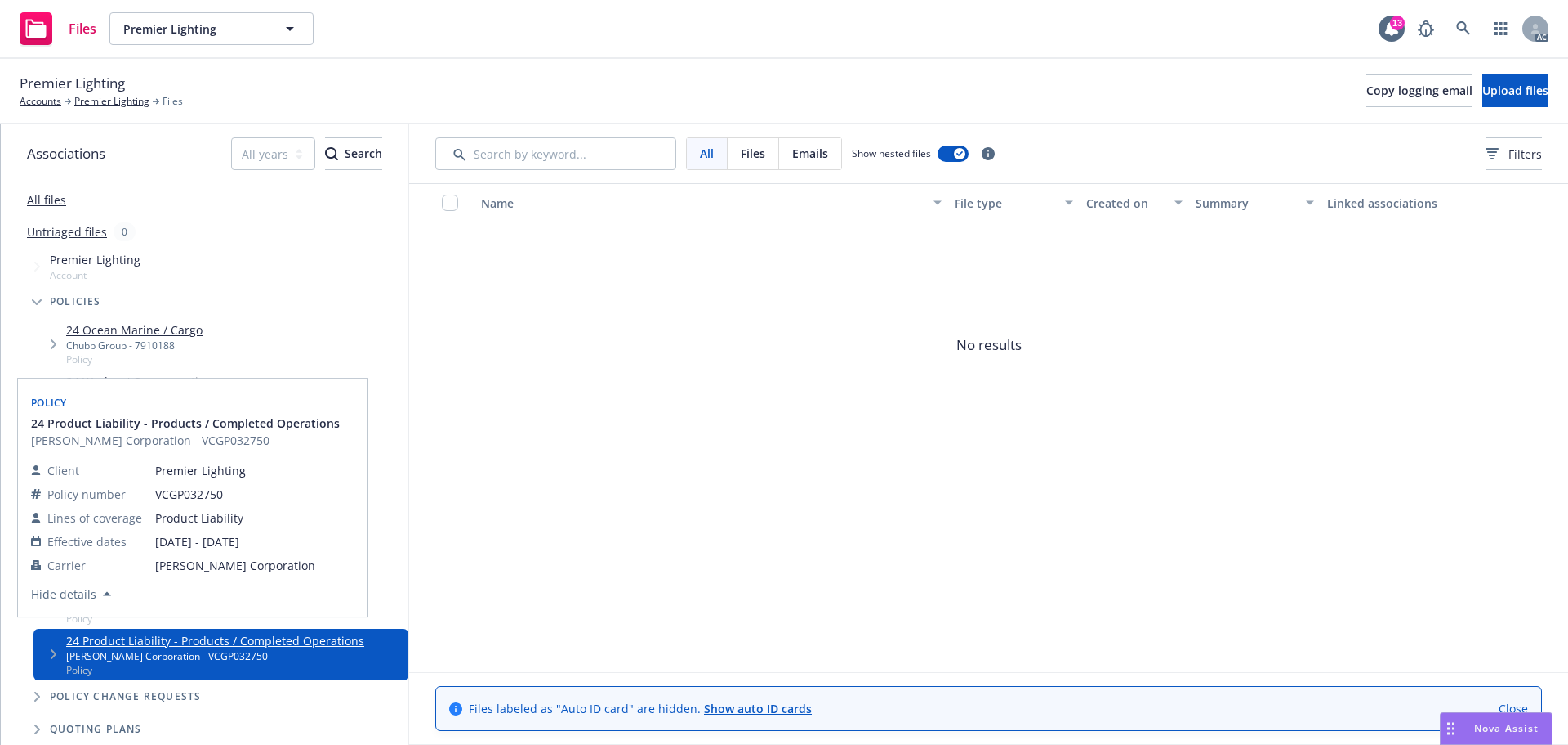
click at [47, 199] on link "All files" at bounding box center [46, 200] width 39 height 16
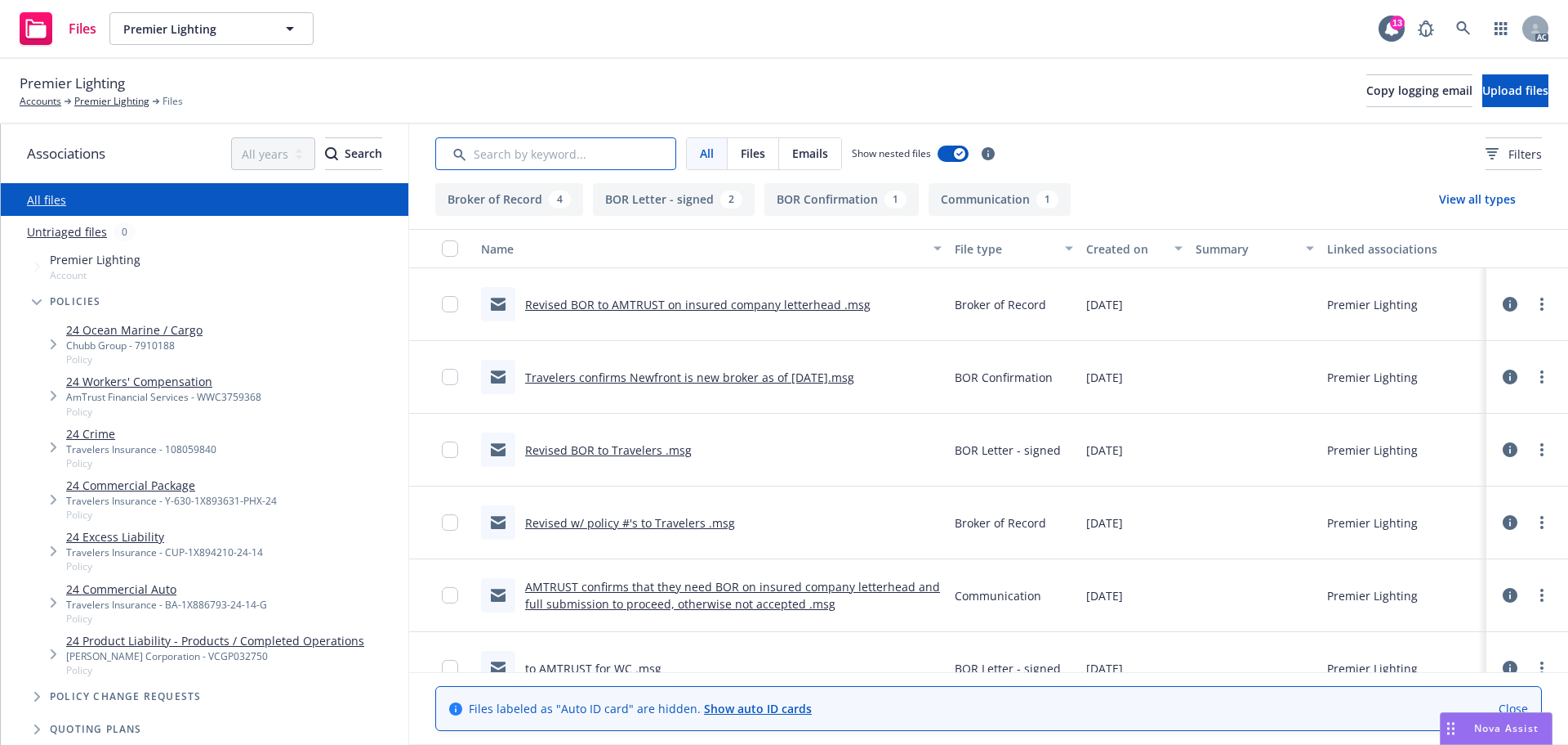
click at [598, 169] on input "Search by keyword..." at bounding box center [556, 153] width 241 height 33
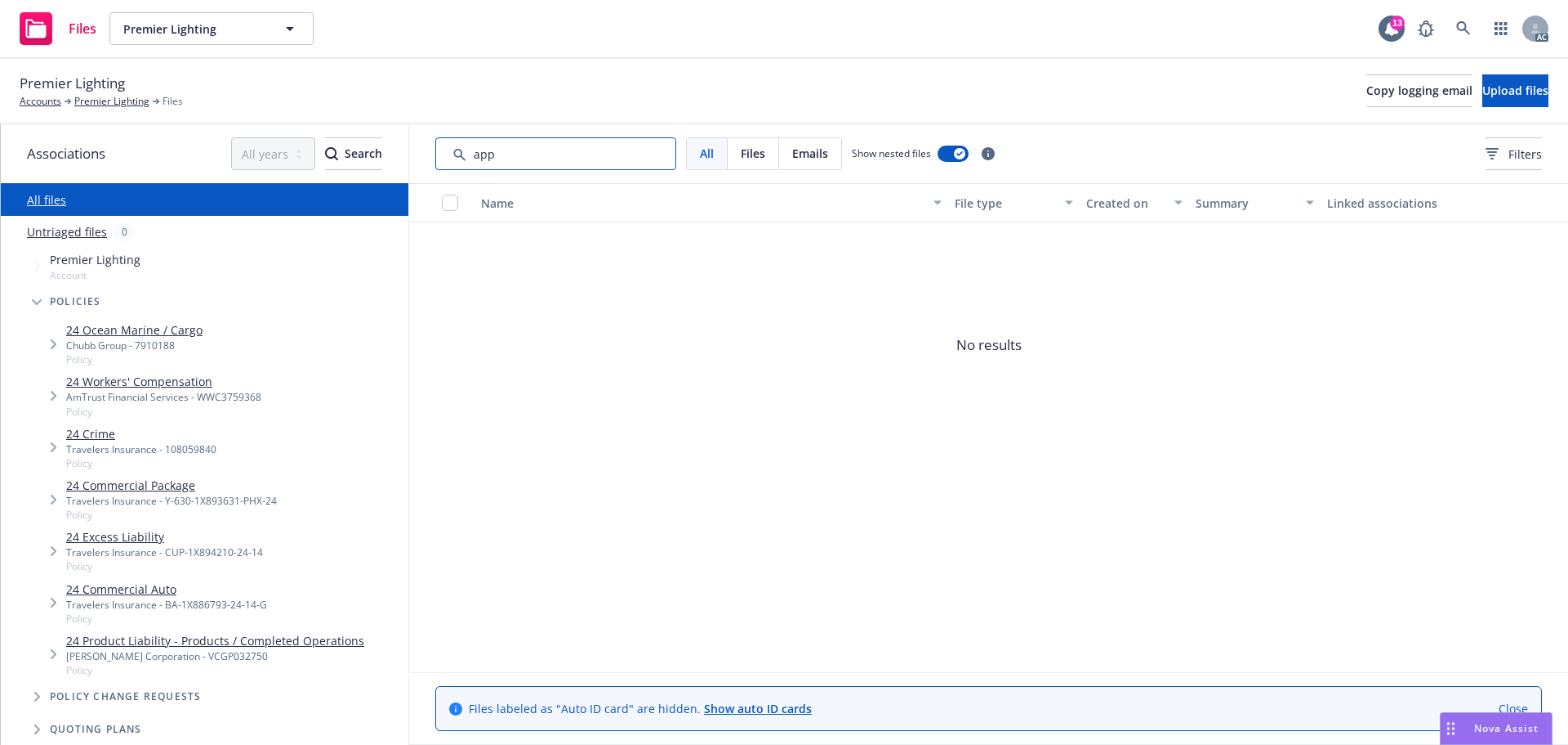
drag, startPoint x: 582, startPoint y: 149, endPoint x: 480, endPoint y: 159, distance: 102.5
click at [480, 159] on input "Search by keyword..." at bounding box center [556, 153] width 241 height 33
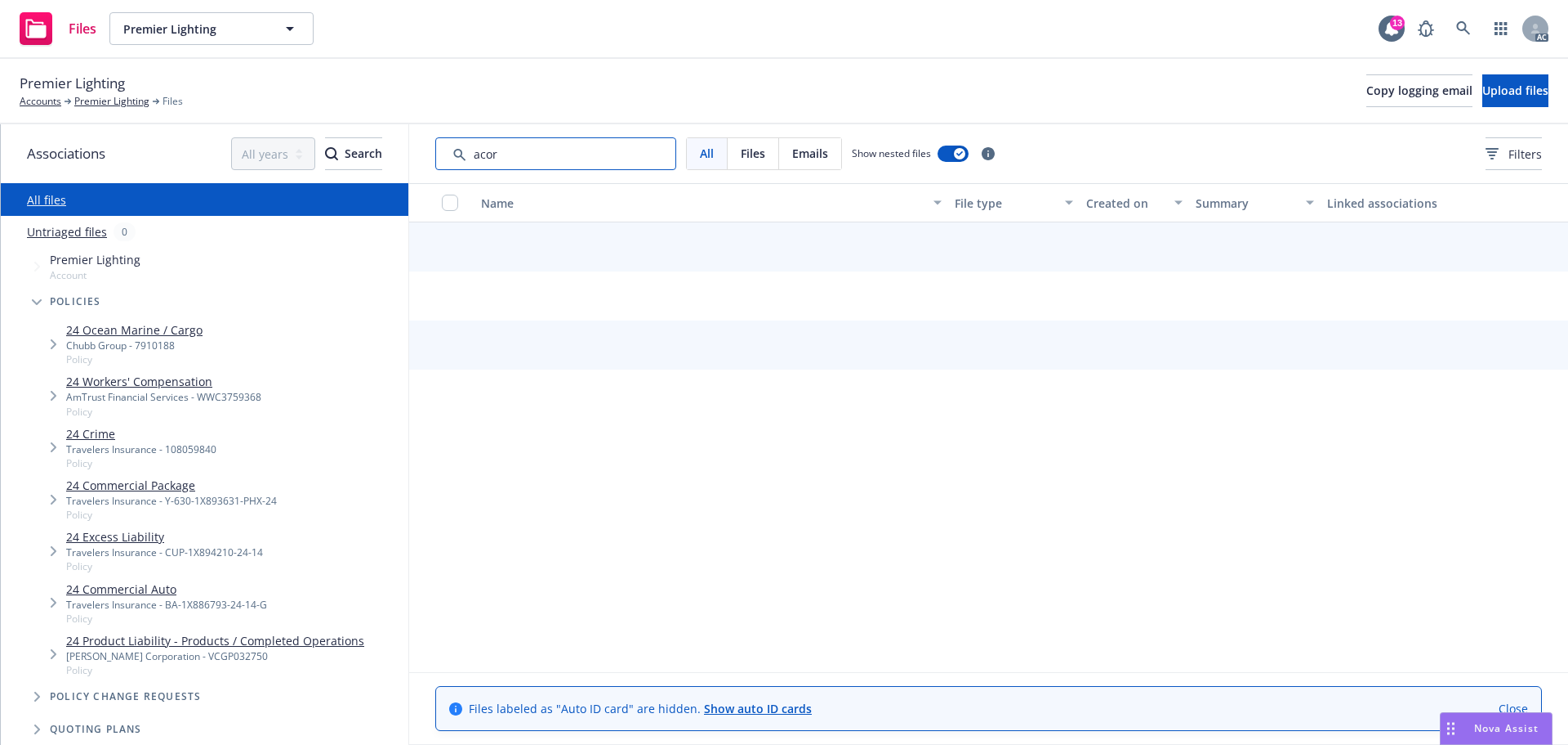
type input "acord"
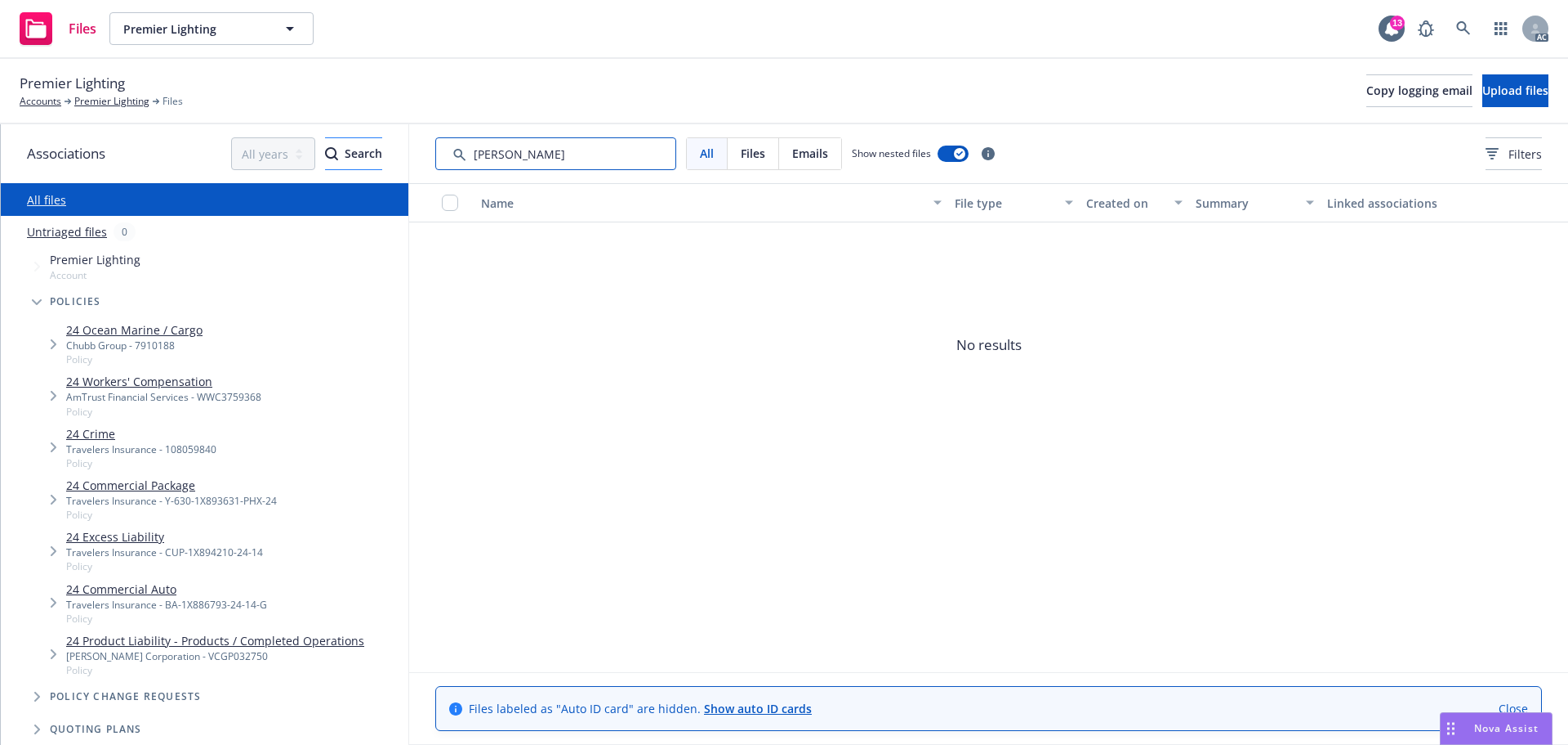
drag, startPoint x: 483, startPoint y: 149, endPoint x: 358, endPoint y: 150, distance: 125.0
click at [358, 150] on div "Associations All years 2027 2026 2025 2024 2023 2022 2021 2020 2019 2018 2017 2…" at bounding box center [784, 434] width 1568 height 620
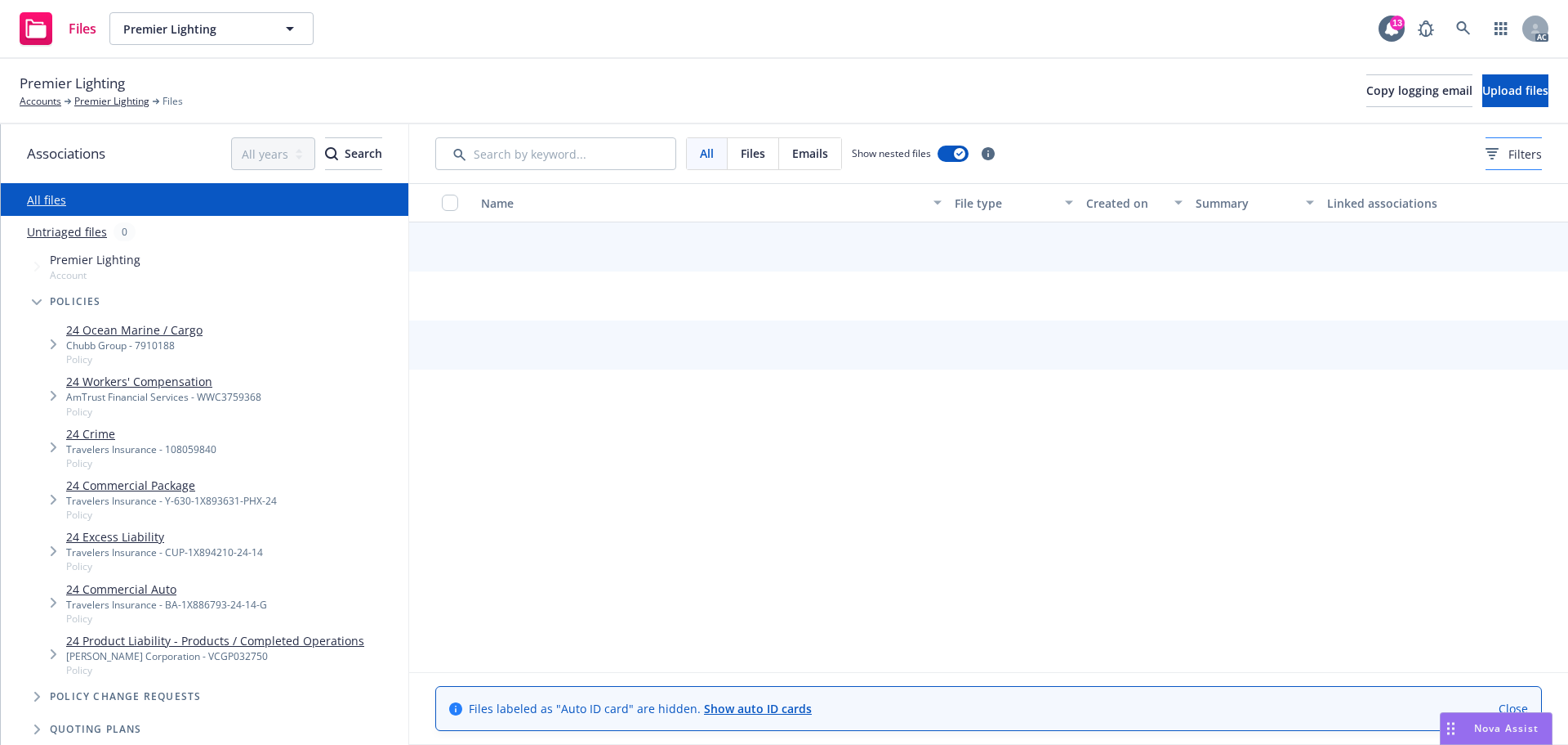
click at [1509, 161] on span "Filters" at bounding box center [1526, 154] width 34 height 17
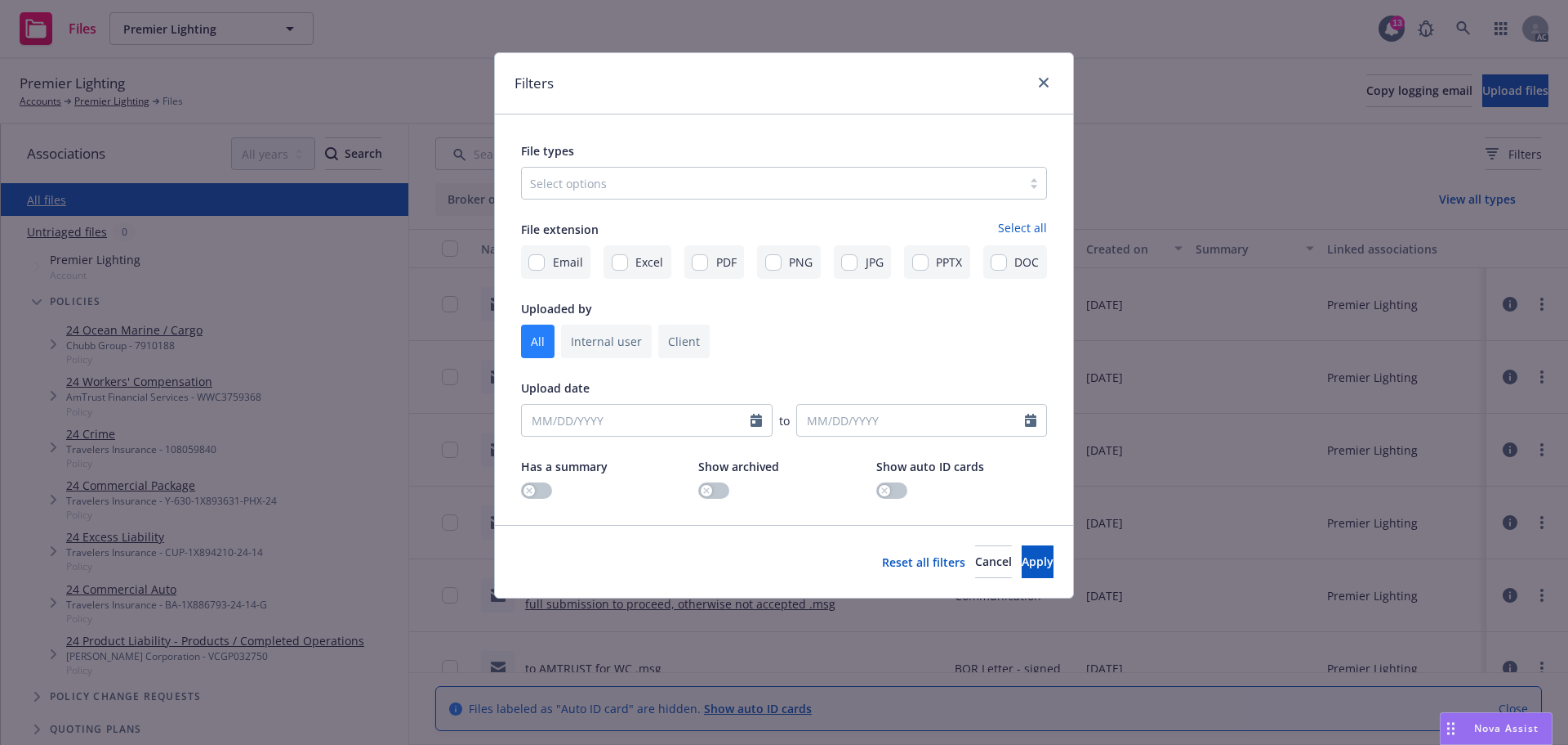
click at [730, 172] on div "Select options" at bounding box center [772, 183] width 500 height 26
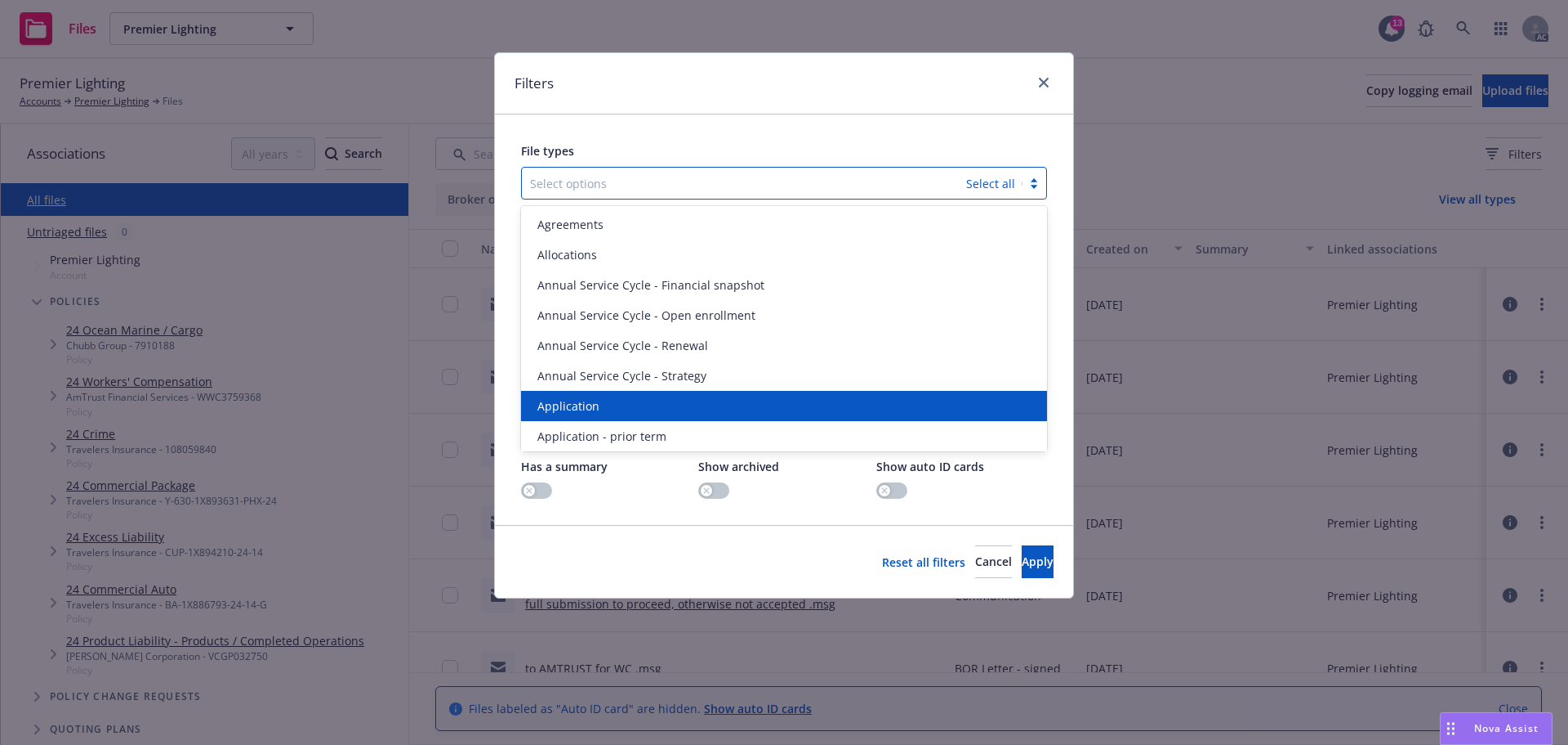
click at [595, 401] on span "Application" at bounding box center [569, 405] width 62 height 17
click at [595, 428] on span "Application - prior term" at bounding box center [602, 436] width 129 height 17
click at [595, 401] on span "Application - signed" at bounding box center [593, 405] width 110 height 17
click at [595, 401] on span "Application - unsigned" at bounding box center [600, 405] width 124 height 17
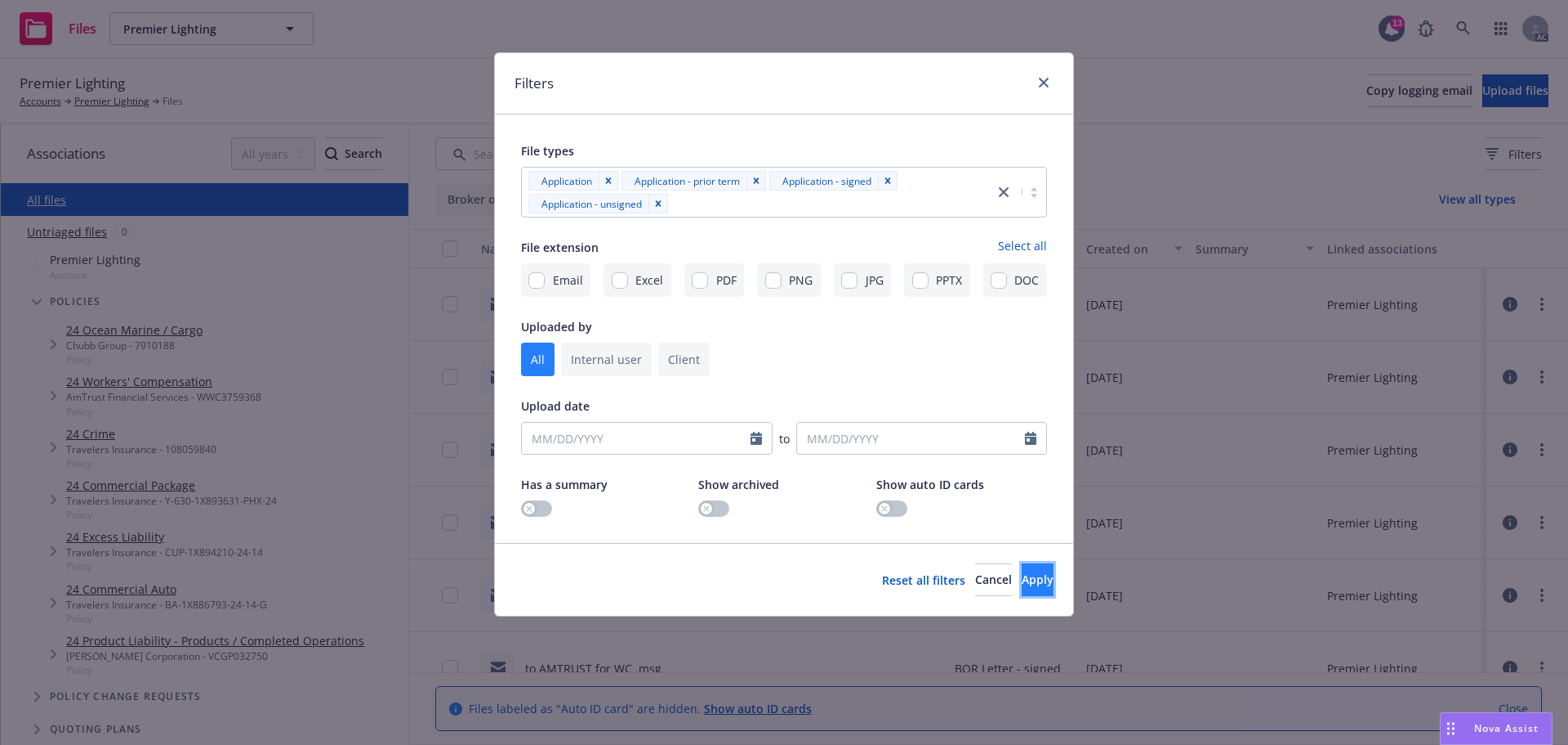
click at [1042, 589] on button "Apply" at bounding box center [1038, 579] width 32 height 33
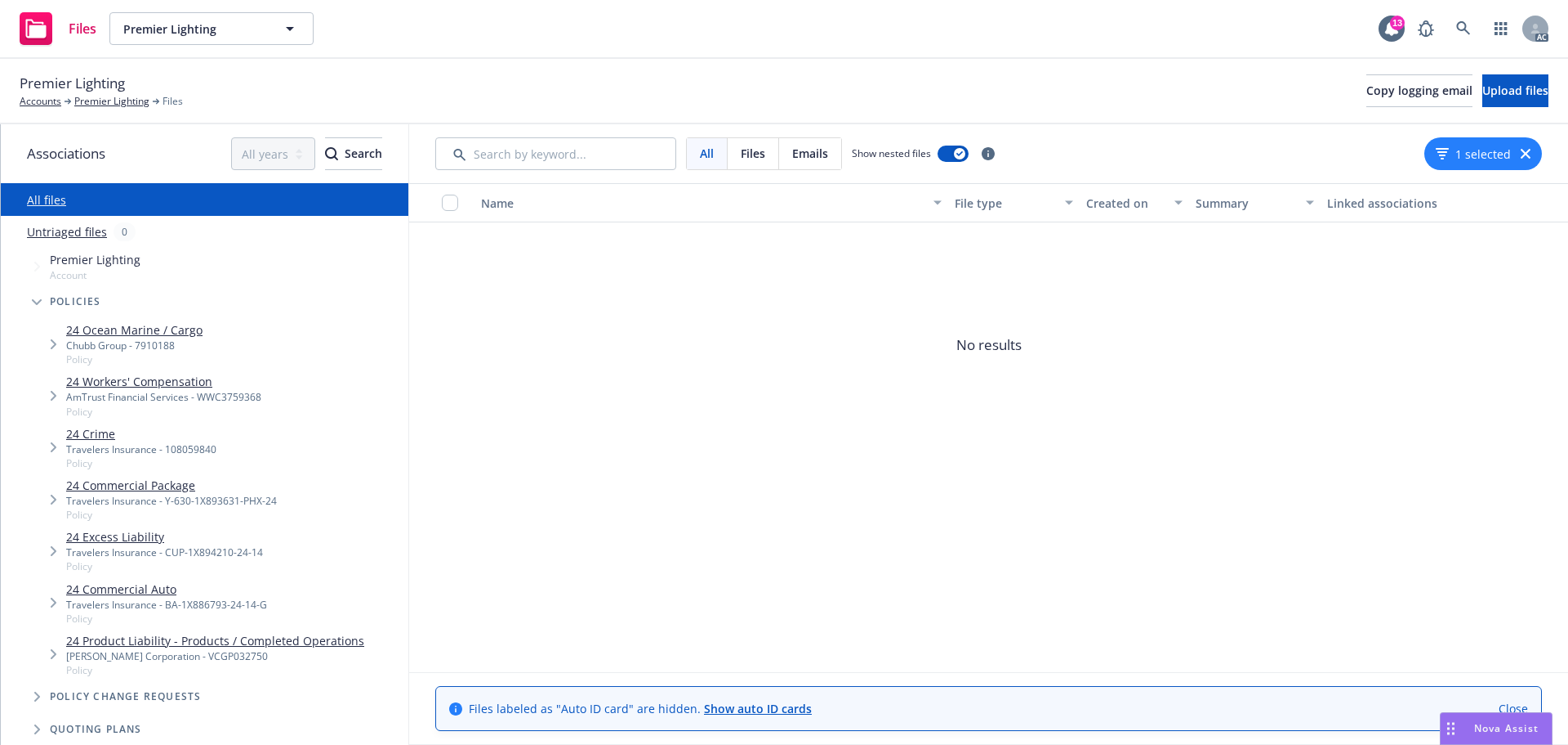
drag, startPoint x: 1527, startPoint y: 150, endPoint x: 1049, endPoint y: 23, distance: 494.6
click at [1527, 150] on icon "button" at bounding box center [1526, 154] width 10 height 10
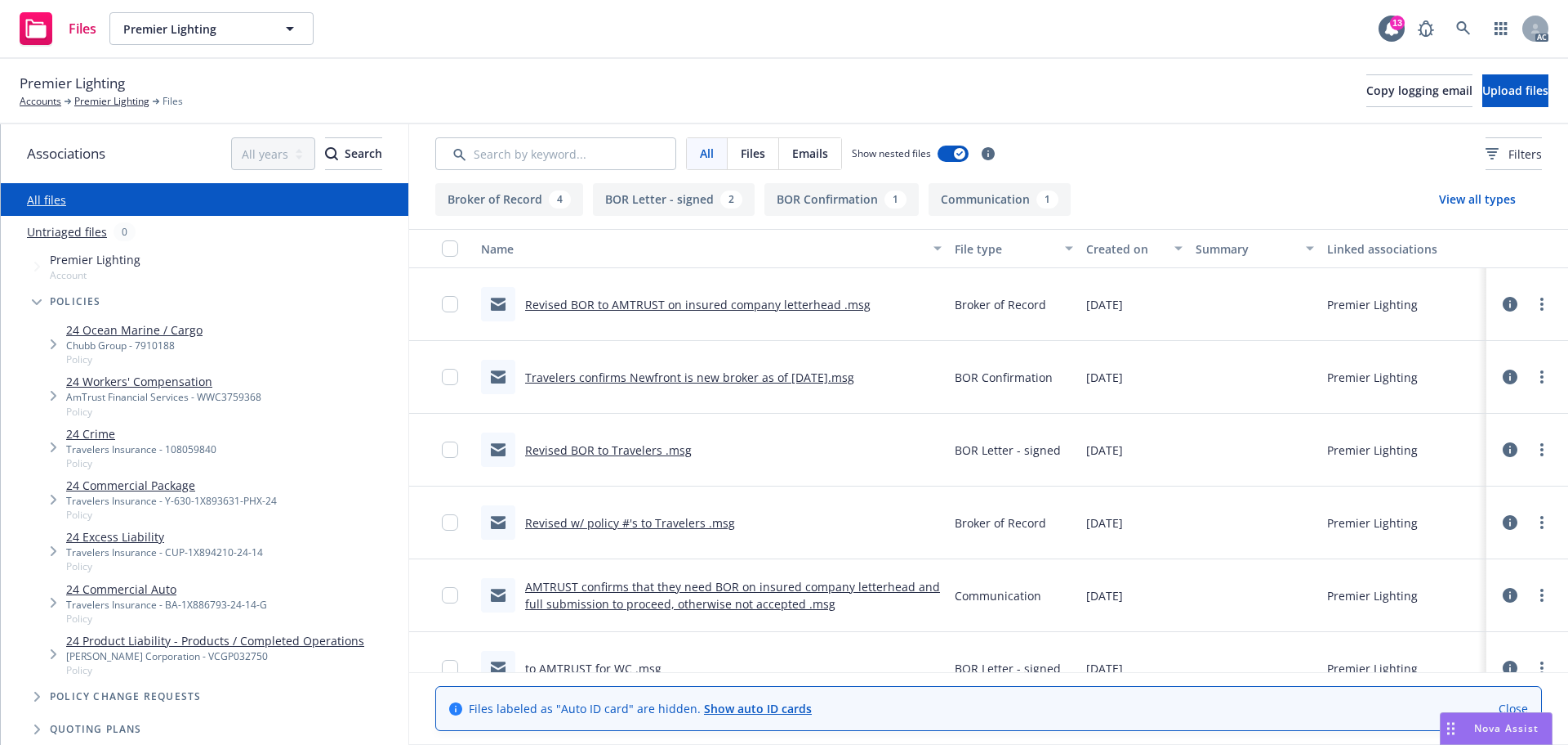
click at [164, 354] on span "Policy" at bounding box center [134, 359] width 137 height 14
drag, startPoint x: 149, startPoint y: 396, endPoint x: 146, endPoint y: 423, distance: 27.2
click at [149, 396] on div "AmTrust Financial Services - WWC3759368" at bounding box center [163, 397] width 195 height 14
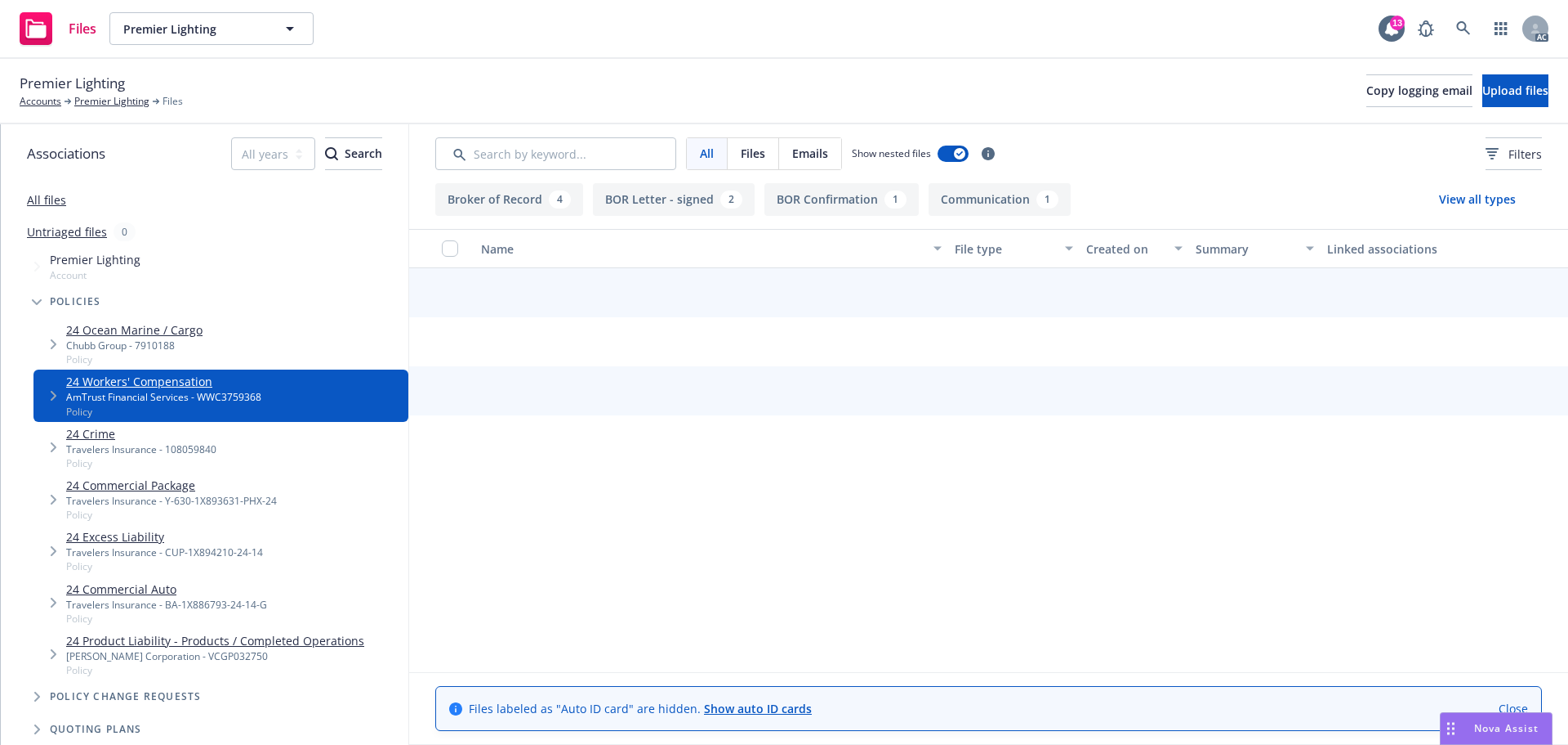
click at [143, 429] on link "24 Crime" at bounding box center [141, 433] width 150 height 17
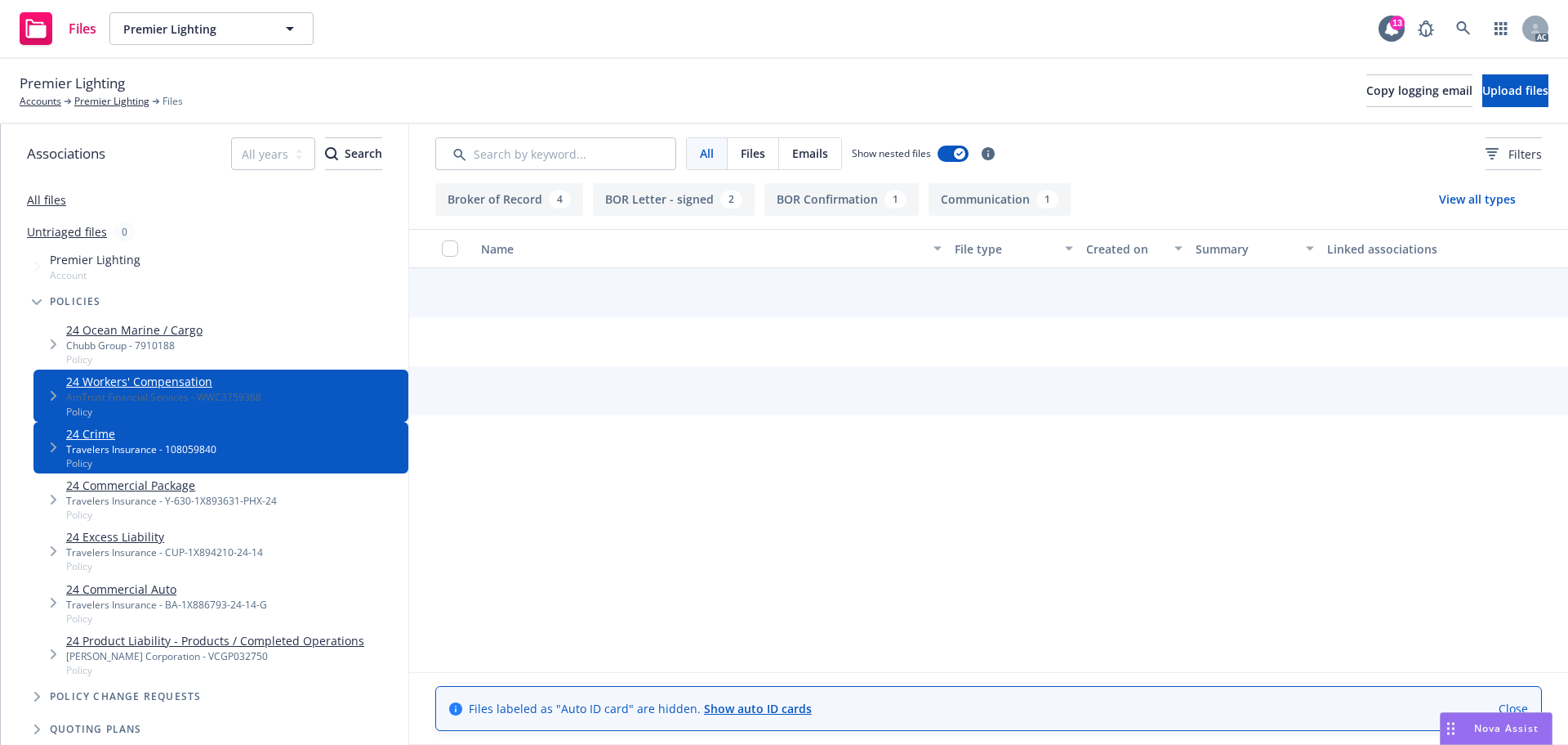
click at [132, 461] on span "Policy" at bounding box center [141, 463] width 150 height 14
